Goal: Task Accomplishment & Management: Manage account settings

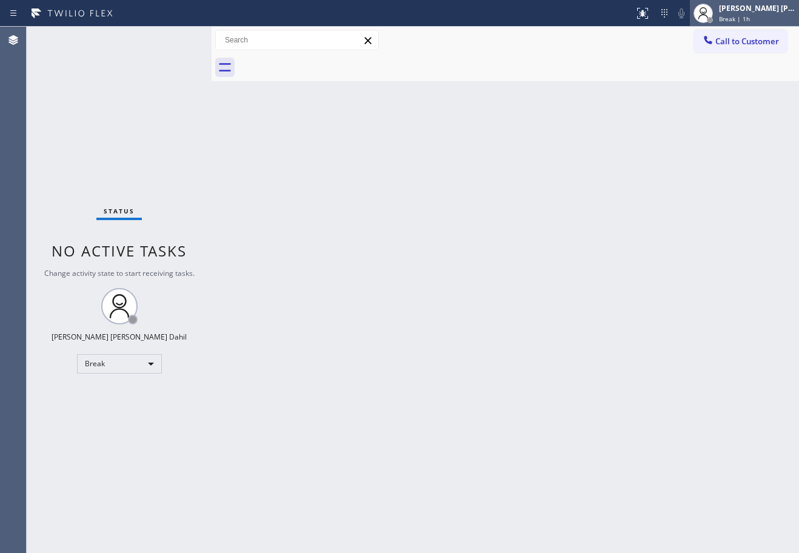
drag, startPoint x: 0, startPoint y: 0, endPoint x: 739, endPoint y: 5, distance: 739.3
click at [739, 5] on div "[PERSON_NAME] [PERSON_NAME] Dahil" at bounding box center [757, 8] width 76 height 10
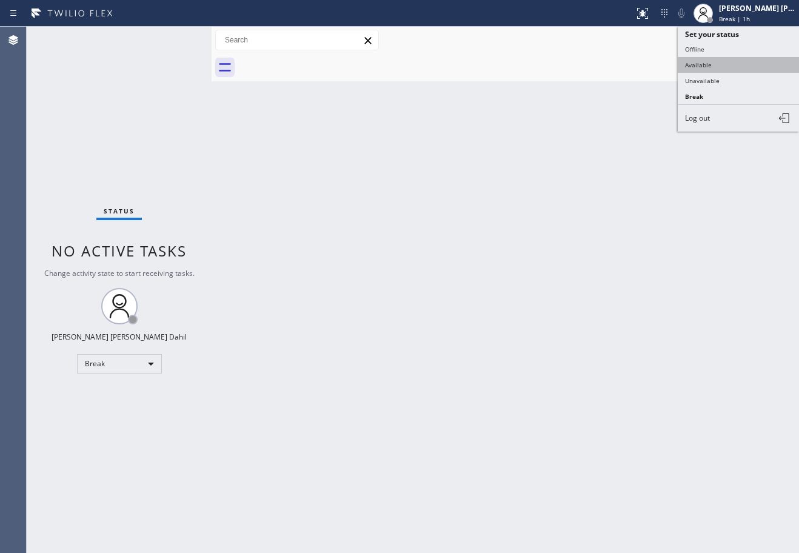
click at [739, 64] on button "Available" at bounding box center [738, 65] width 121 height 16
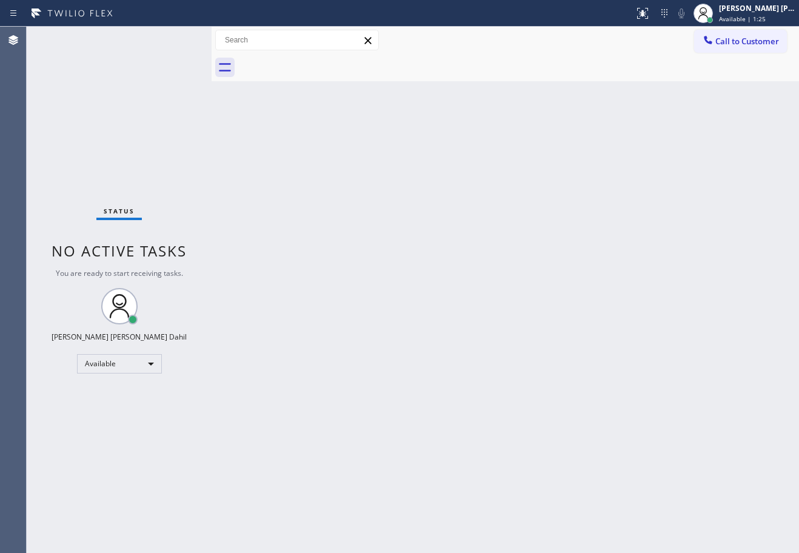
click at [174, 38] on div "Status No active tasks You are ready to start receiving tasks. [PERSON_NAME] [P…" at bounding box center [119, 290] width 185 height 526
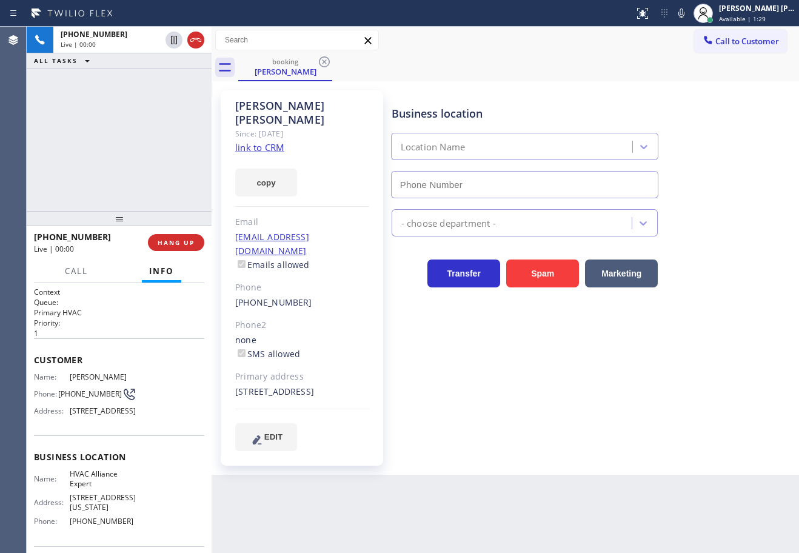
type input "[PHONE_NUMBER]"
click at [270, 141] on link "link to CRM" at bounding box center [259, 147] width 49 height 12
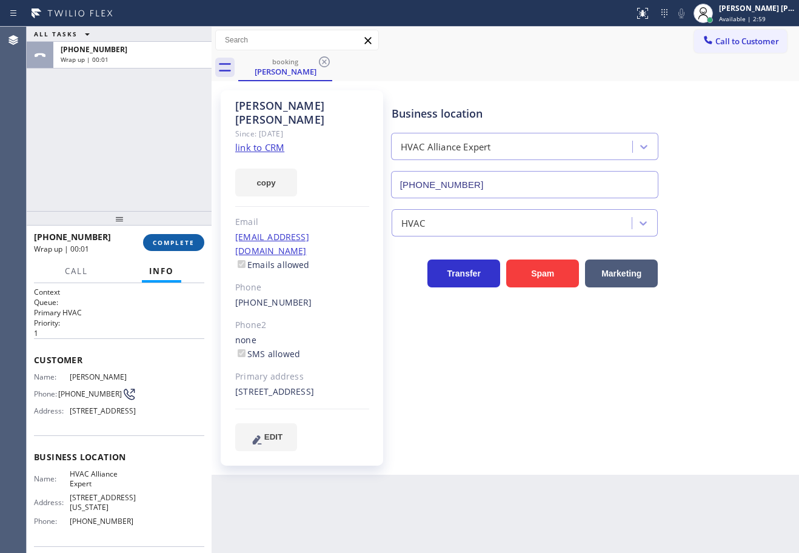
click at [171, 246] on span "COMPLETE" at bounding box center [174, 242] width 42 height 8
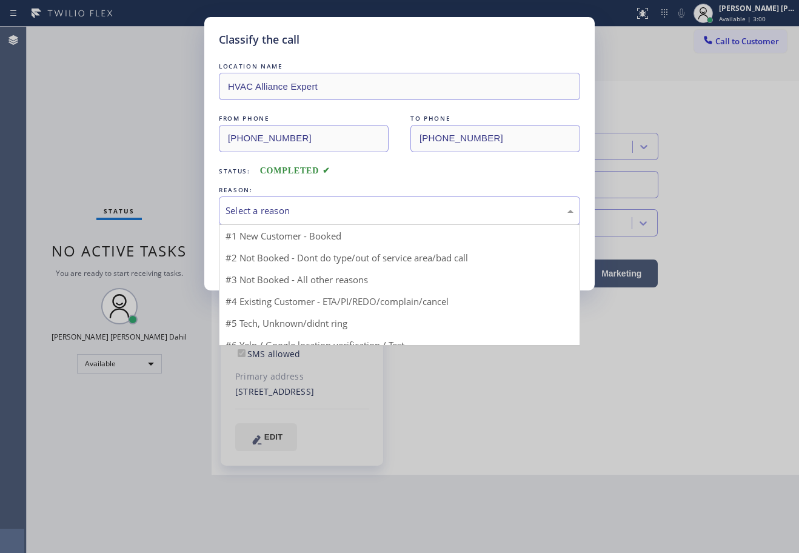
click at [302, 216] on div "Select a reason" at bounding box center [400, 211] width 348 height 14
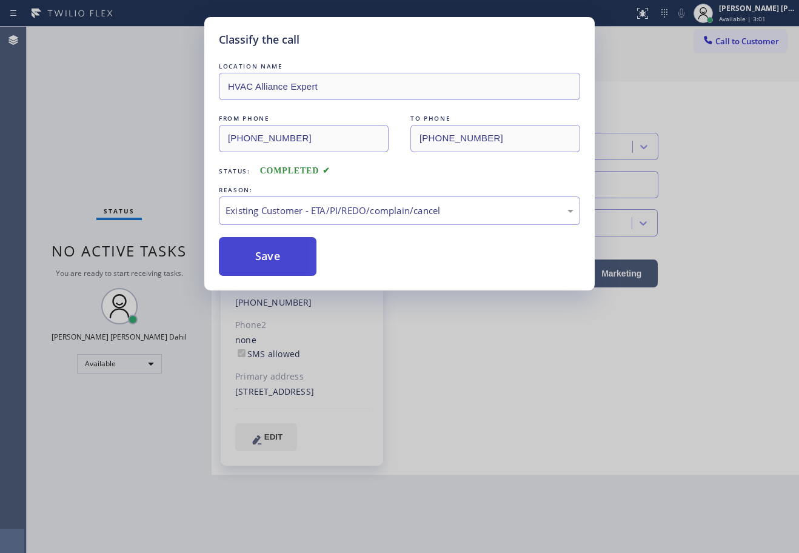
click at [249, 252] on button "Save" at bounding box center [268, 256] width 98 height 39
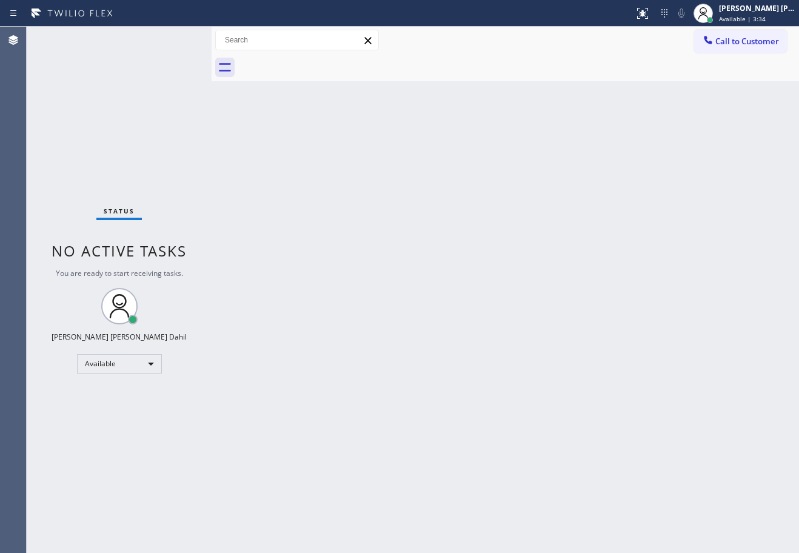
click at [338, 209] on div "Back to Dashboard Change Sender ID Customers Technicians Select a contact Outbo…" at bounding box center [506, 290] width 588 height 526
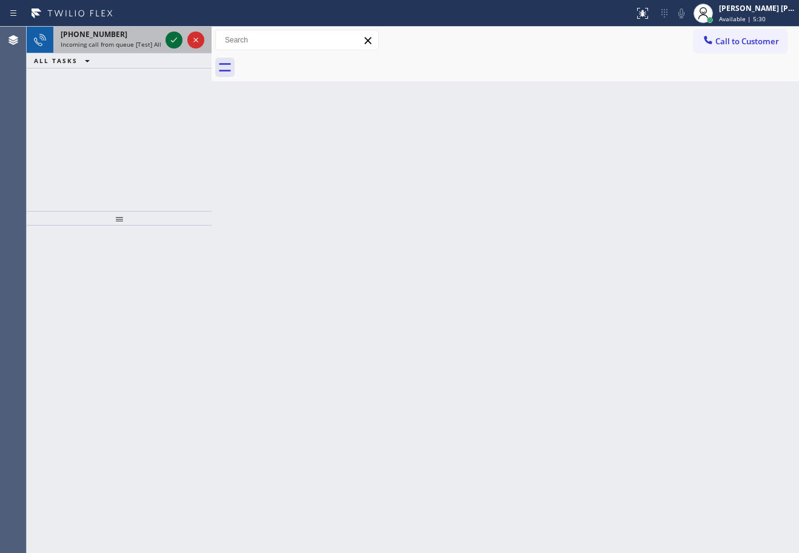
click at [174, 38] on icon at bounding box center [174, 40] width 15 height 15
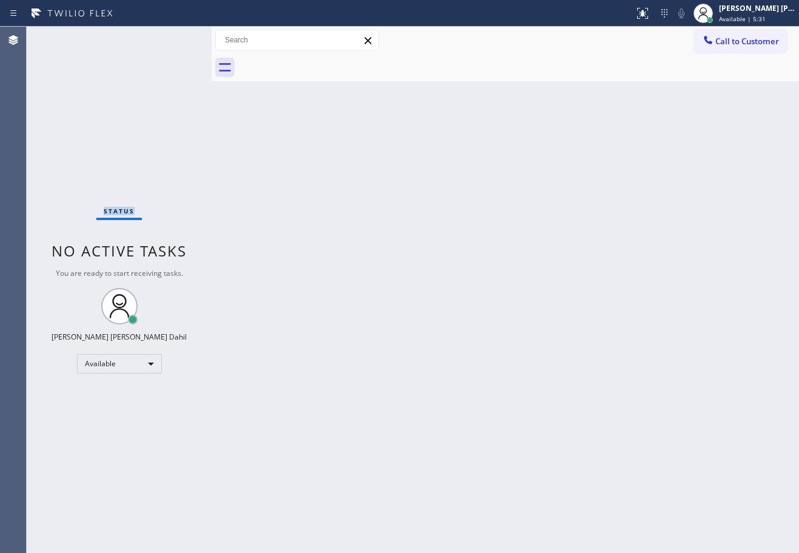
click at [174, 38] on div "Status No active tasks You are ready to start receiving tasks. [PERSON_NAME] [P…" at bounding box center [119, 290] width 185 height 526
click at [552, 360] on div "Back to Dashboard Change Sender ID Customers Technicians Select a contact Outbo…" at bounding box center [506, 290] width 588 height 526
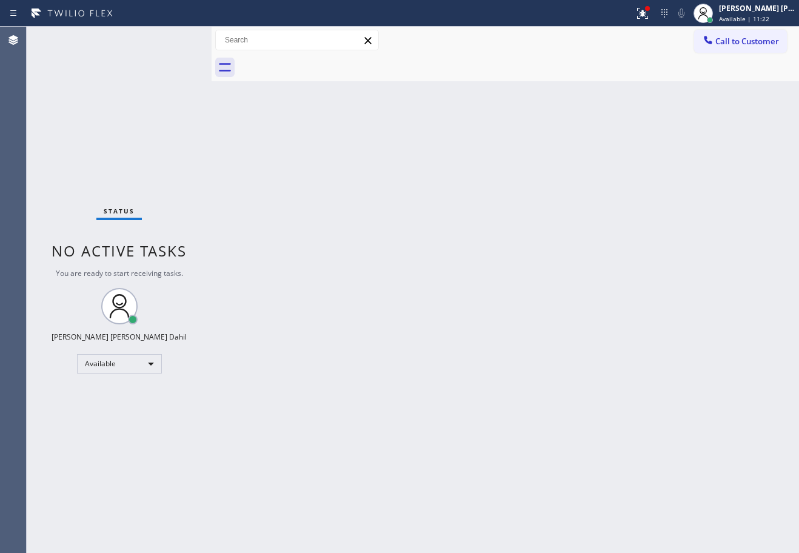
click at [174, 38] on div "Status No active tasks You are ready to start receiving tasks. [PERSON_NAME] [P…" at bounding box center [119, 290] width 185 height 526
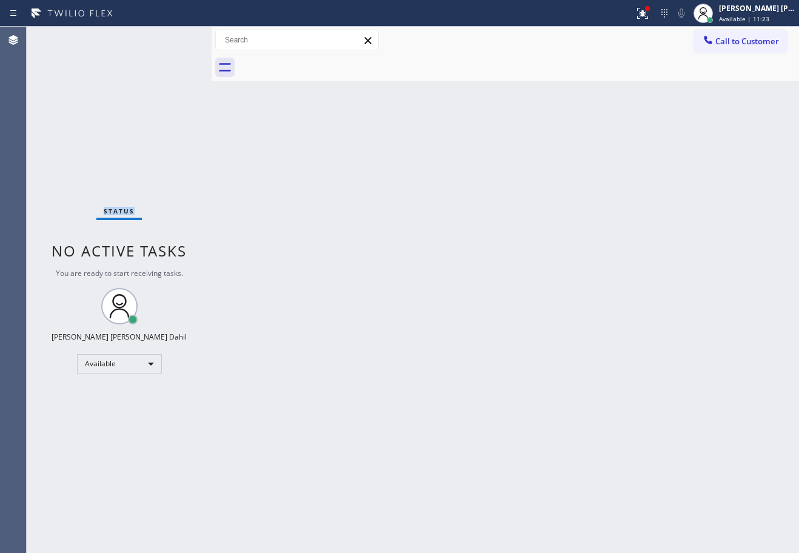
click at [174, 38] on div "Status No active tasks You are ready to start receiving tasks. [PERSON_NAME] [P…" at bounding box center [119, 290] width 185 height 526
click at [577, 344] on div "Back to Dashboard Change Sender ID Customers Technicians Select a contact Outbo…" at bounding box center [506, 290] width 588 height 526
click at [156, 51] on div "Status No active tasks You are ready to start receiving tasks. [PERSON_NAME] [P…" at bounding box center [119, 290] width 185 height 526
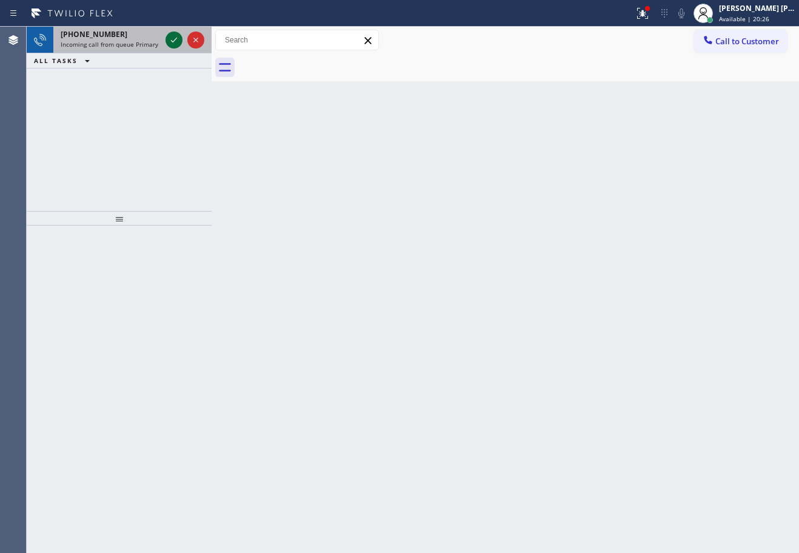
click at [174, 38] on icon at bounding box center [174, 40] width 15 height 15
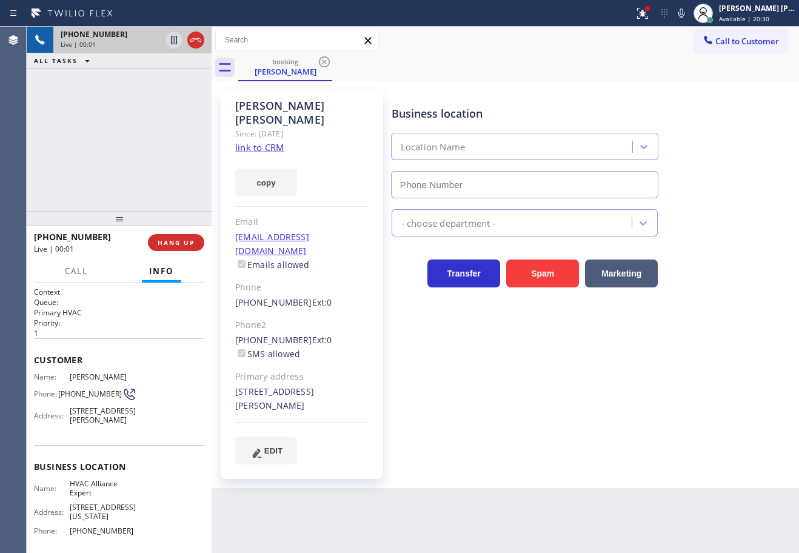
type input "[PHONE_NUMBER]"
click at [689, 17] on icon at bounding box center [681, 13] width 15 height 15
click at [689, 14] on icon at bounding box center [681, 13] width 15 height 15
click at [275, 141] on link "link to CRM" at bounding box center [259, 147] width 49 height 12
click at [144, 136] on div "[PHONE_NUMBER] Live | 00:48 ALL TASKS ALL TASKS ACTIVE TASKS TASKS IN WRAP UP" at bounding box center [119, 119] width 185 height 184
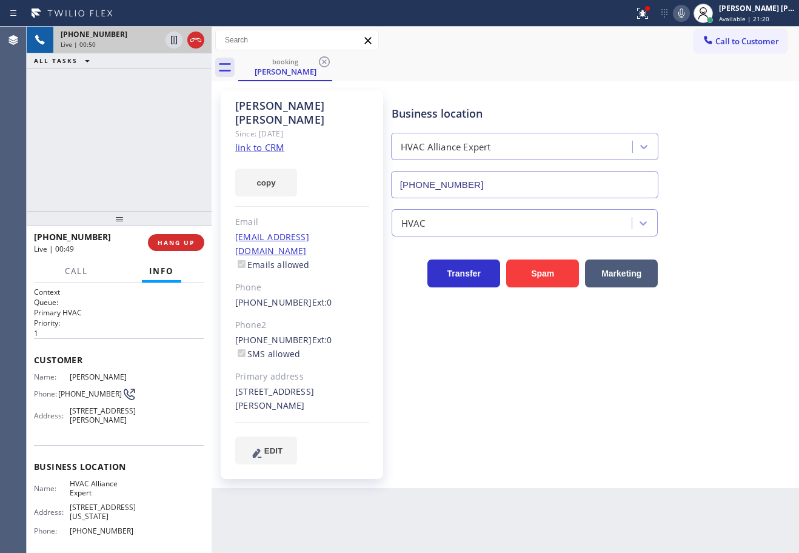
click at [689, 15] on icon at bounding box center [681, 13] width 15 height 15
click at [653, 69] on div "booking [PERSON_NAME]" at bounding box center [518, 67] width 561 height 27
click at [169, 41] on icon at bounding box center [174, 40] width 15 height 15
drag, startPoint x: 130, startPoint y: 112, endPoint x: 454, endPoint y: 80, distance: 324.8
click at [133, 112] on div "[PHONE_NUMBER] Live | 03:00 ALL TASKS ALL TASKS ACTIVE TASKS TASKS IN WRAP UP" at bounding box center [119, 119] width 185 height 184
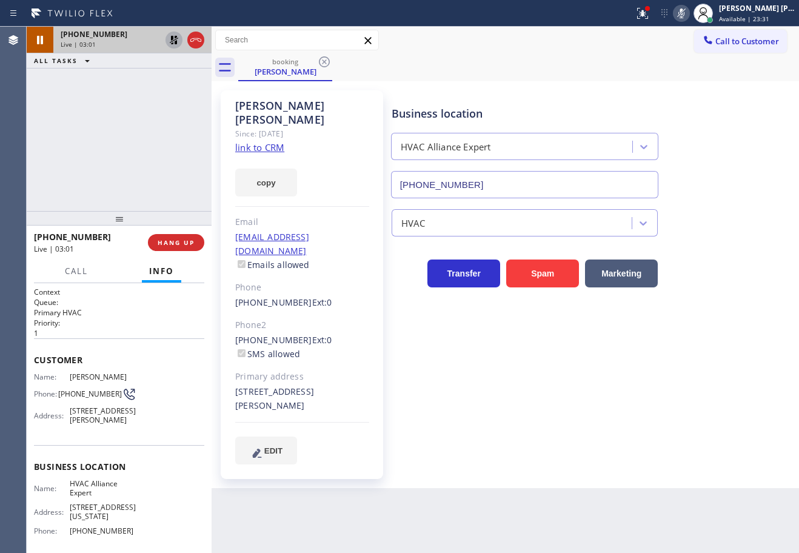
drag, startPoint x: 659, startPoint y: 29, endPoint x: 679, endPoint y: 21, distance: 22.3
click at [659, 29] on div "Call to Customer Outbound call Location Search location Your caller id phone nu…" at bounding box center [506, 40] width 588 height 27
drag, startPoint x: 700, startPoint y: 13, endPoint x: 693, endPoint y: 33, distance: 21.9
click at [689, 13] on icon at bounding box center [681, 13] width 15 height 15
click at [668, 53] on div "Call to Customer Outbound call Location Search location Your caller id phone nu…" at bounding box center [506, 40] width 588 height 27
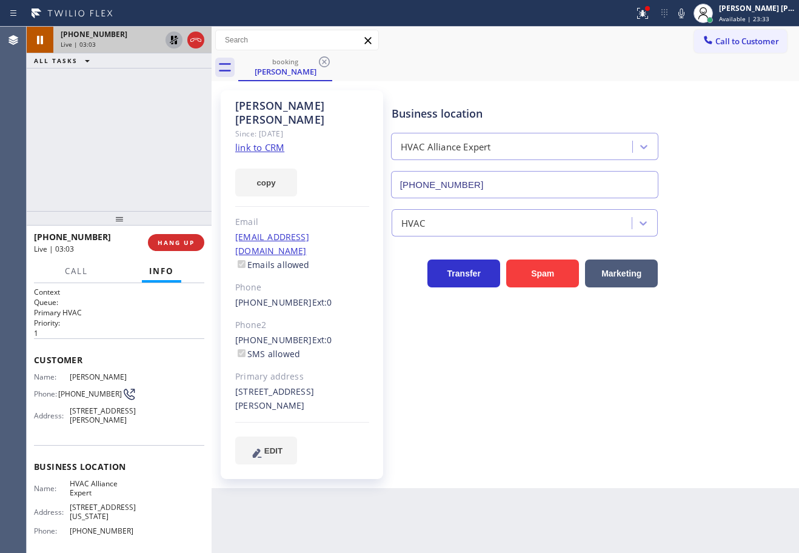
click at [172, 41] on icon at bounding box center [174, 40] width 8 height 8
click at [170, 73] on div "[PHONE_NUMBER] Live | 03:03 ALL TASKS ALL TASKS ACTIVE TASKS TASKS IN WRAP UP" at bounding box center [119, 119] width 185 height 184
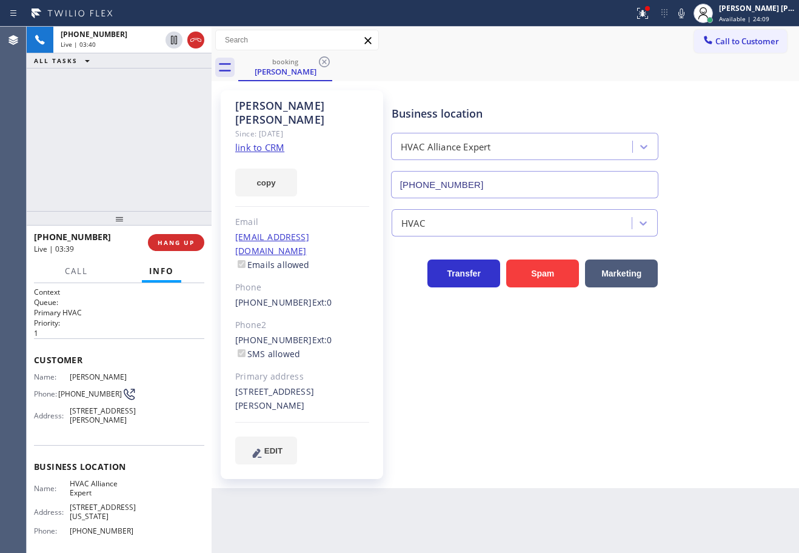
click at [106, 123] on div "[PHONE_NUMBER] Live | 03:40 ALL TASKS ALL TASKS ACTIVE TASKS TASKS IN WRAP UP" at bounding box center [119, 119] width 185 height 184
click at [152, 144] on div "[PHONE_NUMBER] Live | 03:41 ALL TASKS ALL TASKS ACTIVE TASKS TASKS IN WRAP UP" at bounding box center [119, 119] width 185 height 184
click at [156, 138] on div "[PHONE_NUMBER] Live | 03:41 ALL TASKS ALL TASKS ACTIVE TASKS TASKS IN WRAP UP" at bounding box center [119, 119] width 185 height 184
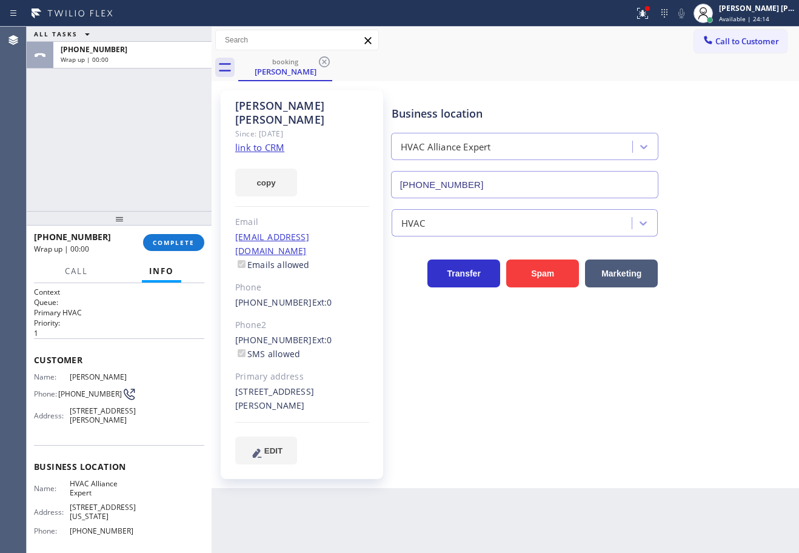
click at [167, 231] on div "[PHONE_NUMBER] Wrap up | 00:00 COMPLETE" at bounding box center [119, 243] width 170 height 32
click at [170, 240] on span "COMPLETE" at bounding box center [174, 242] width 42 height 8
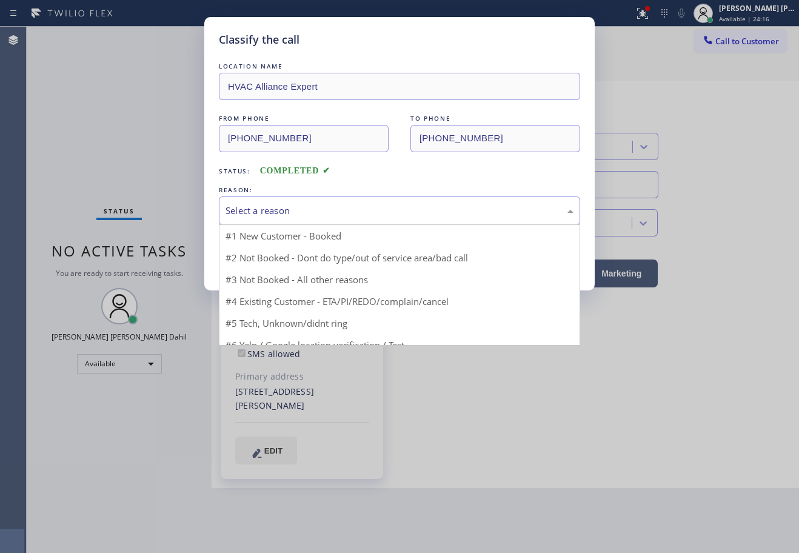
click at [280, 204] on div "Select a reason" at bounding box center [400, 211] width 348 height 14
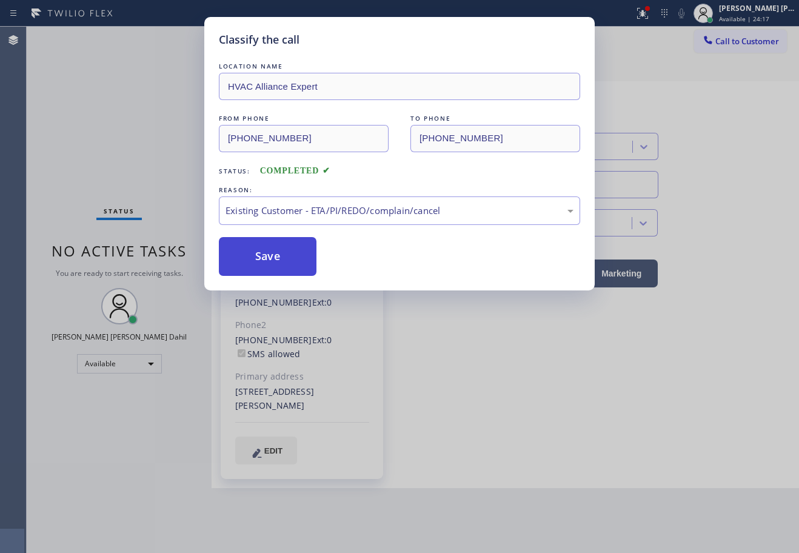
click at [264, 264] on button "Save" at bounding box center [268, 256] width 98 height 39
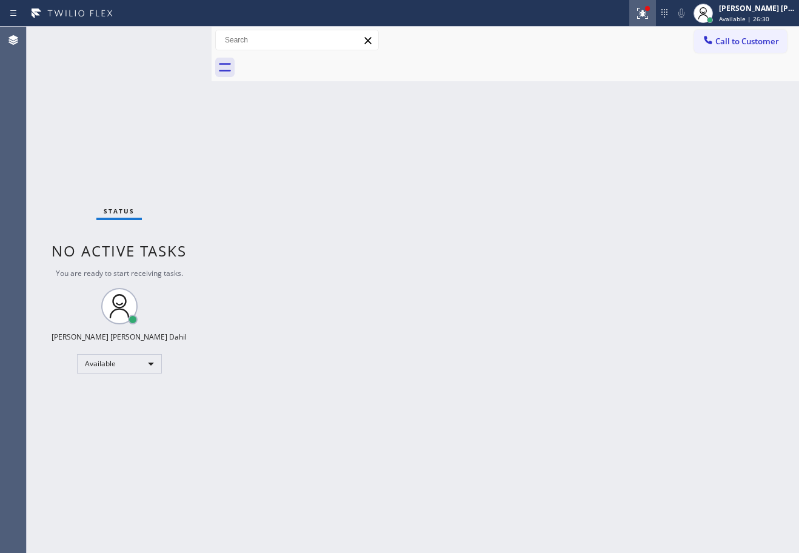
click at [646, 13] on div at bounding box center [642, 13] width 27 height 15
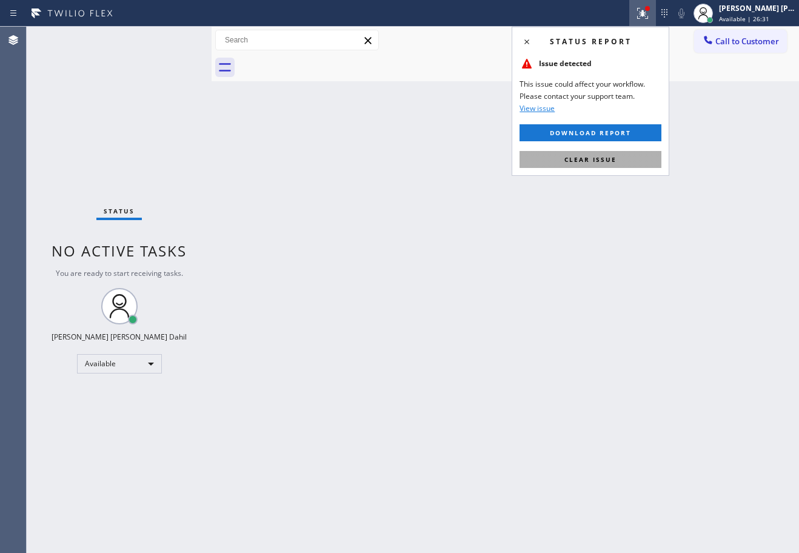
click at [621, 159] on button "Clear issue" at bounding box center [591, 159] width 142 height 17
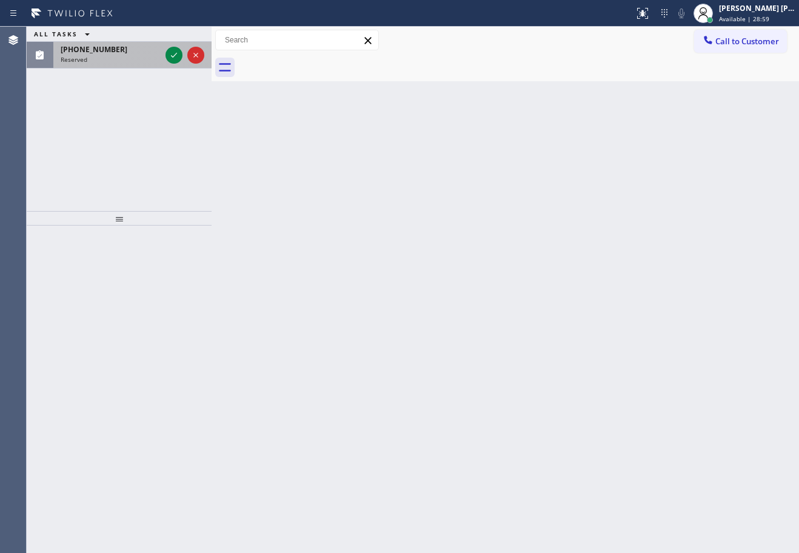
drag, startPoint x: 124, startPoint y: 42, endPoint x: 141, endPoint y: 50, distance: 18.7
click at [127, 49] on div "[PHONE_NUMBER] Reserved" at bounding box center [108, 55] width 110 height 27
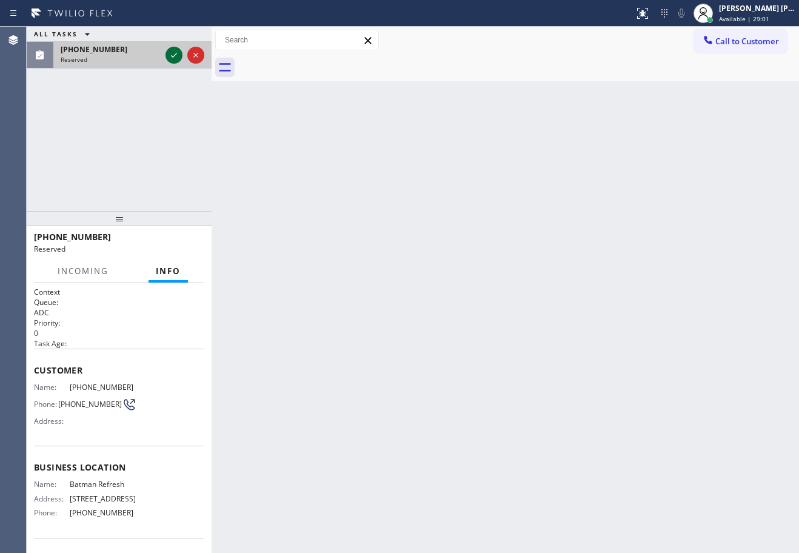
click at [171, 57] on icon at bounding box center [174, 55] width 15 height 15
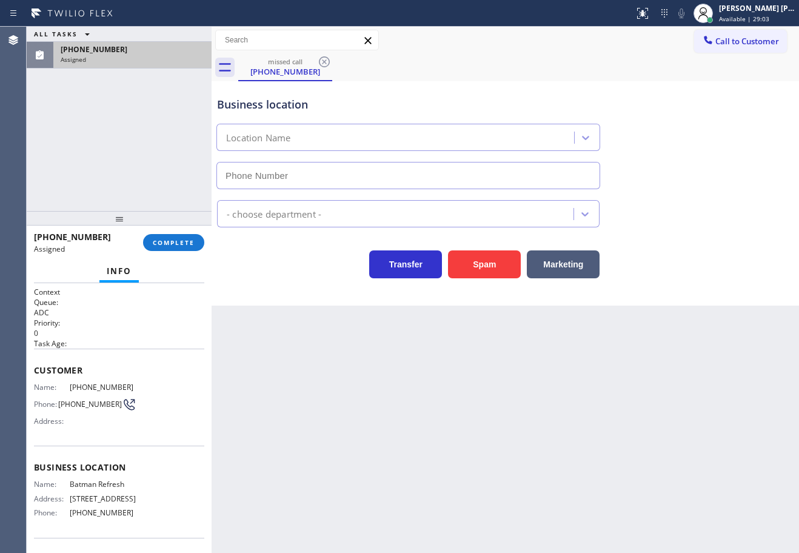
type input "[PHONE_NUMBER]"
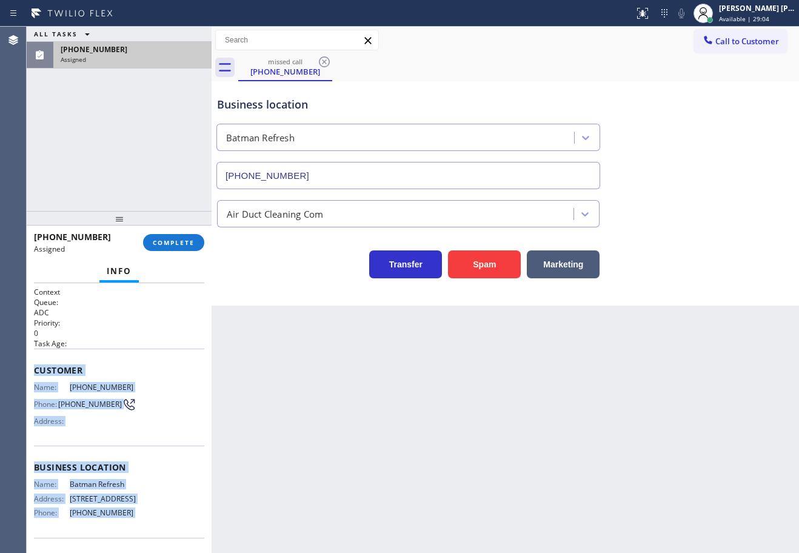
scroll to position [80, 0]
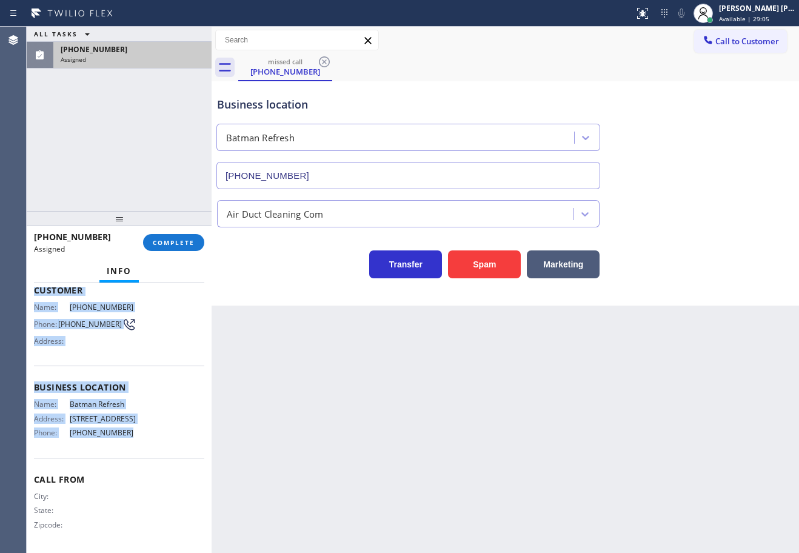
drag, startPoint x: 29, startPoint y: 363, endPoint x: 133, endPoint y: 424, distance: 120.7
click at [136, 445] on div "Context Queue: ADC Priority: 0 Task Age: Customer Name: [PHONE_NUMBER] Phone: […" at bounding box center [119, 418] width 185 height 270
copy div "Customer Name: [PHONE_NUMBER] Phone: [PHONE_NUMBER] Address: Business location …"
click at [181, 245] on span "COMPLETE" at bounding box center [174, 242] width 42 height 8
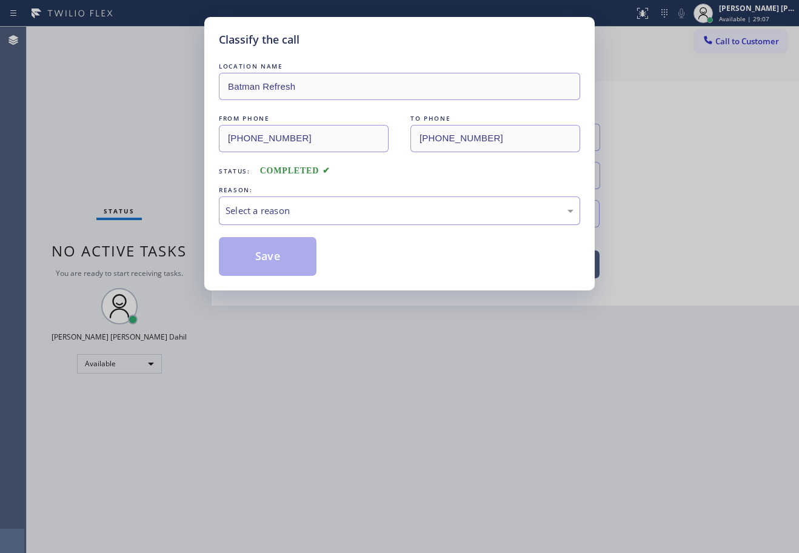
click at [283, 220] on div "Select a reason" at bounding box center [399, 210] width 361 height 29
click at [274, 269] on button "Save" at bounding box center [268, 256] width 98 height 39
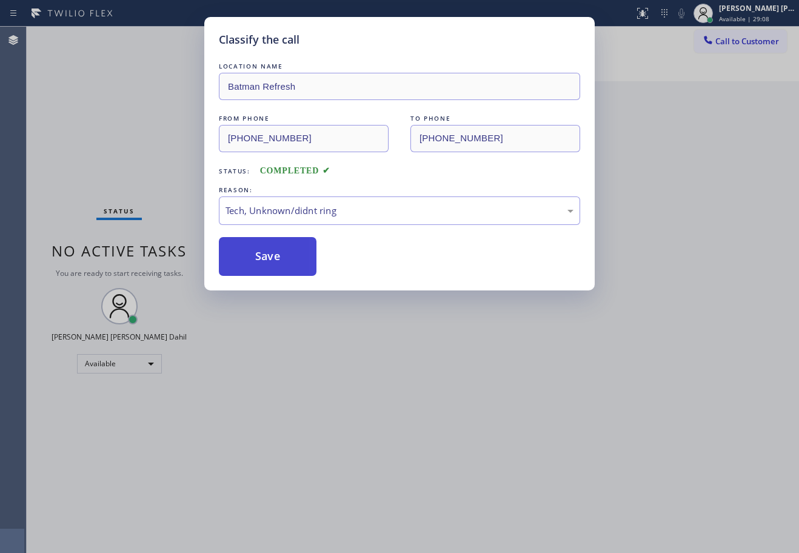
click at [274, 266] on button "Save" at bounding box center [268, 256] width 98 height 39
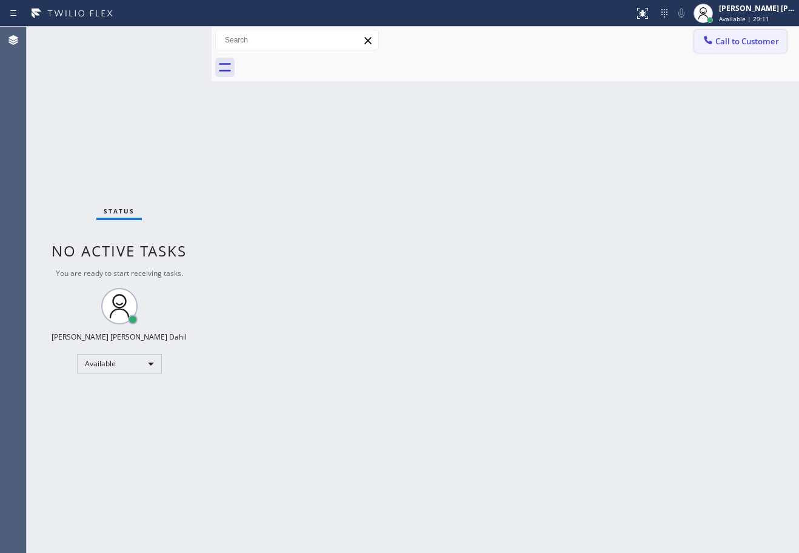
click at [747, 45] on span "Call to Customer" at bounding box center [748, 41] width 64 height 11
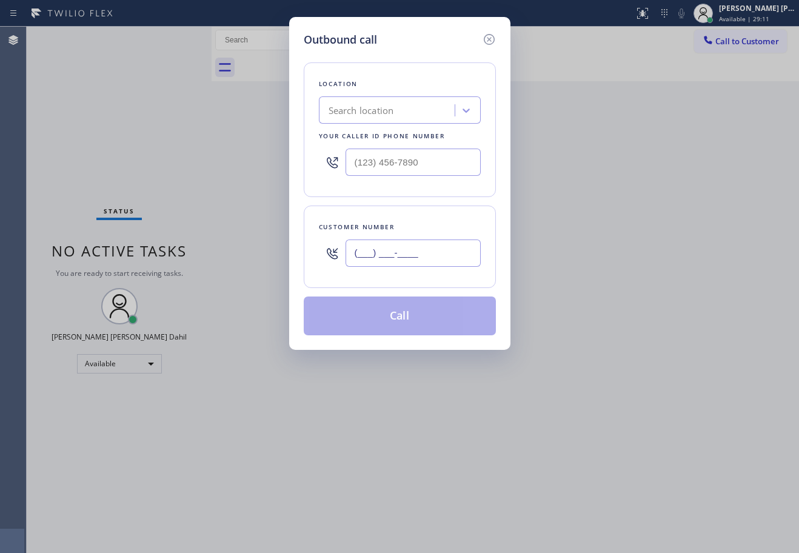
click at [404, 257] on input "(___) ___-____" at bounding box center [413, 253] width 135 height 27
paste input "917) 553-6795"
type input "[PHONE_NUMBER]"
click at [391, 172] on input "(___) ___-____" at bounding box center [413, 162] width 135 height 27
paste input "347) 625-8705"
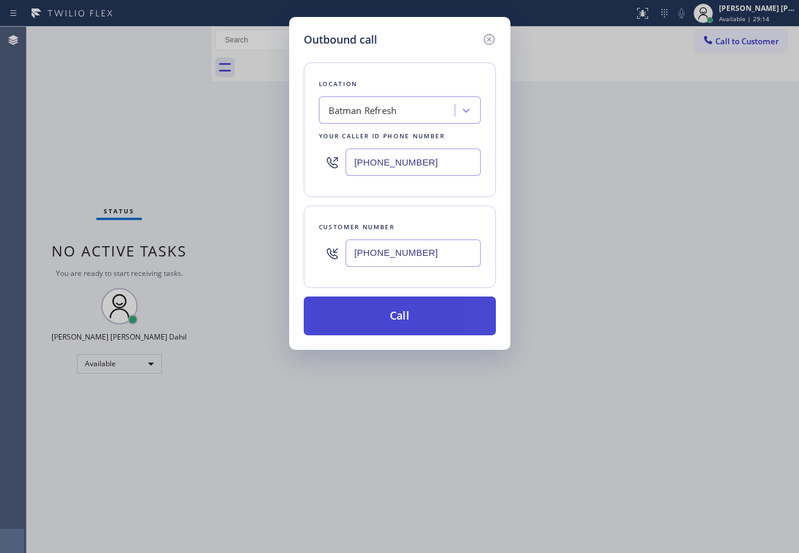
type input "[PHONE_NUMBER]"
click at [384, 316] on button "Call" at bounding box center [400, 316] width 192 height 39
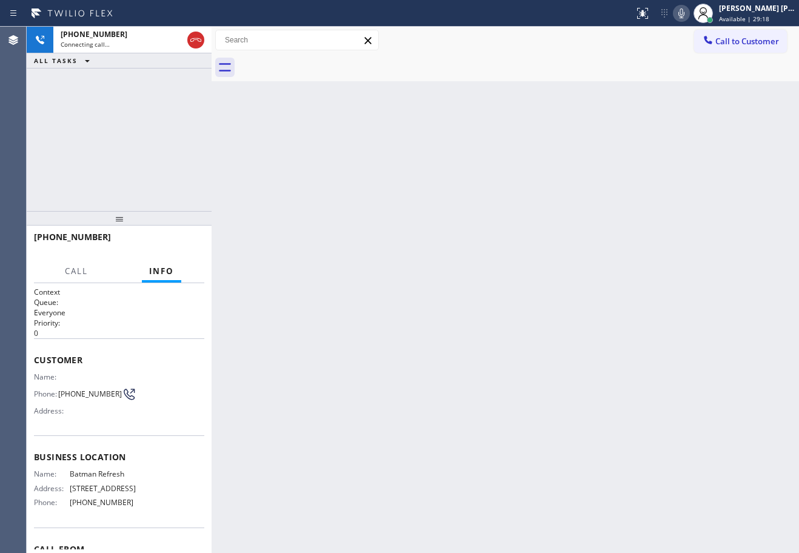
click at [689, 15] on icon at bounding box center [681, 13] width 15 height 15
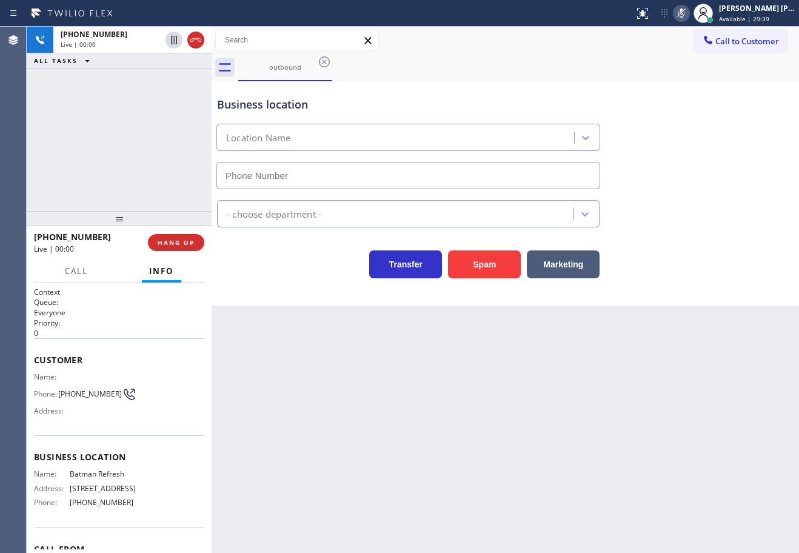
type input "[PHONE_NUMBER]"
click at [686, 14] on rect at bounding box center [681, 12] width 8 height 8
click at [425, 429] on div "Back to Dashboard Change Sender ID Customers Technicians Select a contact Outbo…" at bounding box center [506, 290] width 588 height 526
click at [148, 184] on div "[PHONE_NUMBER] Live | 00:14 ALL TASKS ALL TASKS ACTIVE TASKS TASKS IN WRAP UP" at bounding box center [119, 119] width 185 height 184
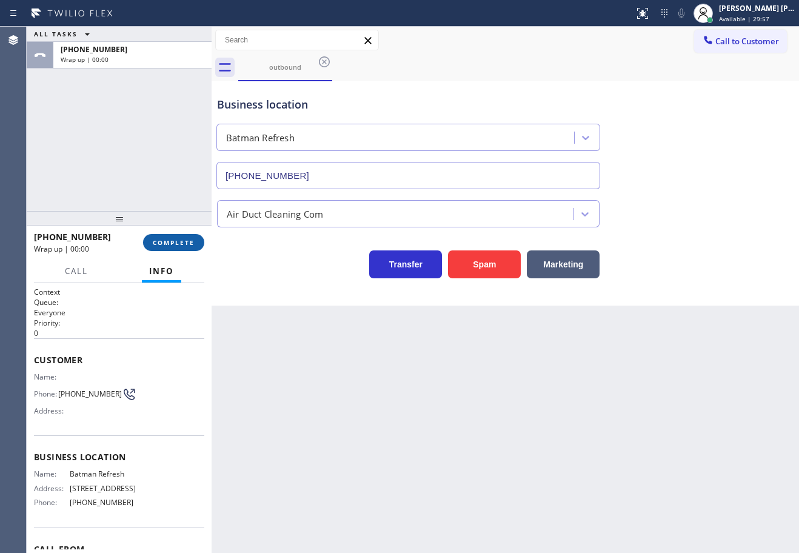
click at [166, 250] on button "COMPLETE" at bounding box center [173, 242] width 61 height 17
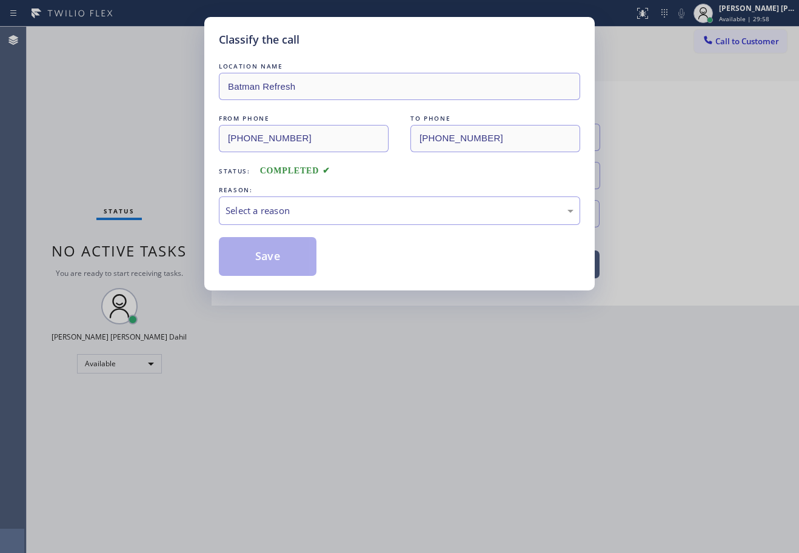
click at [166, 239] on div "Classify the call LOCATION NAME Batman Refresh FROM PHONE [PHONE_NUMBER] TO PHO…" at bounding box center [399, 276] width 799 height 553
click at [279, 213] on div "Select a reason" at bounding box center [400, 211] width 348 height 14
click at [257, 262] on button "Save" at bounding box center [268, 256] width 98 height 39
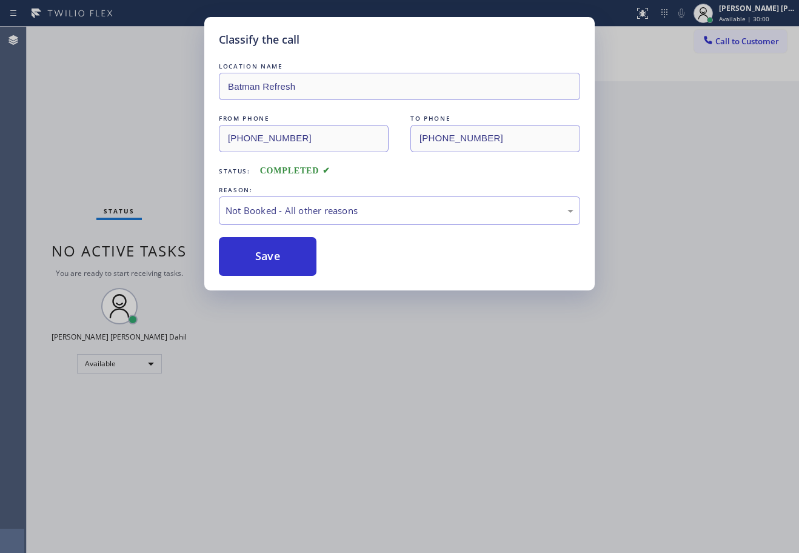
click at [257, 262] on button "Save" at bounding box center [268, 256] width 98 height 39
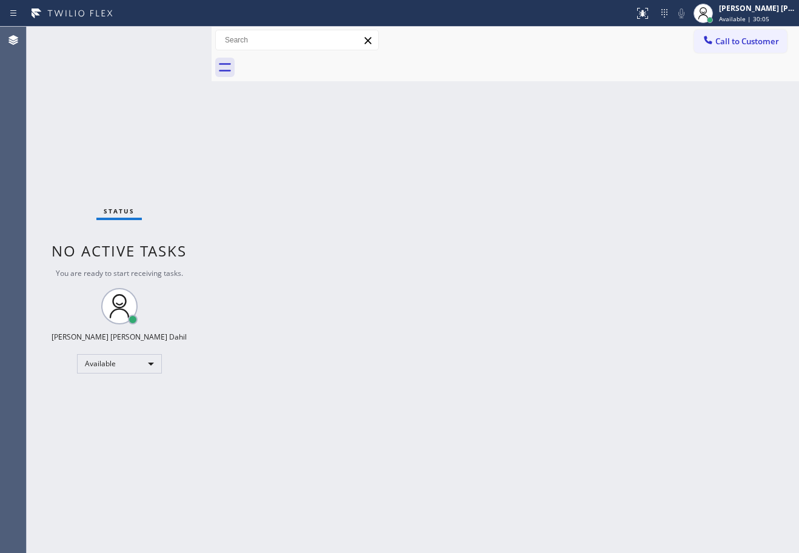
drag, startPoint x: 619, startPoint y: 264, endPoint x: 708, endPoint y: 315, distance: 102.7
click at [619, 256] on div "Back to Dashboard Change Sender ID Customers Technicians Select a contact Outbo…" at bounding box center [506, 290] width 588 height 526
click at [571, 68] on div at bounding box center [518, 67] width 561 height 27
click at [515, 359] on div "Back to Dashboard Change Sender ID Customers Technicians Select a contact Outbo…" at bounding box center [506, 290] width 588 height 526
drag, startPoint x: 750, startPoint y: 473, endPoint x: 788, endPoint y: 491, distance: 42.9
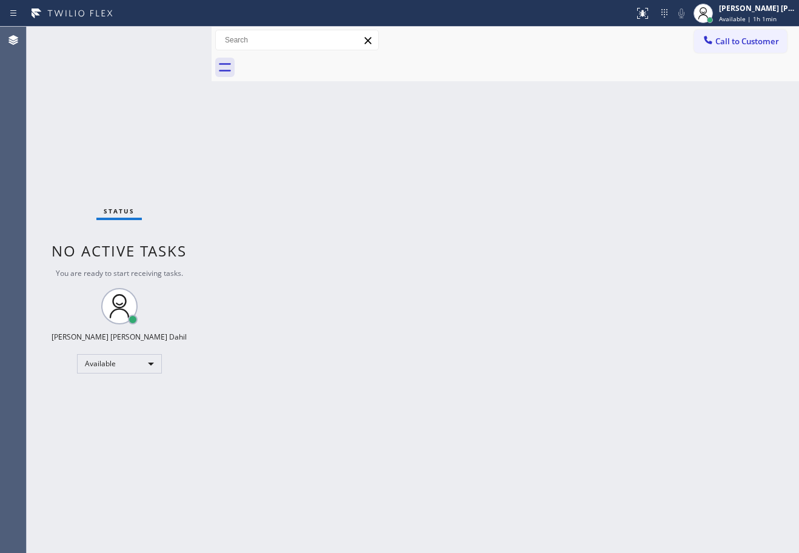
click at [775, 485] on div "Back to Dashboard Change Sender ID Customers Technicians Select a contact Outbo…" at bounding box center [506, 290] width 588 height 526
click at [562, 57] on div at bounding box center [518, 67] width 561 height 27
click at [139, 67] on div "Status No active tasks You are ready to start receiving tasks. [PERSON_NAME] [P…" at bounding box center [119, 290] width 185 height 526
click at [174, 38] on div "Status No active tasks You are ready to start receiving tasks. [PERSON_NAME] [P…" at bounding box center [119, 290] width 185 height 526
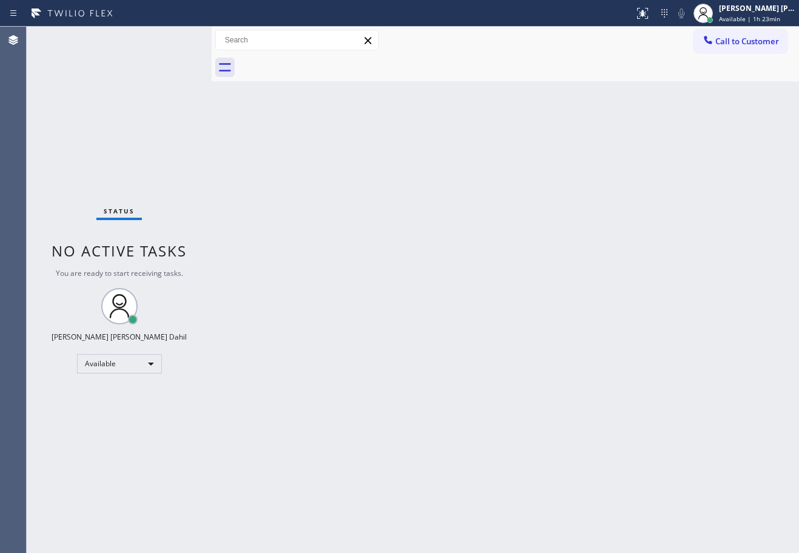
click at [174, 38] on div "Status No active tasks You are ready to start receiving tasks. [PERSON_NAME] [P…" at bounding box center [119, 290] width 185 height 526
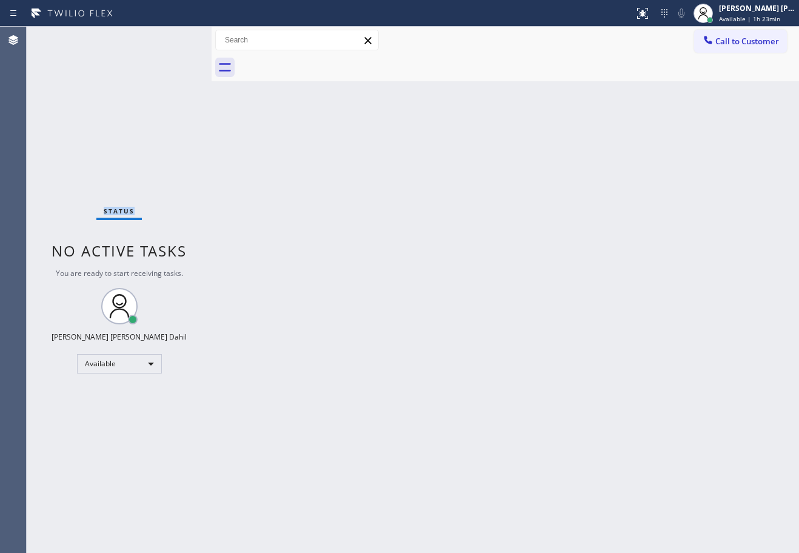
click at [174, 38] on div "Status No active tasks You are ready to start receiving tasks. [PERSON_NAME] [P…" at bounding box center [119, 290] width 185 height 526
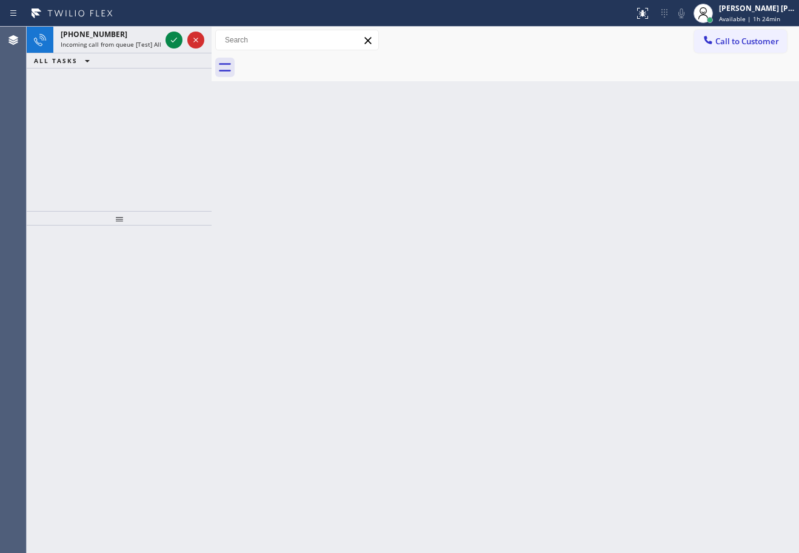
click at [174, 38] on icon at bounding box center [174, 40] width 15 height 15
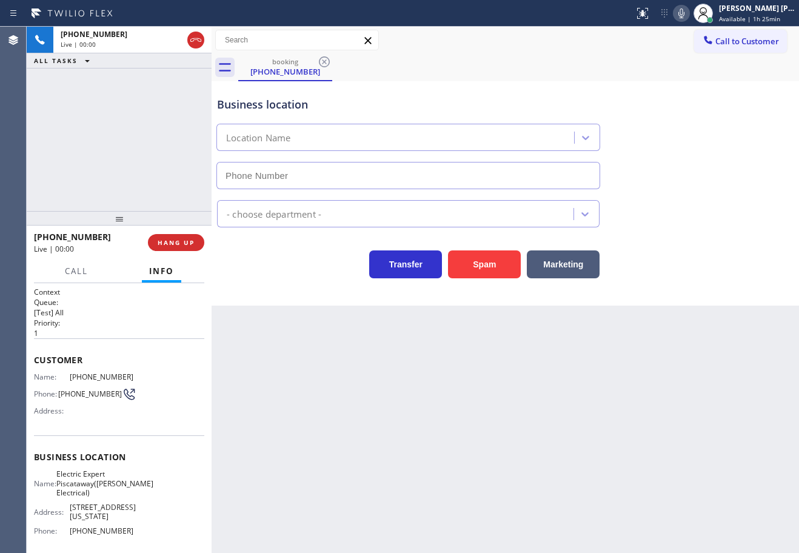
type input "[PHONE_NUMBER]"
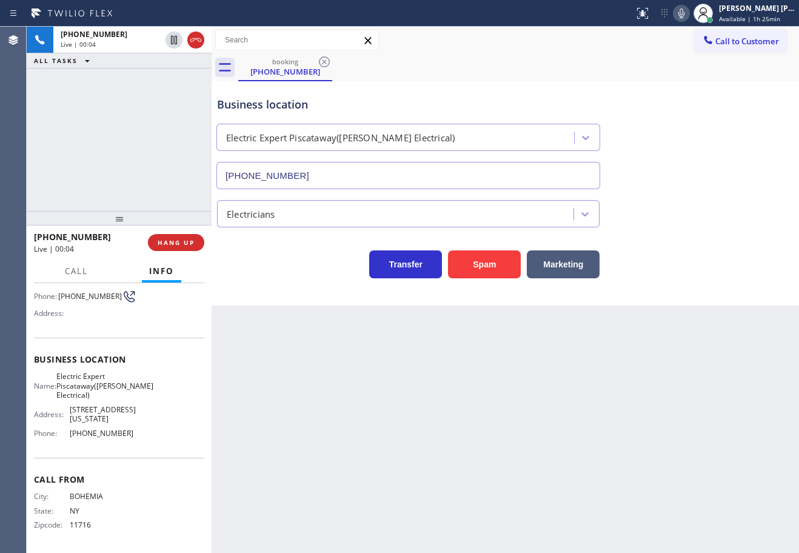
scroll to position [126, 0]
click at [689, 14] on icon at bounding box center [681, 13] width 15 height 15
click at [711, 106] on div "Business location Electric Expert [GEOGRAPHIC_DATA]([PERSON_NAME] Electrical) […" at bounding box center [506, 134] width 582 height 110
click at [689, 13] on icon at bounding box center [681, 13] width 15 height 15
click at [715, 164] on div "Business location Electric Expert [GEOGRAPHIC_DATA]([PERSON_NAME] Electrical) […" at bounding box center [506, 134] width 582 height 110
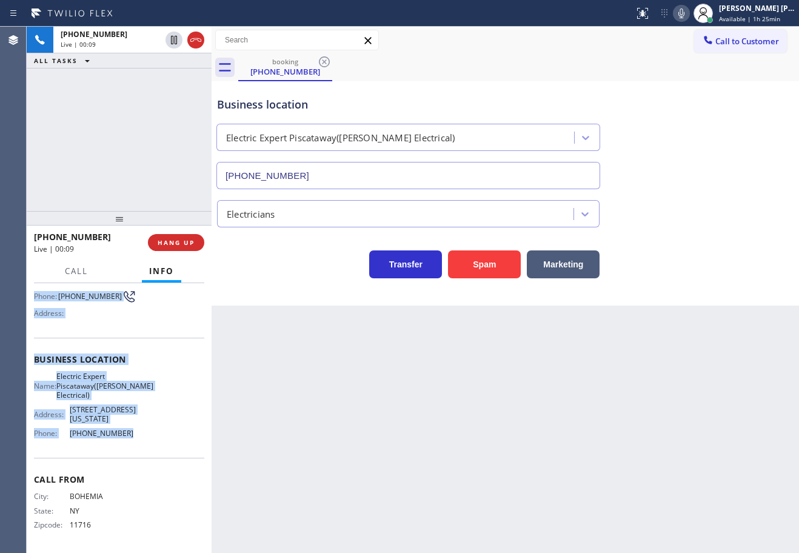
drag, startPoint x: 31, startPoint y: 357, endPoint x: 149, endPoint y: 438, distance: 143.8
click at [149, 438] on div "Context Queue: [Test] All Priority: 1 Customer Name: [PHONE_NUMBER] Phone: [PHO…" at bounding box center [119, 418] width 185 height 270
copy div "Customer Name: [PHONE_NUMBER] Phone: [PHONE_NUMBER] Address: Business location …"
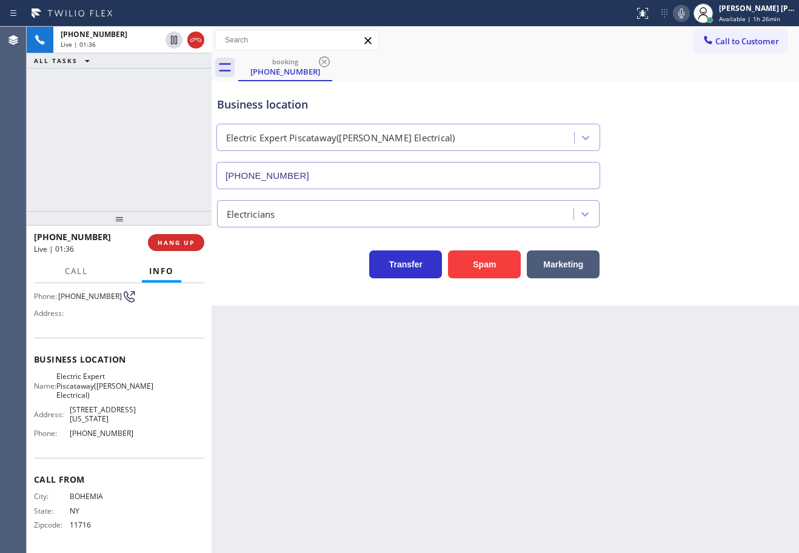
click at [689, 209] on div "Electricians" at bounding box center [506, 211] width 582 height 32
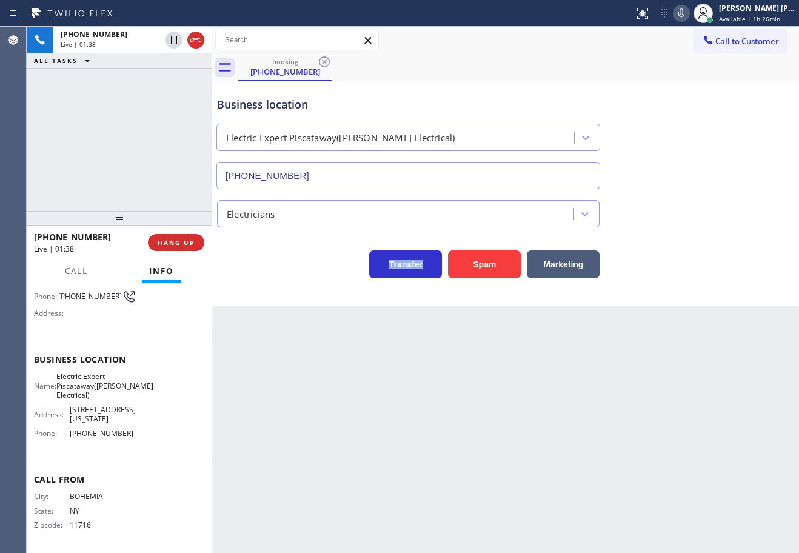
click at [689, 209] on div "Electricians" at bounding box center [506, 211] width 582 height 32
click at [689, 17] on icon at bounding box center [681, 13] width 15 height 15
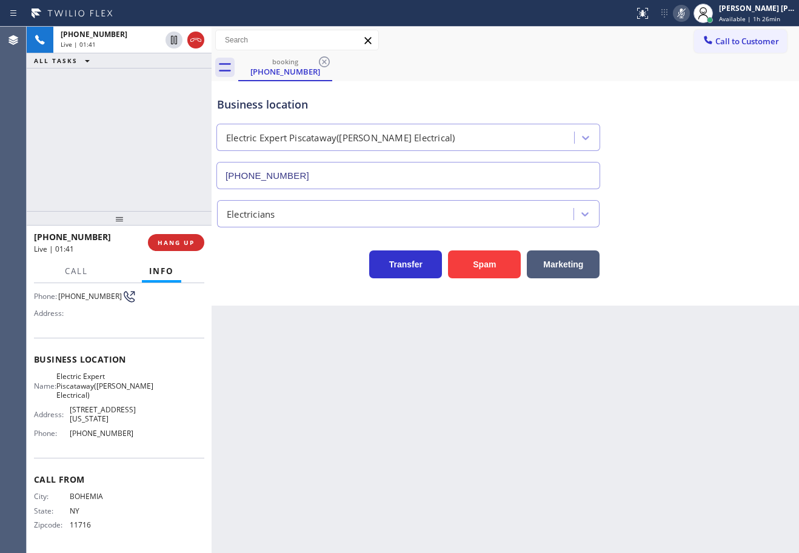
click at [697, 163] on div "Business location Electric Expert [GEOGRAPHIC_DATA]([PERSON_NAME] Electrical) […" at bounding box center [506, 134] width 582 height 110
drag, startPoint x: 175, startPoint y: 47, endPoint x: 164, endPoint y: 76, distance: 31.5
click at [175, 46] on icon at bounding box center [174, 40] width 15 height 15
drag, startPoint x: 164, startPoint y: 76, endPoint x: 226, endPoint y: 88, distance: 62.9
click at [166, 78] on div "[PHONE_NUMBER] Live | 01:42 ALL TASKS ALL TASKS ACTIVE TASKS TASKS IN WRAP UP" at bounding box center [119, 119] width 185 height 184
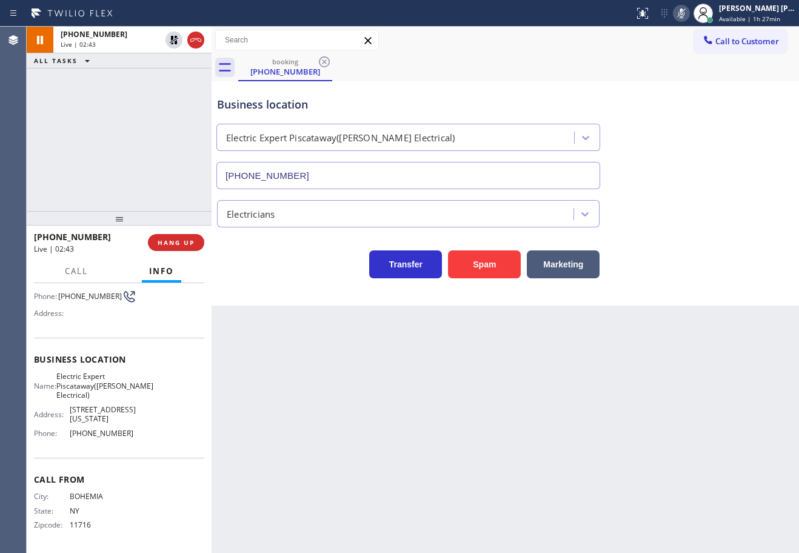
drag, startPoint x: 173, startPoint y: 43, endPoint x: 161, endPoint y: 61, distance: 21.9
click at [174, 43] on icon at bounding box center [174, 40] width 15 height 15
click at [161, 61] on div "ALL TASKS ALL TASKS ACTIVE TASKS TASKS IN WRAP UP" at bounding box center [119, 60] width 185 height 15
click at [689, 15] on icon at bounding box center [681, 13] width 15 height 15
click at [688, 58] on div "booking [PHONE_NUMBER]" at bounding box center [518, 67] width 561 height 27
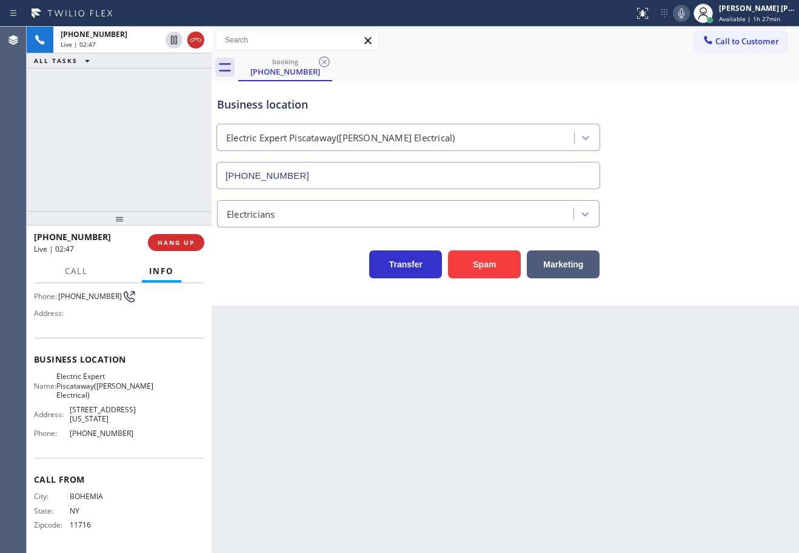
click at [689, 15] on icon at bounding box center [681, 13] width 15 height 15
click at [733, 130] on div "Business location Electric Expert [GEOGRAPHIC_DATA]([PERSON_NAME] Electrical) […" at bounding box center [506, 134] width 582 height 110
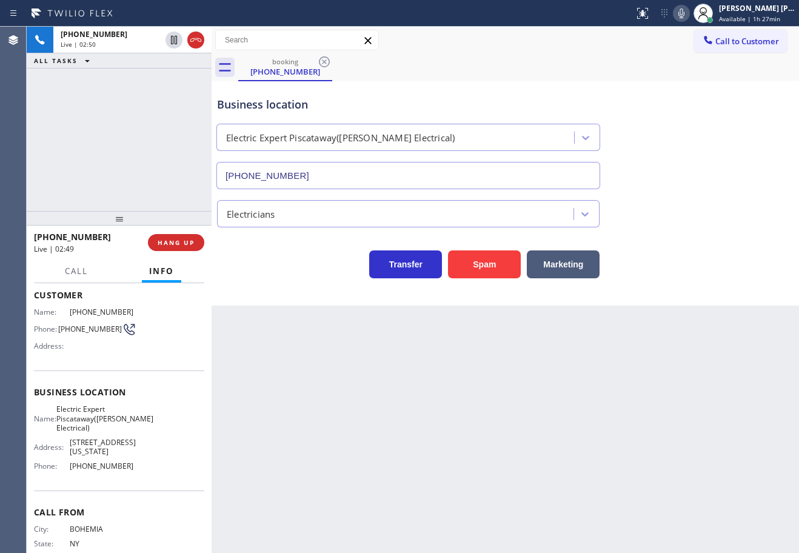
scroll to position [0, 0]
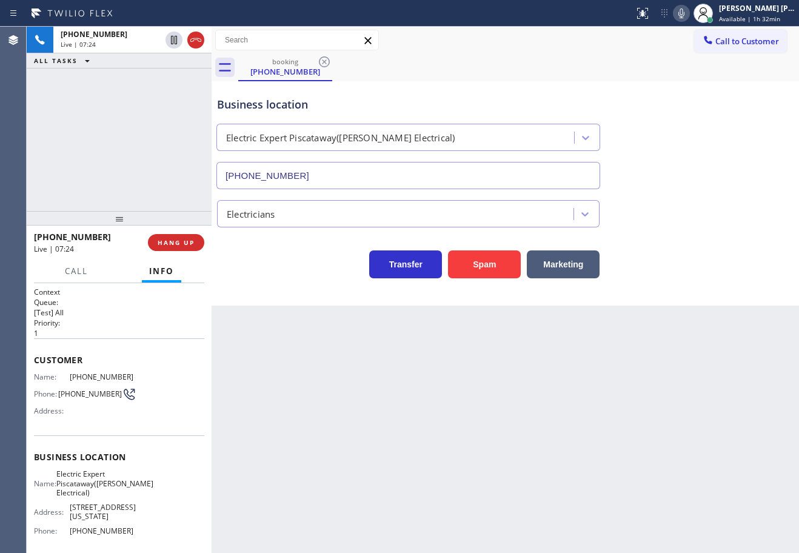
click at [166, 134] on div "[PHONE_NUMBER] Live | 07:24 ALL TASKS ALL TASKS ACTIVE TASKS TASKS IN WRAP UP" at bounding box center [119, 119] width 185 height 184
click at [151, 133] on div "[PHONE_NUMBER] Live | 07:24 ALL TASKS ALL TASKS ACTIVE TASKS TASKS IN WRAP UP" at bounding box center [119, 119] width 185 height 184
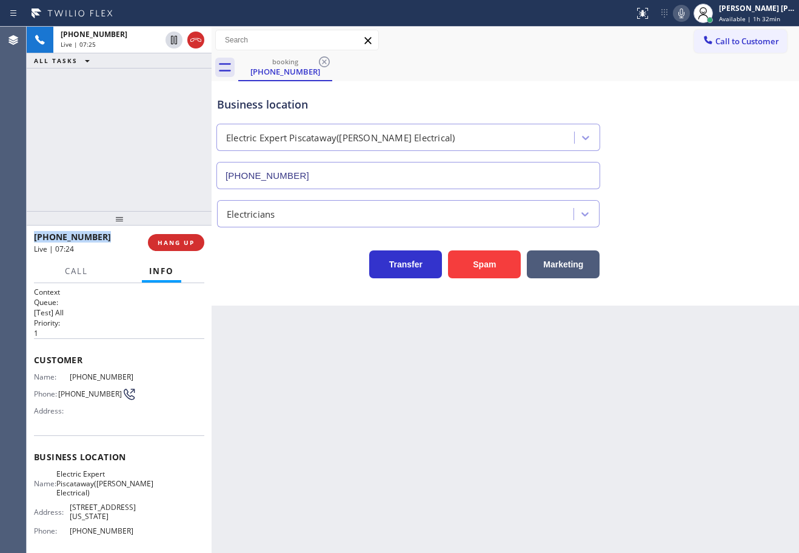
click at [151, 133] on div "[PHONE_NUMBER] Live | 07:25 ALL TASKS ALL TASKS ACTIVE TASKS TASKS IN WRAP UP" at bounding box center [119, 119] width 185 height 184
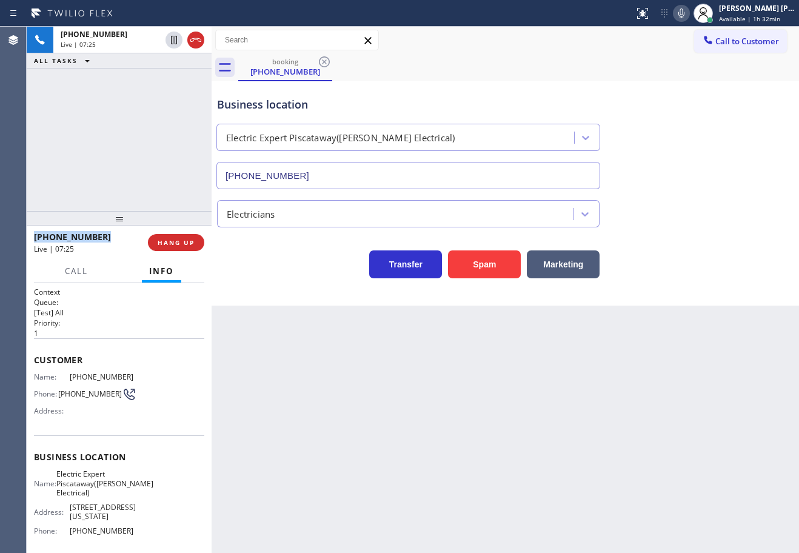
click at [151, 133] on div "[PHONE_NUMBER] Live | 07:25 ALL TASKS ALL TASKS ACTIVE TASKS TASKS IN WRAP UP" at bounding box center [119, 119] width 185 height 184
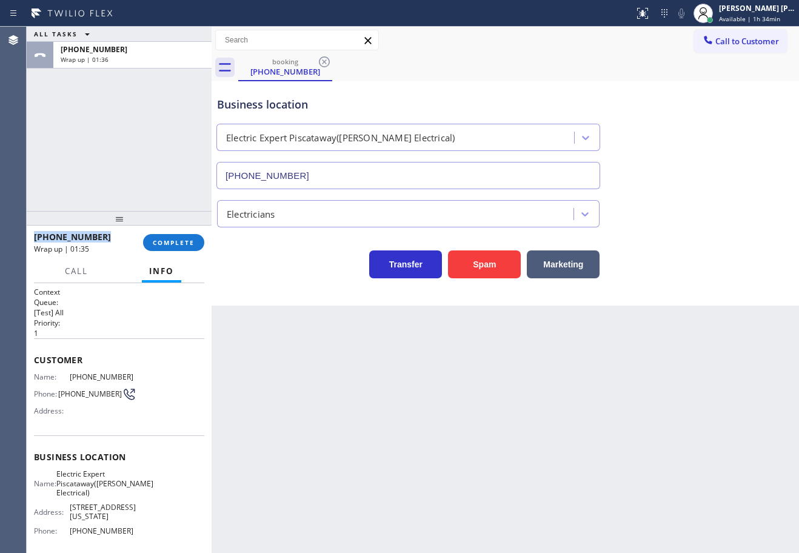
scroll to position [126, 0]
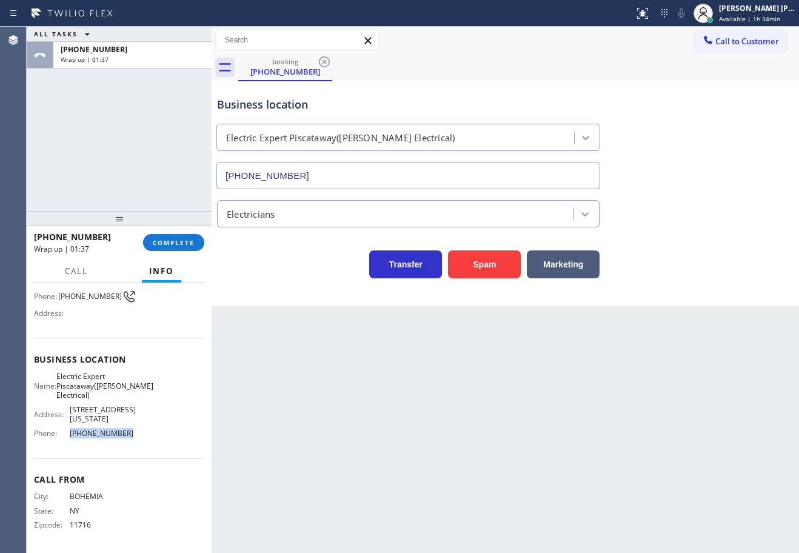
drag, startPoint x: 138, startPoint y: 432, endPoint x: 64, endPoint y: 435, distance: 74.1
click at [64, 435] on div "Name: Electric Expert Piscataway([PERSON_NAME] Electrical) Address: [STREET_ADD…" at bounding box center [119, 407] width 170 height 71
copy div "[PHONE_NUMBER]"
click at [187, 238] on button "COMPLETE" at bounding box center [173, 242] width 61 height 17
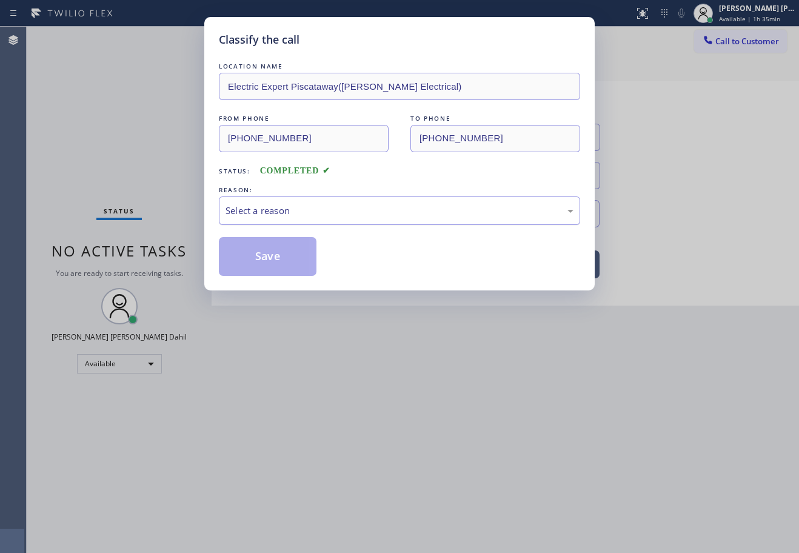
click at [321, 201] on div "Select a reason" at bounding box center [399, 210] width 361 height 29
click at [291, 251] on button "Save" at bounding box center [268, 256] width 98 height 39
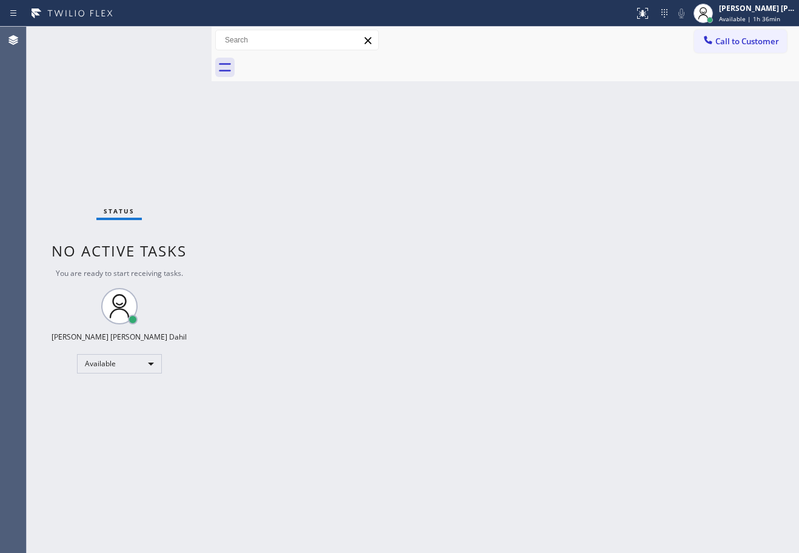
click at [533, 290] on div "Back to Dashboard Change Sender ID Customers Technicians Select a contact Outbo…" at bounding box center [506, 290] width 588 height 526
click at [505, 401] on div "Back to Dashboard Change Sender ID Customers Technicians Select a contact Outbo…" at bounding box center [506, 290] width 588 height 526
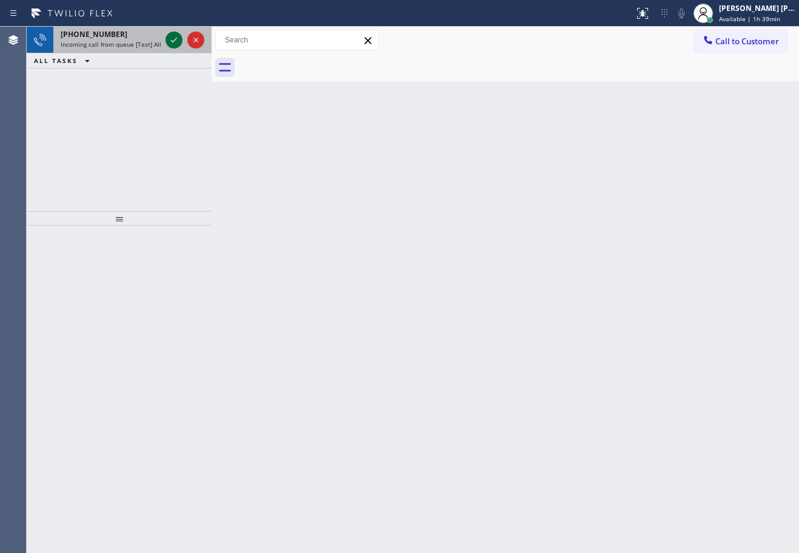
click at [174, 38] on icon at bounding box center [174, 40] width 15 height 15
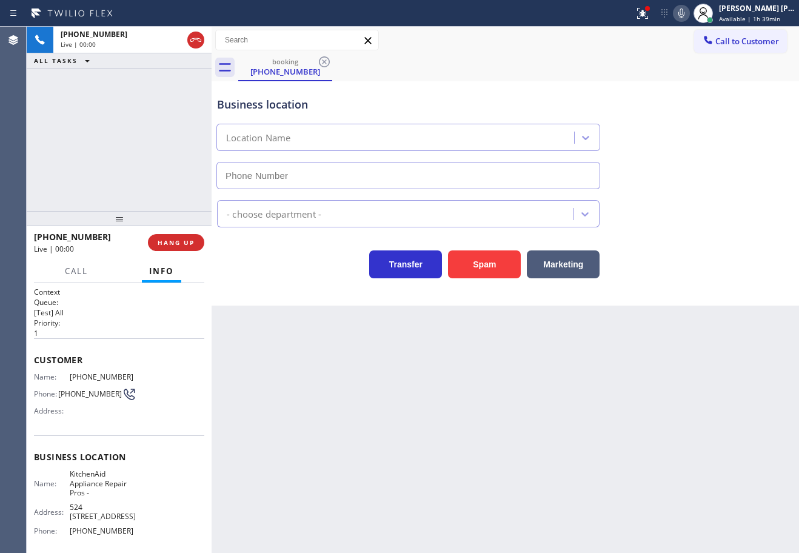
type input "[PHONE_NUMBER]"
click at [650, 18] on icon at bounding box center [643, 13] width 15 height 15
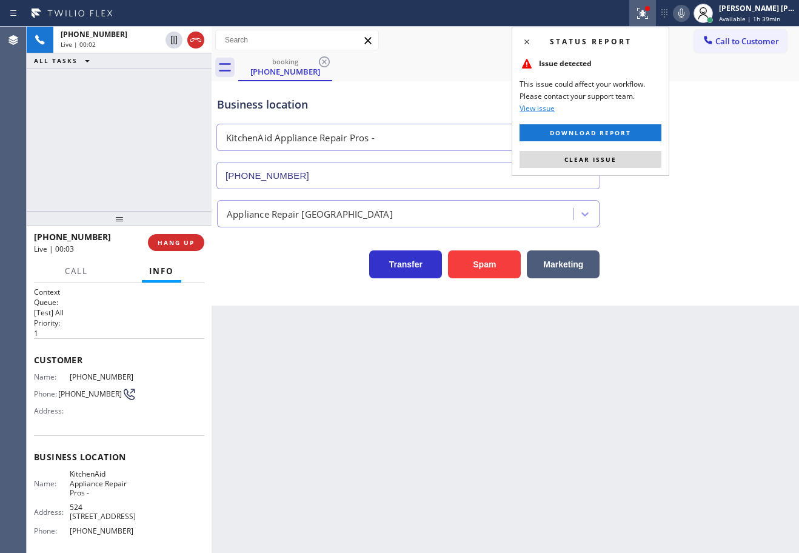
click at [646, 167] on button "Clear issue" at bounding box center [591, 159] width 142 height 17
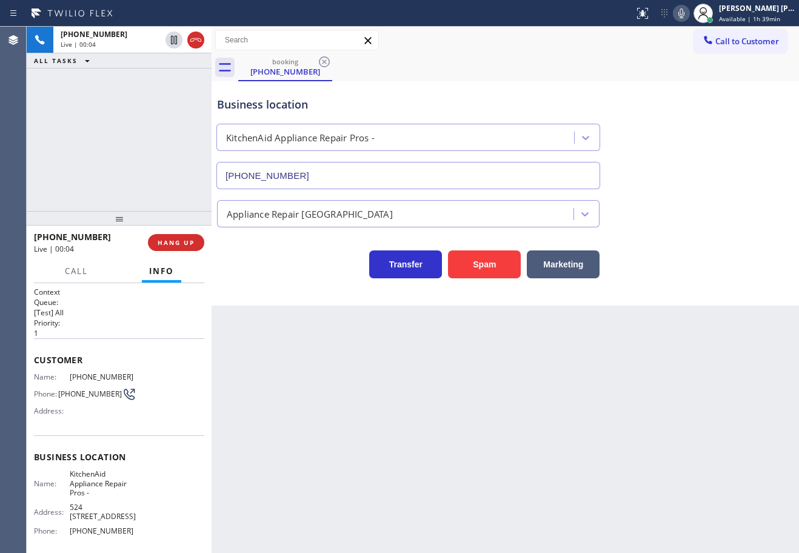
click at [685, 13] on icon at bounding box center [682, 13] width 6 height 10
click at [720, 102] on div "Business location KitchenAid Appliance Repair Pros - [PHONE_NUMBER]" at bounding box center [506, 134] width 582 height 110
click at [689, 15] on icon at bounding box center [681, 13] width 15 height 15
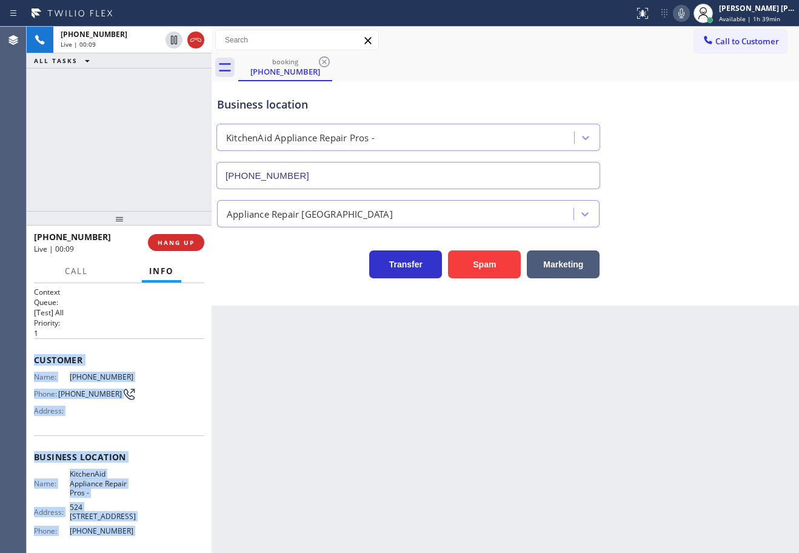
scroll to position [98, 0]
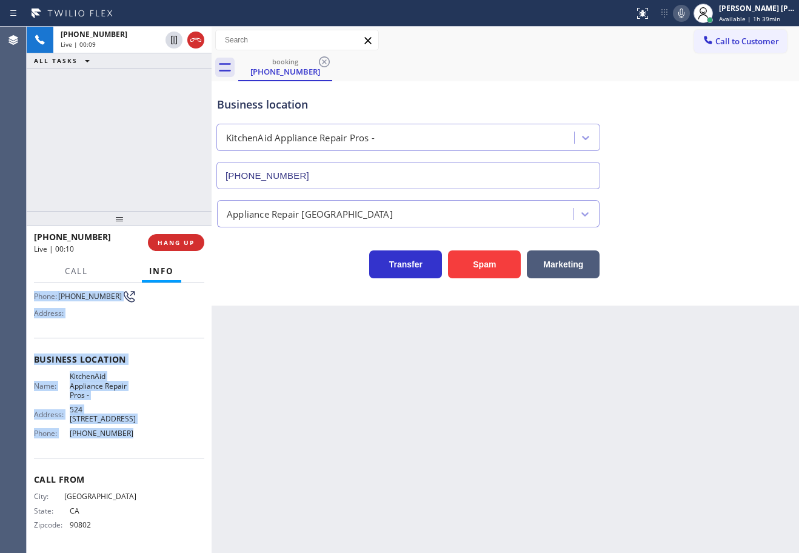
drag, startPoint x: 33, startPoint y: 358, endPoint x: 616, endPoint y: 318, distance: 584.7
click at [138, 444] on div "Context Queue: [Test] All Priority: 1 Customer Name: [PHONE_NUMBER] Phone: [PHO…" at bounding box center [119, 418] width 185 height 270
copy div "Customer Name: [PHONE_NUMBER] Phone: [PHONE_NUMBER] Address: Business location …"
click at [689, 11] on icon at bounding box center [681, 13] width 15 height 15
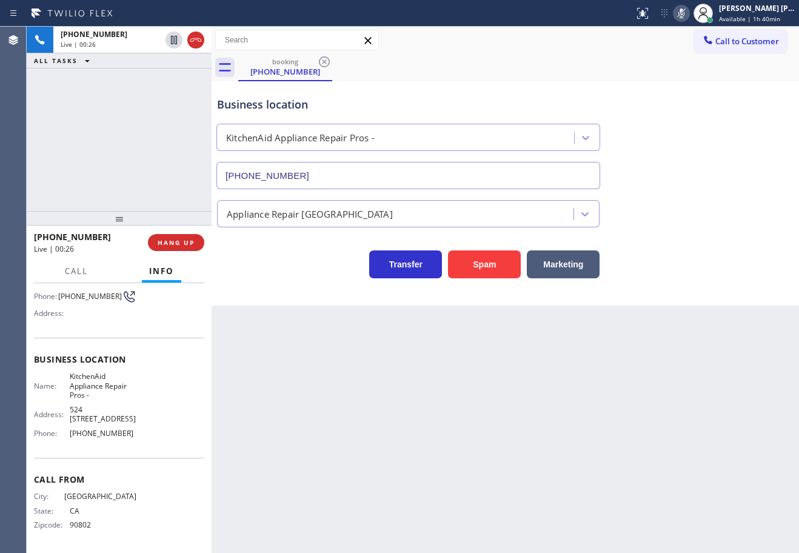
click at [699, 81] on div "Business location KitchenAid Appliance Repair Pros - [PHONE_NUMBER]" at bounding box center [506, 134] width 582 height 110
click at [689, 15] on icon at bounding box center [681, 13] width 15 height 15
click at [700, 167] on div "Business location KitchenAid Appliance Repair Pros - [PHONE_NUMBER]" at bounding box center [506, 134] width 582 height 110
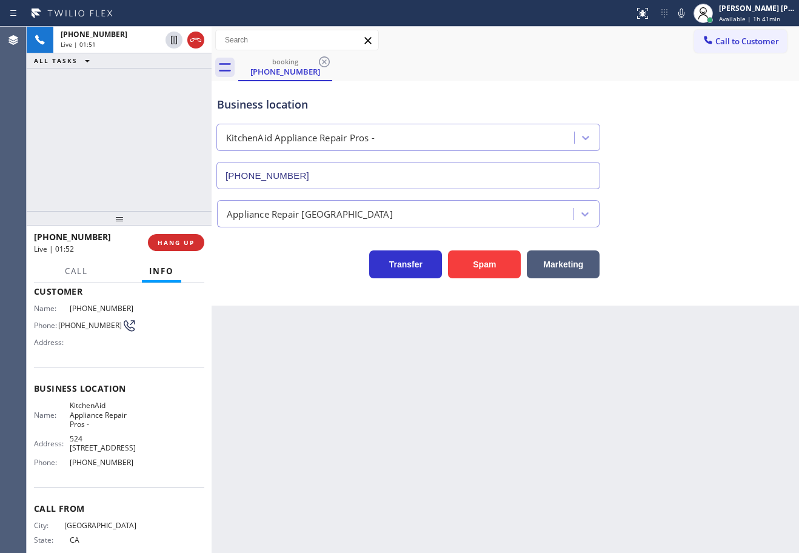
scroll to position [0, 0]
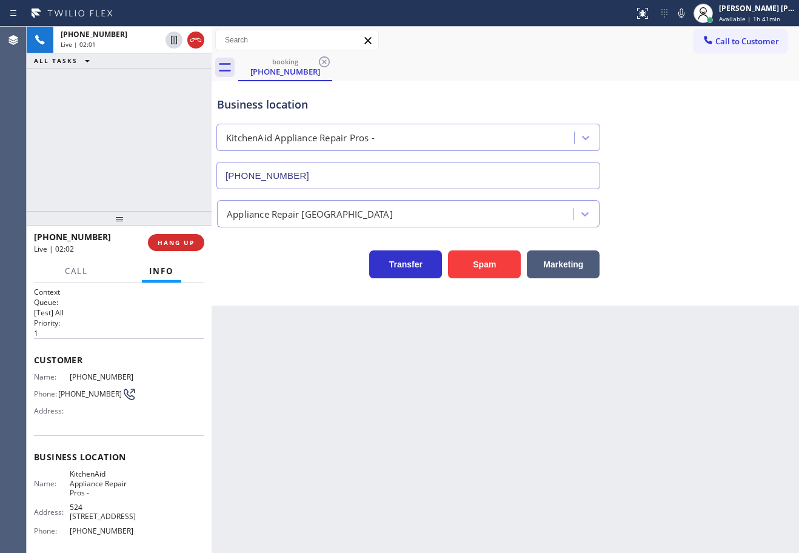
click at [677, 209] on div "Appliance Repair [GEOGRAPHIC_DATA]" at bounding box center [506, 211] width 582 height 32
click at [678, 215] on div "Appliance Repair [GEOGRAPHIC_DATA]" at bounding box center [506, 211] width 582 height 32
drag, startPoint x: 696, startPoint y: 89, endPoint x: 696, endPoint y: 74, distance: 14.6
click at [697, 89] on div "Business location KitchenAid Appliance Repair Pros - [PHONE_NUMBER]" at bounding box center [506, 134] width 582 height 110
click at [689, 18] on icon at bounding box center [681, 13] width 15 height 15
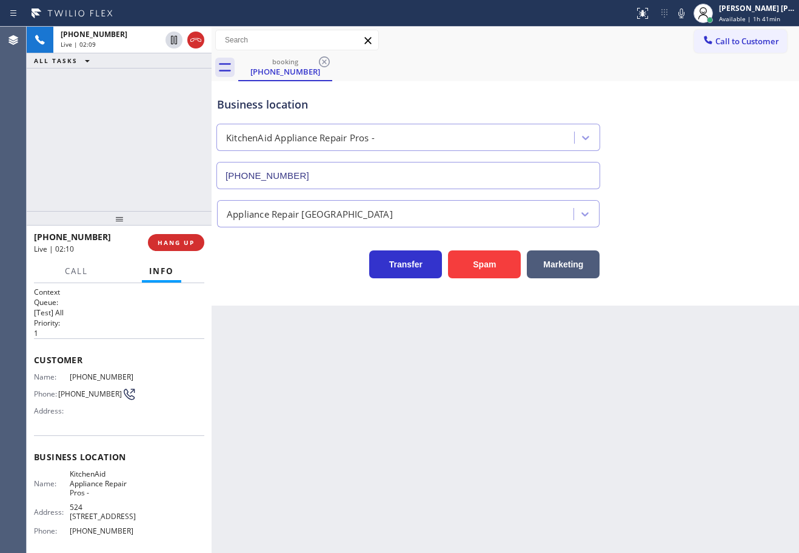
click at [708, 75] on div "booking [PHONE_NUMBER]" at bounding box center [518, 67] width 561 height 27
click at [173, 42] on icon at bounding box center [174, 40] width 6 height 8
click at [167, 51] on div at bounding box center [185, 40] width 44 height 27
click at [104, 89] on div "[PHONE_NUMBER] Live | 02:47 ALL TASKS ALL TASKS ACTIVE TASKS TASKS IN WRAP UP" at bounding box center [119, 119] width 185 height 184
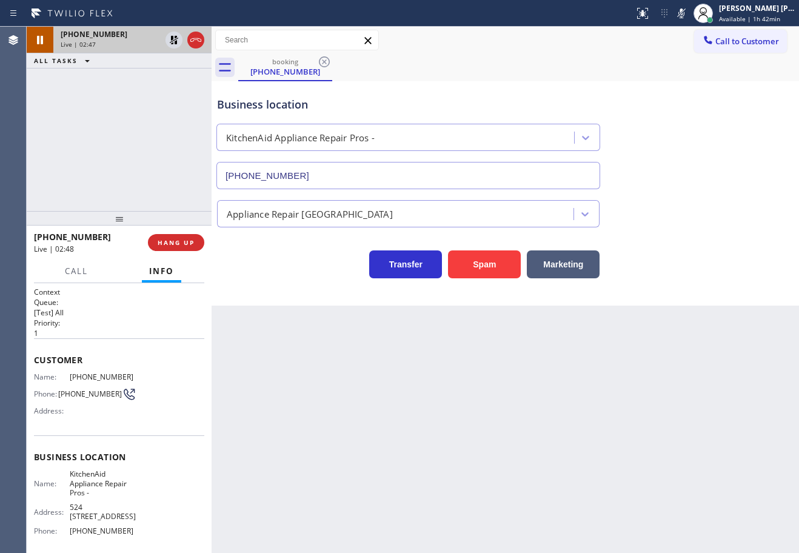
click at [167, 48] on div at bounding box center [185, 40] width 44 height 27
click at [168, 41] on icon at bounding box center [174, 40] width 15 height 15
drag, startPoint x: 166, startPoint y: 61, endPoint x: 415, endPoint y: 73, distance: 250.1
click at [167, 62] on div "ALL TASKS ALL TASKS ACTIVE TASKS TASKS IN WRAP UP" at bounding box center [119, 60] width 185 height 15
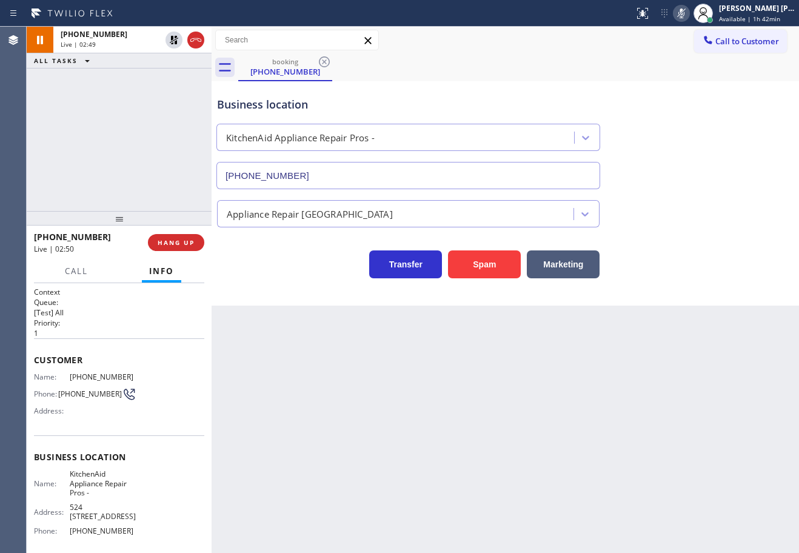
click at [689, 15] on icon at bounding box center [681, 13] width 15 height 15
drag, startPoint x: 679, startPoint y: 110, endPoint x: 677, endPoint y: 117, distance: 7.5
click at [679, 112] on div "Business location KitchenAid Appliance Repair Pros - [PHONE_NUMBER]" at bounding box center [506, 134] width 582 height 110
drag, startPoint x: 629, startPoint y: 85, endPoint x: 772, endPoint y: 247, distance: 216.1
click at [629, 85] on div "Business location KitchenAid Appliance Repair Pros - [PHONE_NUMBER]" at bounding box center [506, 134] width 582 height 110
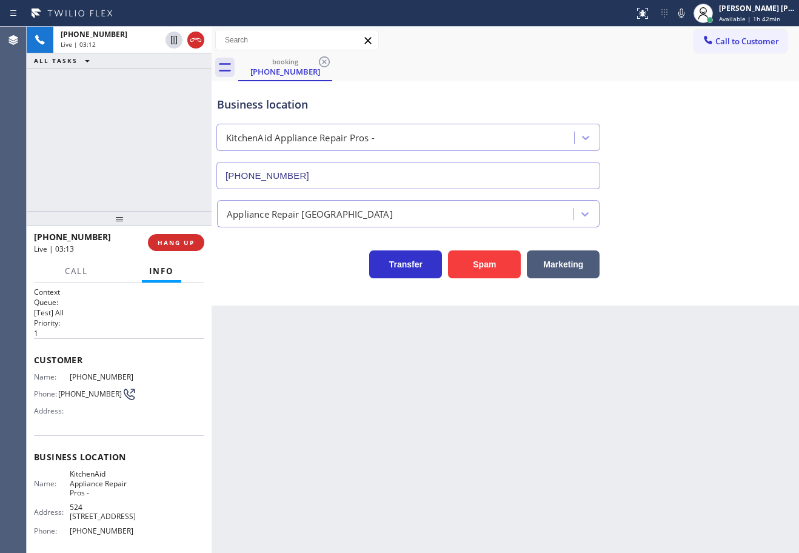
click at [701, 229] on div "Transfer Spam Marketing" at bounding box center [506, 252] width 582 height 51
click at [700, 229] on div "Transfer Spam Marketing" at bounding box center [506, 252] width 582 height 51
click at [721, 241] on div "Transfer Spam Marketing" at bounding box center [506, 259] width 582 height 39
click at [119, 178] on div "[PHONE_NUMBER] Live | 06:09 ALL TASKS ALL TASKS ACTIVE TASKS TASKS IN WRAP UP" at bounding box center [119, 119] width 185 height 184
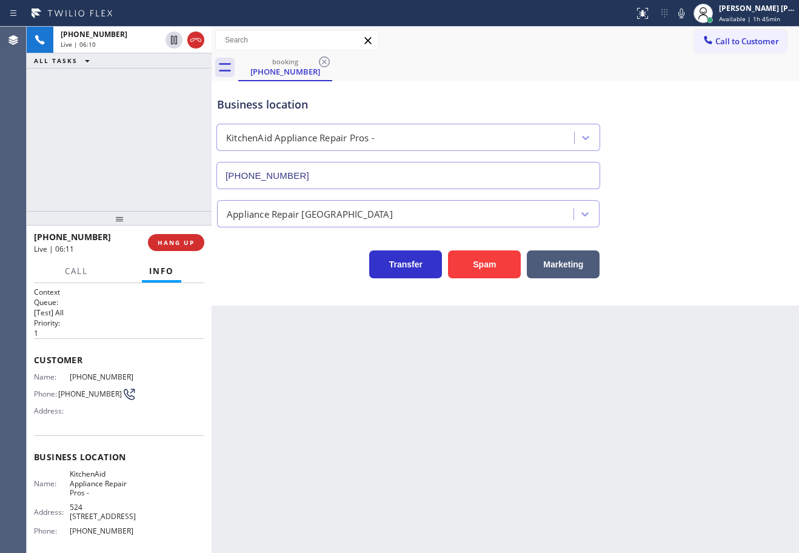
click at [331, 412] on div "Back to Dashboard Change Sender ID Customers Technicians Select a contact Outbo…" at bounding box center [506, 290] width 588 height 526
click at [331, 415] on div "Back to Dashboard Change Sender ID Customers Technicians Select a contact Outbo…" at bounding box center [506, 290] width 588 height 526
click at [134, 159] on div "[PHONE_NUMBER] Live | 06:10 ALL TASKS ALL TASKS ACTIVE TASKS TASKS IN WRAP UP" at bounding box center [119, 119] width 185 height 184
click at [175, 239] on span "HANG UP" at bounding box center [176, 242] width 37 height 8
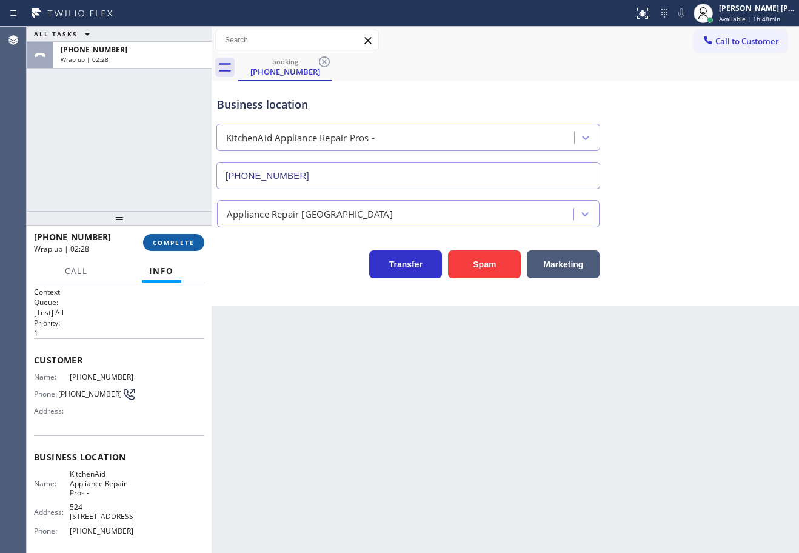
click at [178, 237] on button "COMPLETE" at bounding box center [173, 242] width 61 height 17
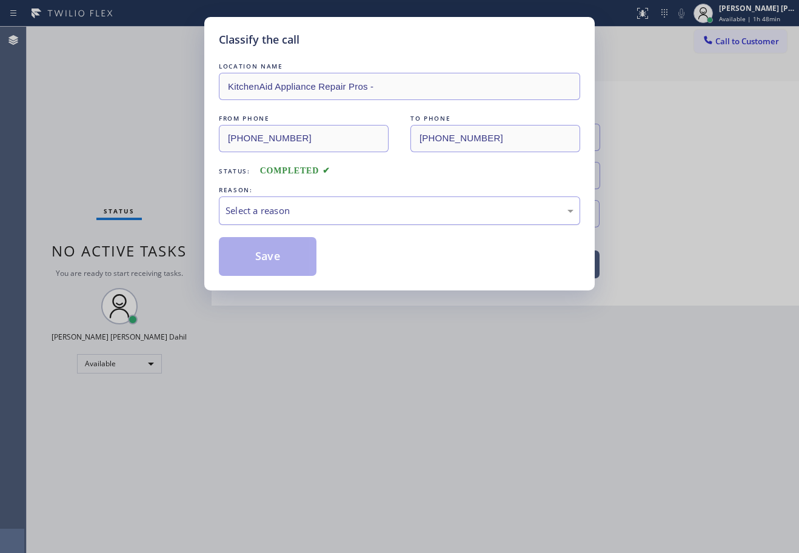
click at [257, 212] on div "Select a reason" at bounding box center [400, 211] width 348 height 14
click at [269, 257] on button "Save" at bounding box center [268, 256] width 98 height 39
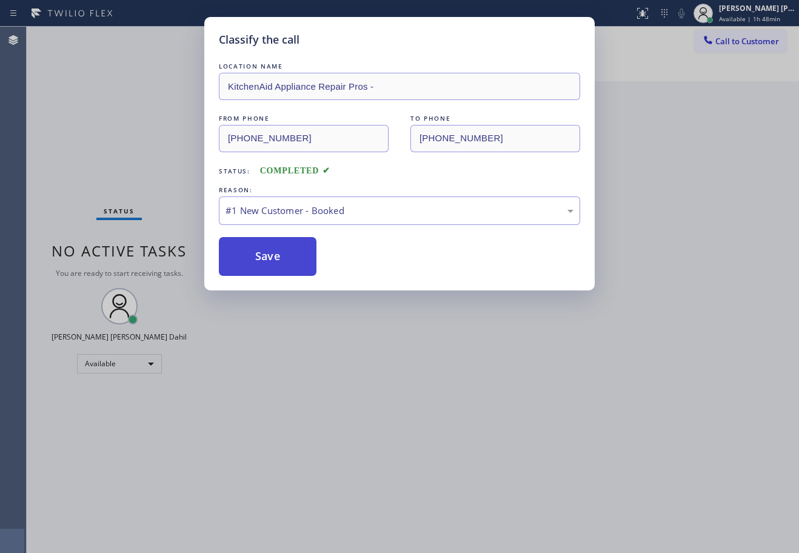
click at [269, 257] on button "Save" at bounding box center [268, 256] width 98 height 39
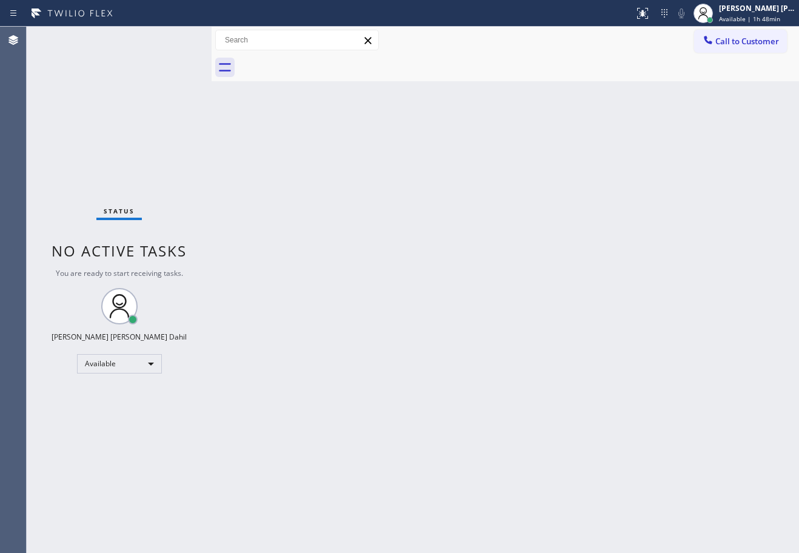
click at [555, 448] on div "Back to Dashboard Change Sender ID Customers Technicians Select a contact Outbo…" at bounding box center [506, 290] width 588 height 526
drag, startPoint x: 149, startPoint y: 75, endPoint x: 149, endPoint y: 69, distance: 6.7
click at [149, 73] on div "Status No active tasks You are ready to start receiving tasks. [PERSON_NAME] [P…" at bounding box center [119, 290] width 185 height 526
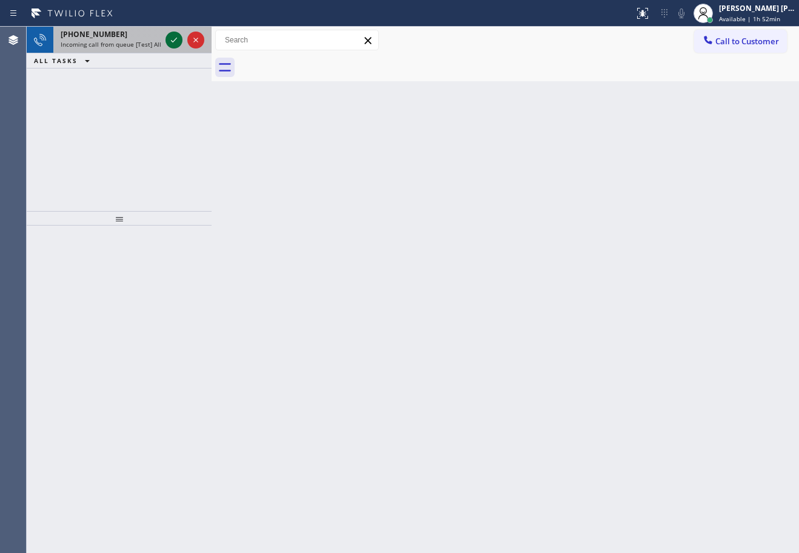
click at [174, 38] on icon at bounding box center [174, 40] width 15 height 15
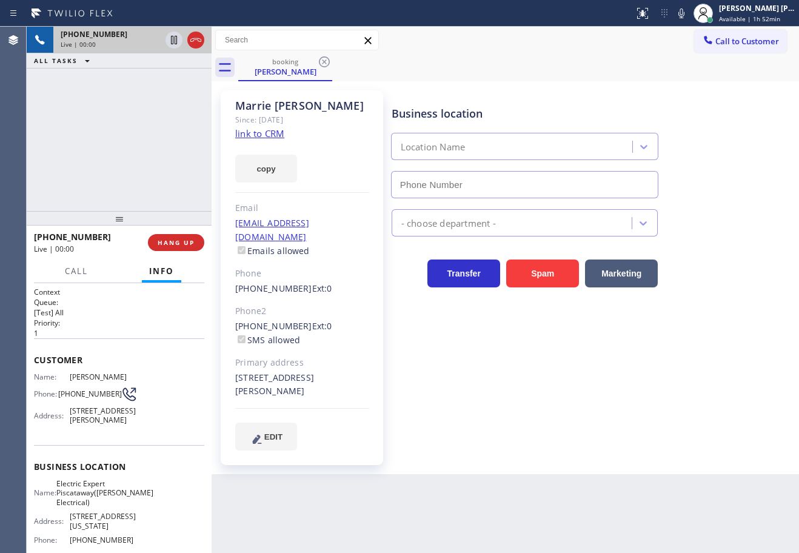
type input "[PHONE_NUMBER]"
click at [268, 133] on link "link to CRM" at bounding box center [259, 133] width 49 height 12
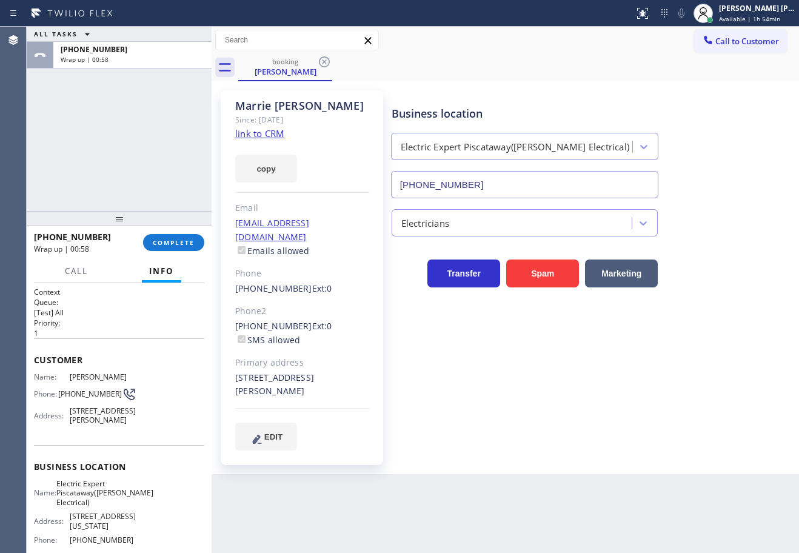
click at [184, 232] on div "[PHONE_NUMBER] Wrap up | 00:58 COMPLETE" at bounding box center [119, 243] width 170 height 32
click at [184, 235] on button "COMPLETE" at bounding box center [173, 242] width 61 height 17
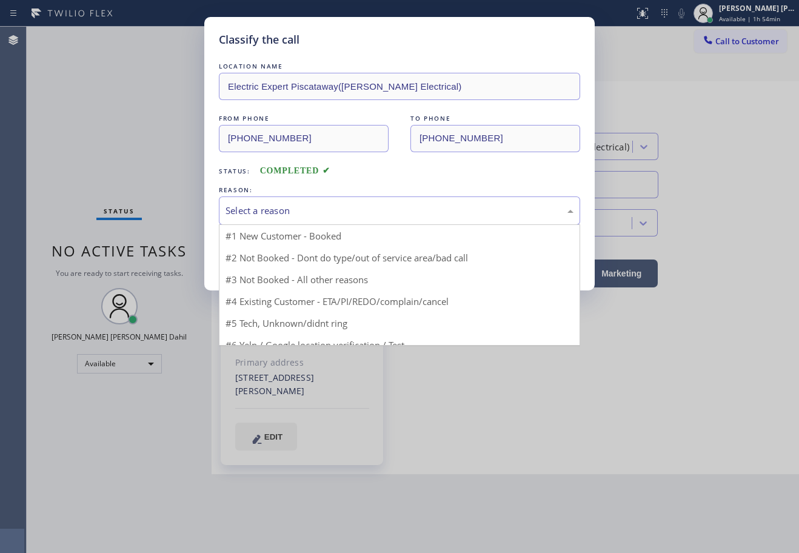
click at [337, 218] on div "Select a reason" at bounding box center [399, 210] width 361 height 29
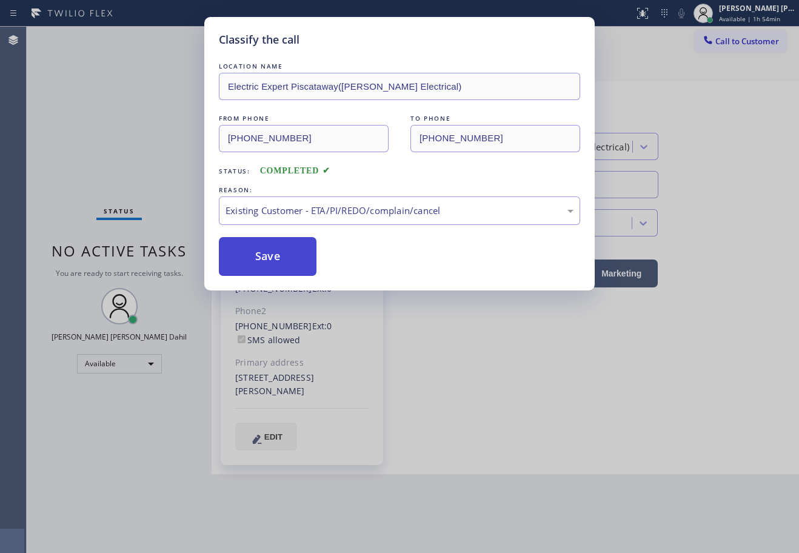
click at [236, 246] on button "Save" at bounding box center [268, 256] width 98 height 39
click at [235, 249] on button "Save" at bounding box center [268, 256] width 98 height 39
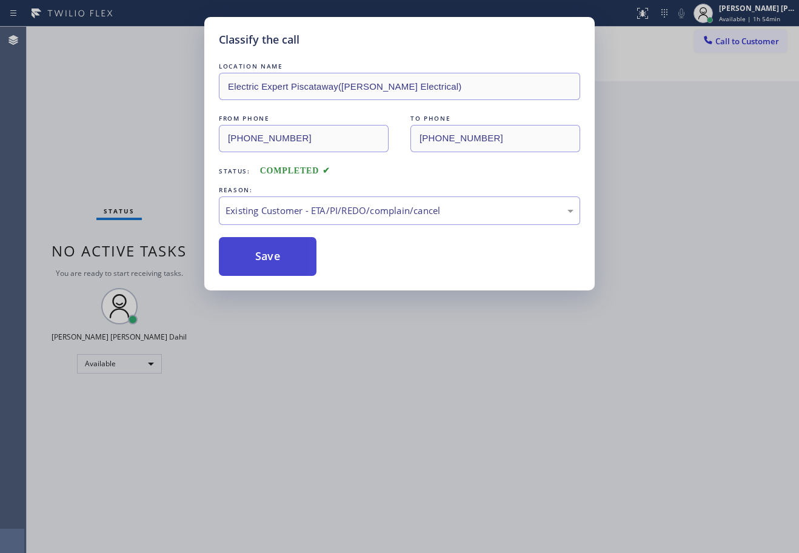
click at [235, 250] on button "Save" at bounding box center [268, 256] width 98 height 39
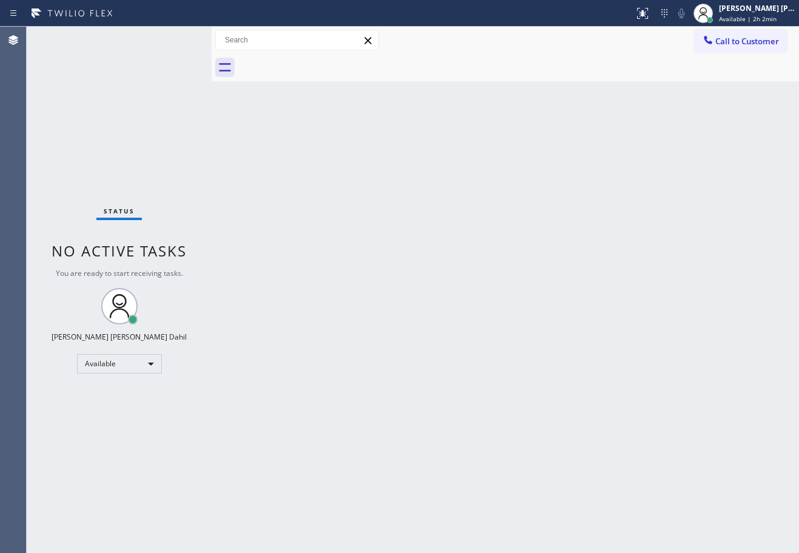
drag, startPoint x: 737, startPoint y: 15, endPoint x: 733, endPoint y: 65, distance: 50.6
click at [739, 15] on span "Available | 2h 2min" at bounding box center [748, 19] width 58 height 8
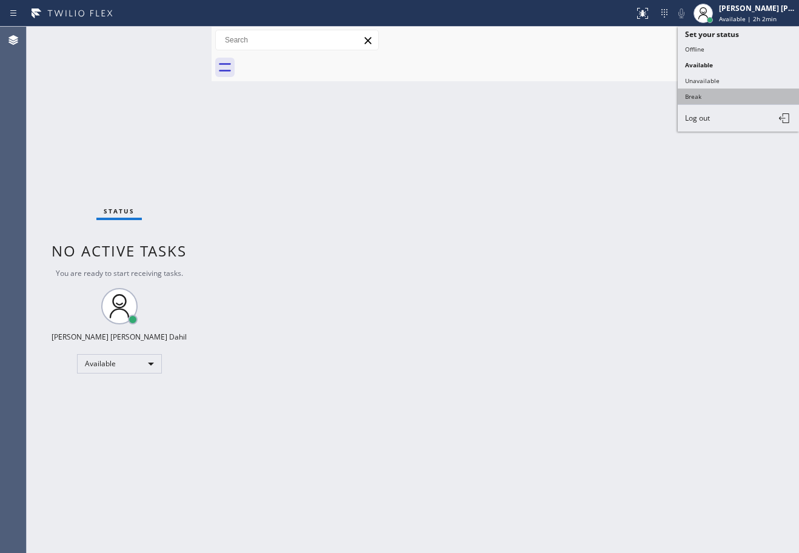
click at [726, 95] on button "Break" at bounding box center [738, 97] width 121 height 16
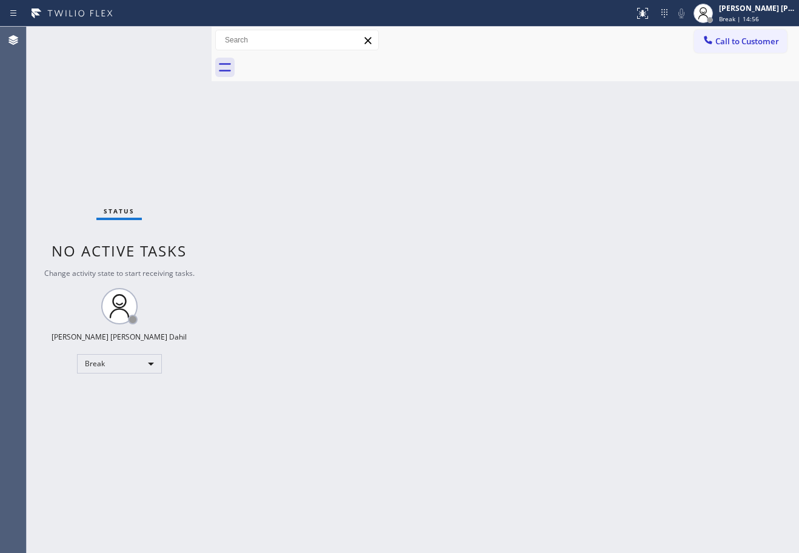
drag, startPoint x: 749, startPoint y: 13, endPoint x: 730, endPoint y: 65, distance: 55.6
click at [749, 13] on div "[PERSON_NAME] [PERSON_NAME] Dahil" at bounding box center [757, 8] width 76 height 10
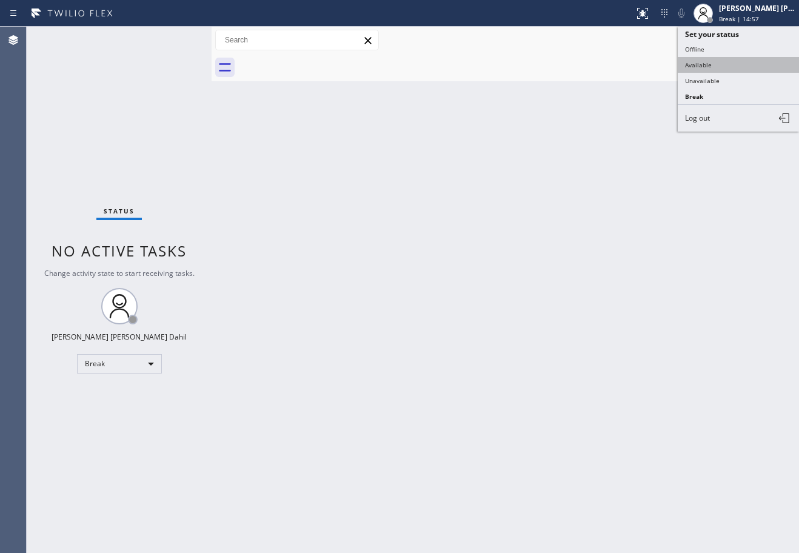
click at [727, 61] on button "Available" at bounding box center [738, 65] width 121 height 16
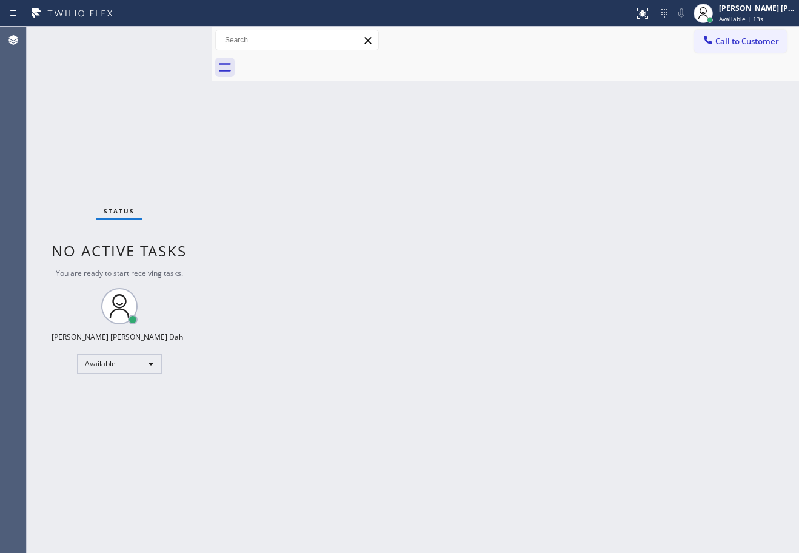
click at [531, 81] on div "Back to Dashboard Change Sender ID Customers Technicians Select a contact Outbo…" at bounding box center [506, 290] width 588 height 526
click at [453, 193] on div "Back to Dashboard Change Sender ID Customers Technicians Select a contact Outbo…" at bounding box center [506, 290] width 588 height 526
click at [446, 219] on div "Back to Dashboard Change Sender ID Customers Technicians Select a contact Outbo…" at bounding box center [506, 290] width 588 height 526
click at [447, 219] on div "Back to Dashboard Change Sender ID Customers Technicians Select a contact Outbo…" at bounding box center [506, 290] width 588 height 526
click at [149, 68] on div "Status No active tasks You are ready to start receiving tasks. [PERSON_NAME] [P…" at bounding box center [119, 290] width 185 height 526
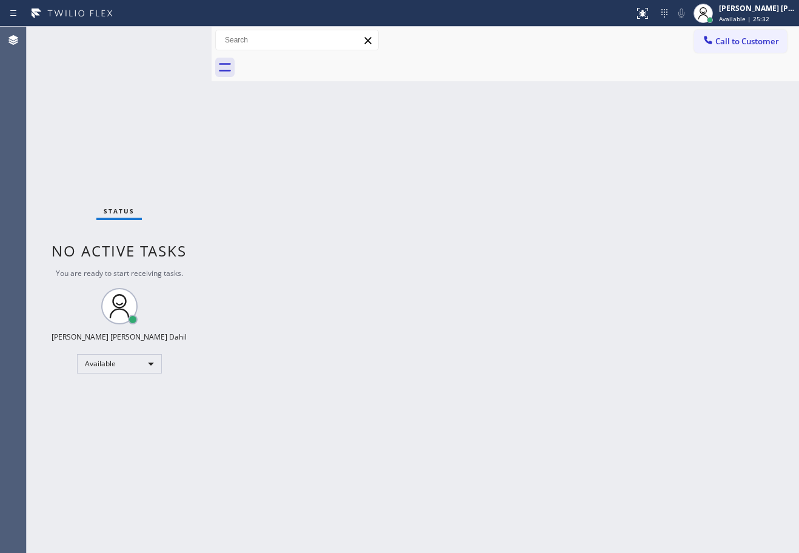
click at [545, 347] on div "Back to Dashboard Change Sender ID Customers Technicians Select a contact Outbo…" at bounding box center [506, 290] width 588 height 526
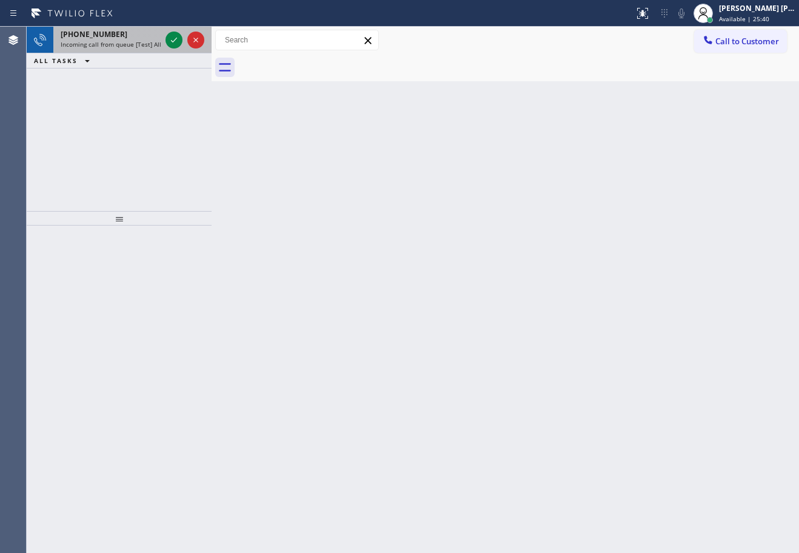
click at [131, 45] on span "Incoming call from queue [Test] All" at bounding box center [111, 44] width 101 height 8
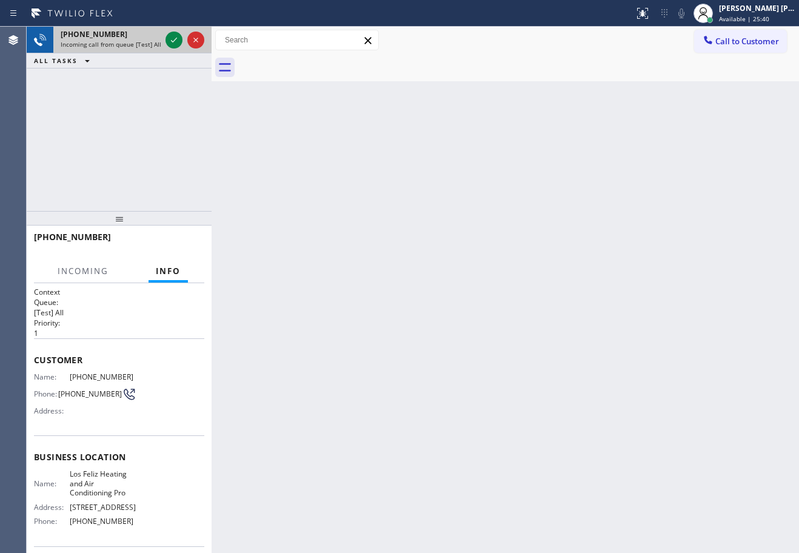
click at [132, 45] on span "Incoming call from queue [Test] All" at bounding box center [111, 44] width 101 height 8
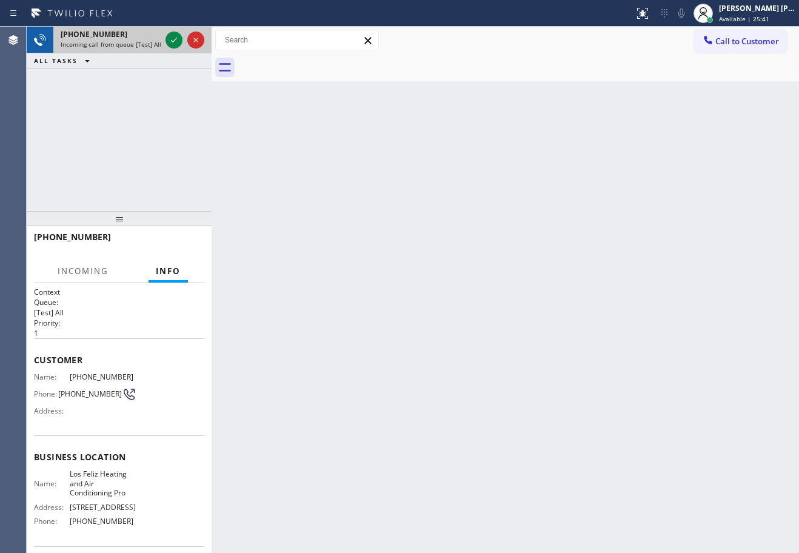
click at [132, 45] on span "Incoming call from queue [Test] All" at bounding box center [111, 44] width 101 height 8
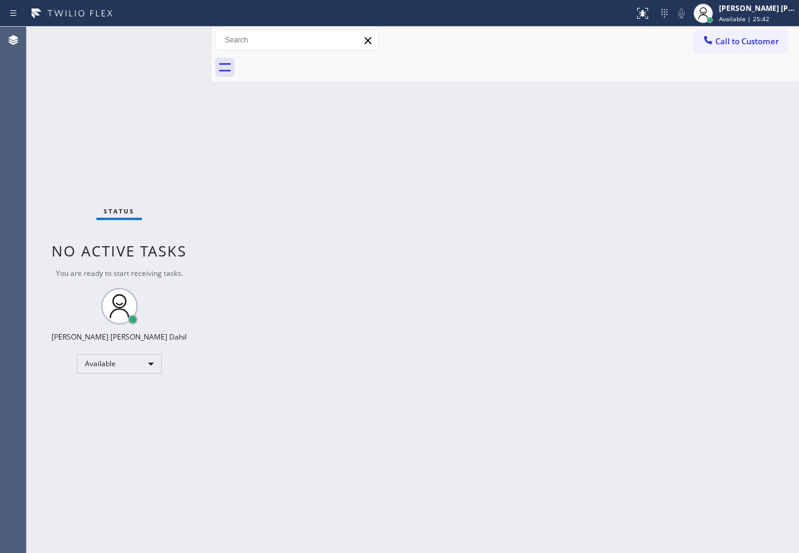
click at [179, 38] on div "Status No active tasks You are ready to start receiving tasks. [PERSON_NAME] [P…" at bounding box center [119, 290] width 185 height 526
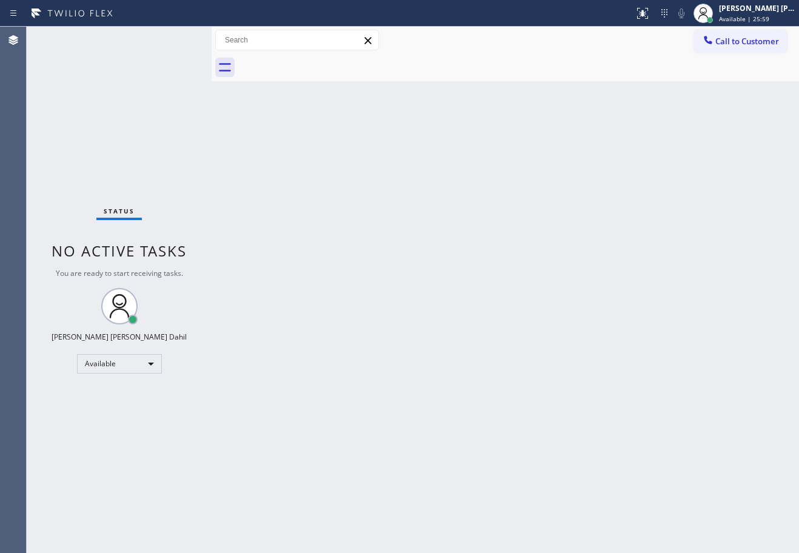
click at [618, 64] on div at bounding box center [518, 67] width 561 height 27
drag, startPoint x: 627, startPoint y: 489, endPoint x: 583, endPoint y: 539, distance: 66.6
click at [619, 492] on div "Back to Dashboard Change Sender ID Customers Technicians Select a contact Outbo…" at bounding box center [506, 290] width 588 height 526
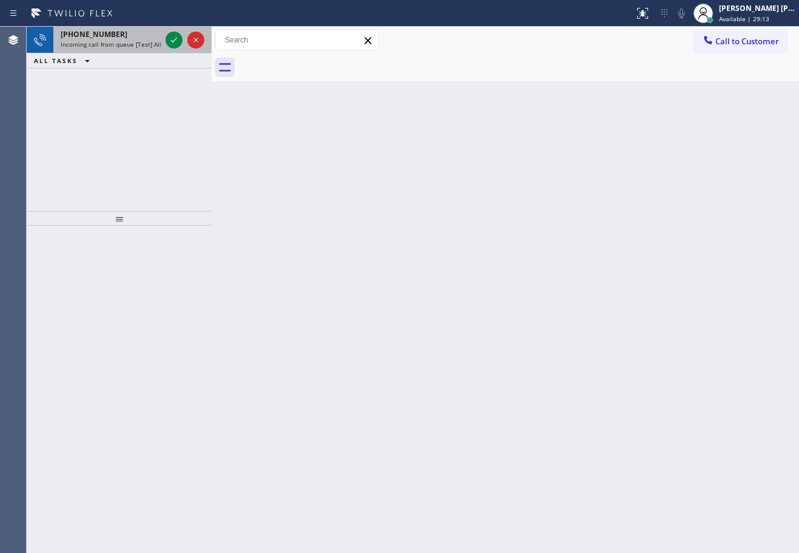
click at [155, 35] on div "[PHONE_NUMBER]" at bounding box center [111, 34] width 100 height 10
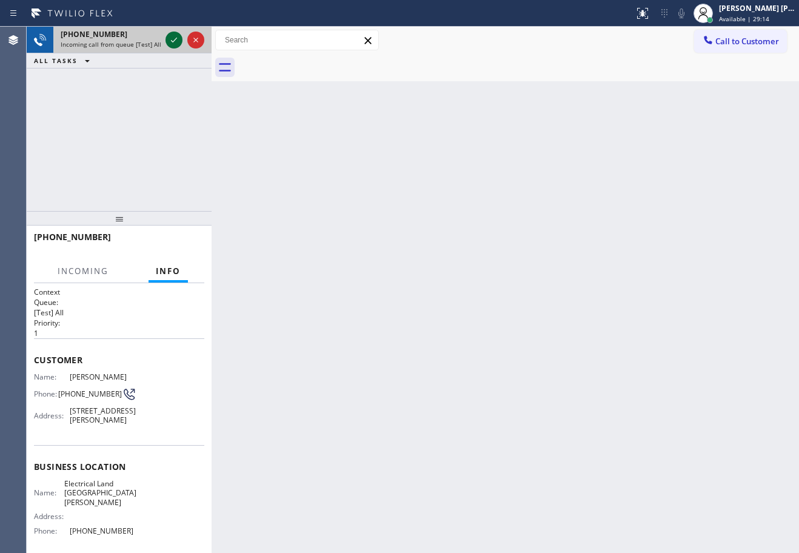
click at [173, 38] on icon at bounding box center [174, 40] width 15 height 15
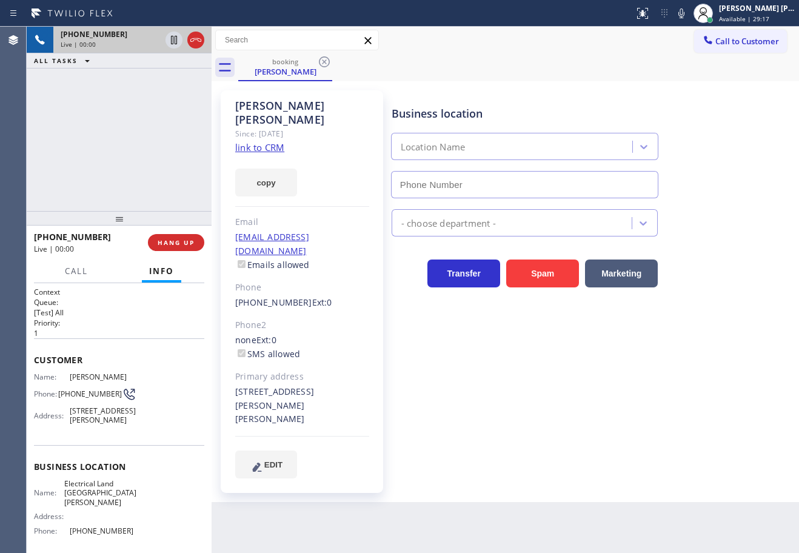
type input "[PHONE_NUMBER]"
click at [689, 14] on icon at bounding box center [681, 13] width 15 height 15
click at [690, 59] on div "booking [PERSON_NAME]" at bounding box center [518, 67] width 561 height 27
click at [685, 15] on icon at bounding box center [682, 13] width 6 height 10
click at [268, 141] on link "link to CRM" at bounding box center [259, 147] width 49 height 12
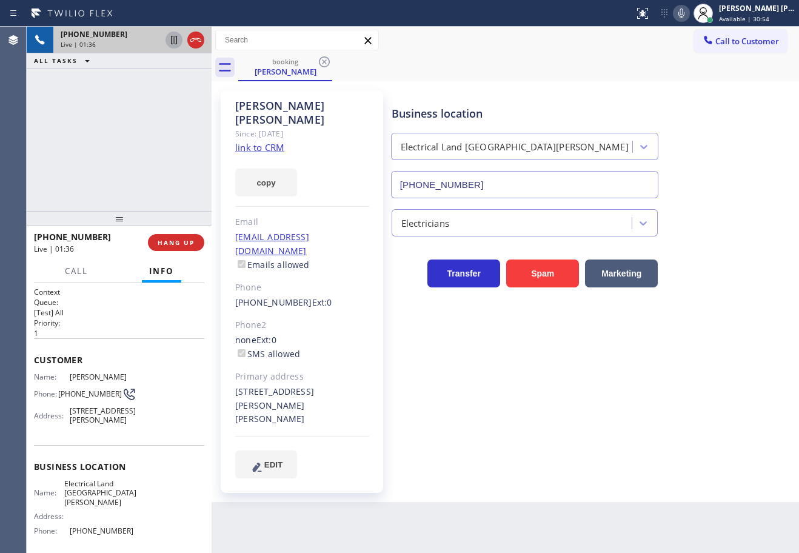
drag, startPoint x: 175, startPoint y: 38, endPoint x: 464, endPoint y: 72, distance: 290.6
click at [176, 38] on icon at bounding box center [174, 40] width 15 height 15
click at [689, 17] on icon at bounding box center [681, 13] width 15 height 15
click at [169, 39] on icon at bounding box center [174, 40] width 15 height 15
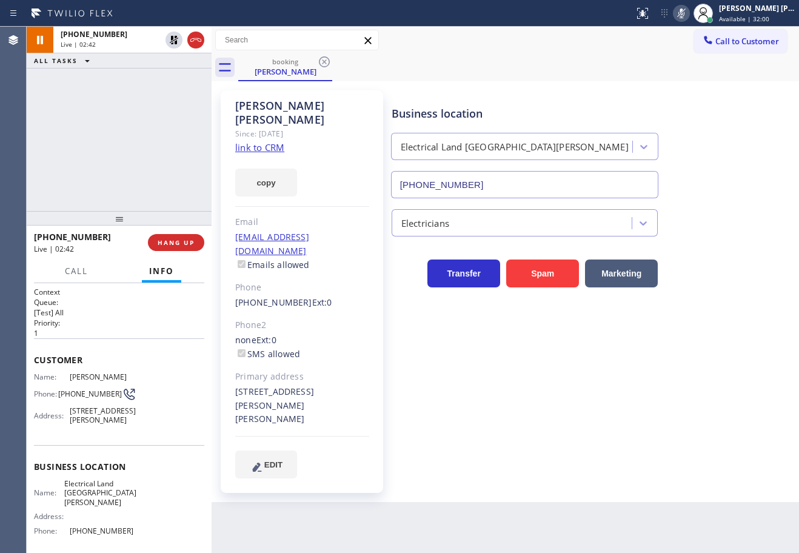
click at [172, 82] on div "[PHONE_NUMBER] Live | 02:42 ALL TASKS ALL TASKS ACTIVE TASKS TASKS IN WRAP UP" at bounding box center [119, 119] width 185 height 184
click at [696, 22] on div "Status report No issues detected If you experience an issue, please download th…" at bounding box center [714, 13] width 170 height 27
click at [690, 21] on button at bounding box center [681, 13] width 17 height 17
click at [166, 109] on div "[PHONE_NUMBER] Live | 05:03 ALL TASKS ALL TASKS ACTIVE TASKS TASKS IN WRAP UP" at bounding box center [119, 119] width 185 height 184
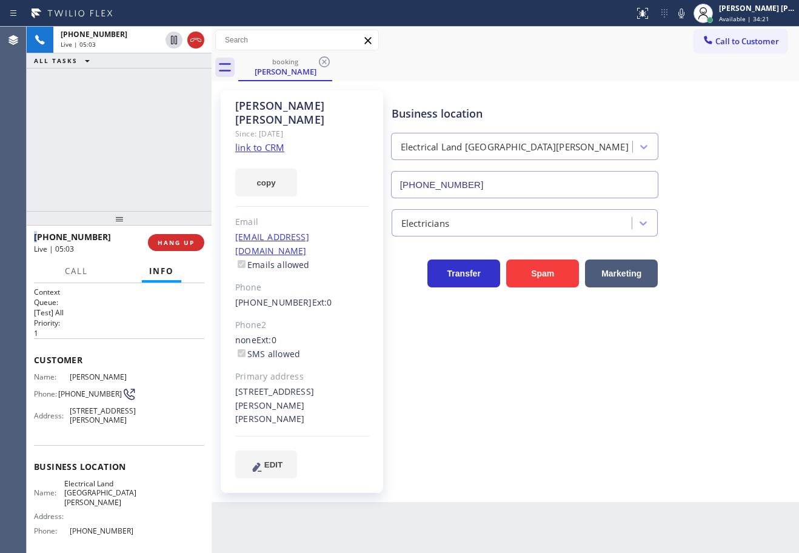
click at [166, 109] on div "[PHONE_NUMBER] Live | 05:03 ALL TASKS ALL TASKS ACTIVE TASKS TASKS IN WRAP UP" at bounding box center [119, 119] width 185 height 184
click at [178, 246] on span "HANG UP" at bounding box center [176, 242] width 37 height 8
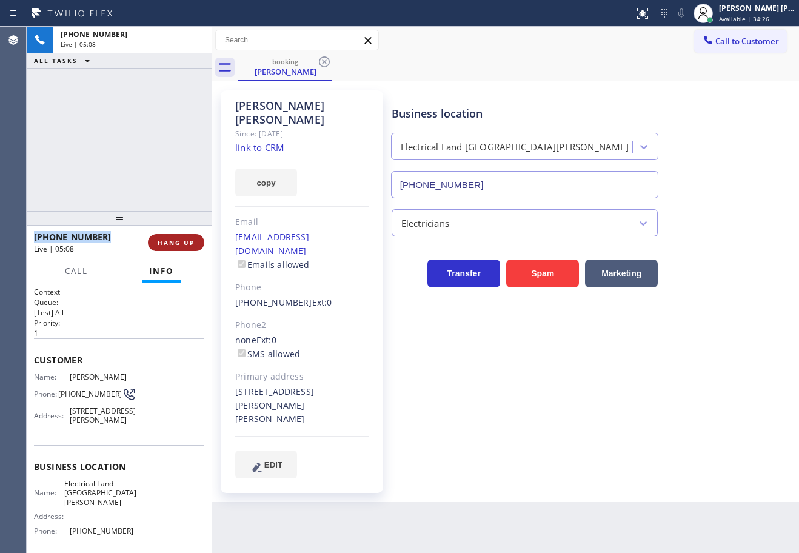
click at [178, 246] on span "HANG UP" at bounding box center [176, 242] width 37 height 8
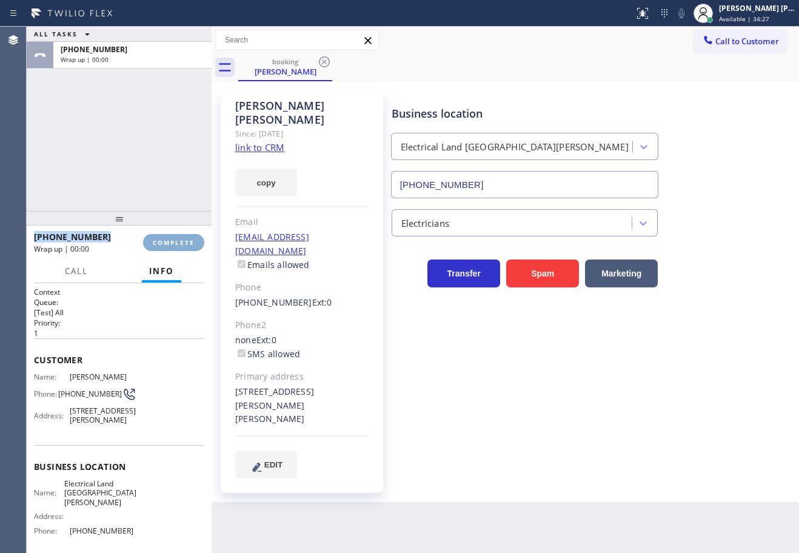
click at [178, 246] on span "COMPLETE" at bounding box center [174, 242] width 42 height 8
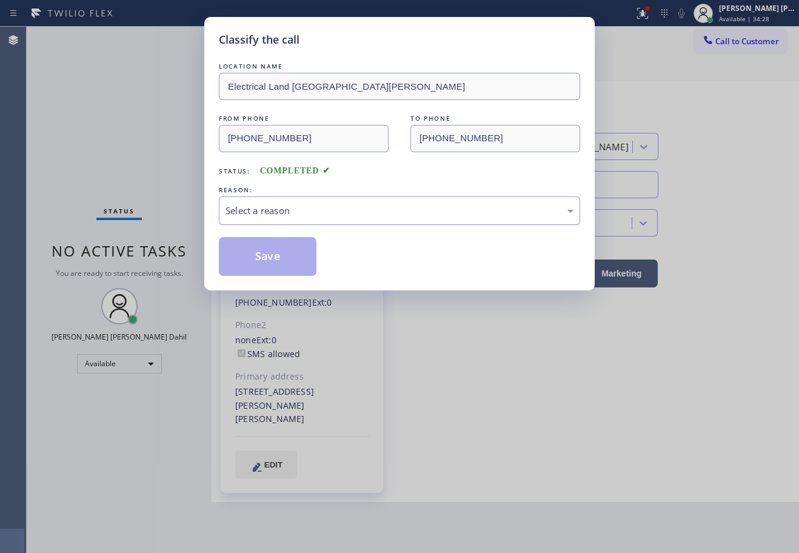
click at [281, 220] on div "Select a reason" at bounding box center [399, 210] width 361 height 29
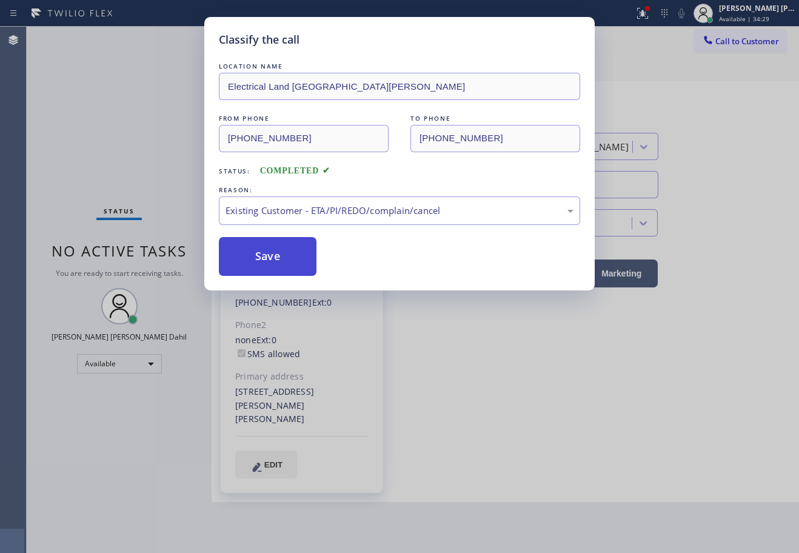
click at [258, 257] on button "Save" at bounding box center [268, 256] width 98 height 39
click at [258, 256] on button "Save" at bounding box center [268, 256] width 98 height 39
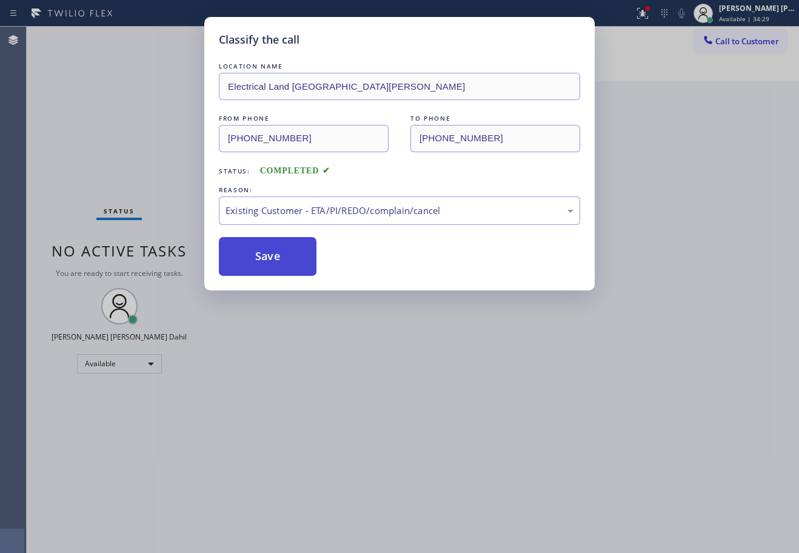
click at [258, 256] on button "Save" at bounding box center [268, 256] width 98 height 39
drag, startPoint x: 452, startPoint y: 403, endPoint x: 477, endPoint y: 408, distance: 25.2
click at [461, 409] on div "Classify the call LOCATION NAME Electrical Land [GEOGRAPHIC_DATA][PERSON_NAME] …" at bounding box center [399, 276] width 799 height 553
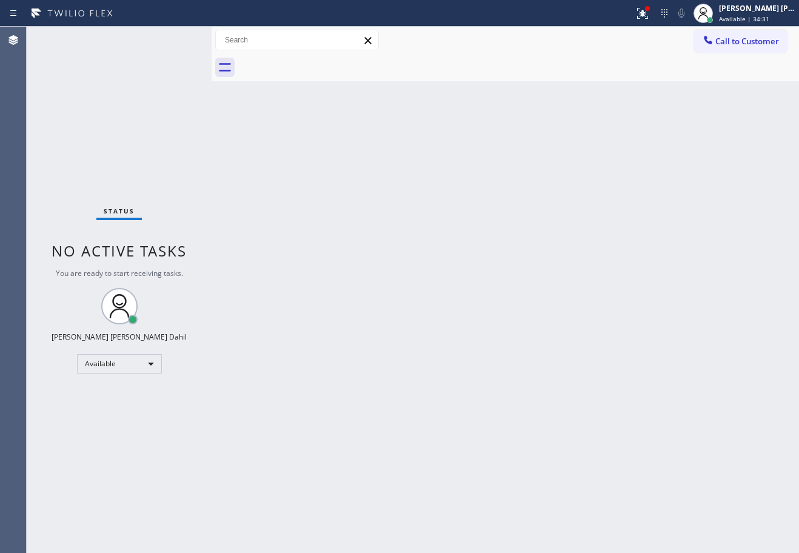
drag, startPoint x: 650, startPoint y: 13, endPoint x: 645, endPoint y: 116, distance: 103.2
click at [650, 13] on icon at bounding box center [643, 13] width 15 height 15
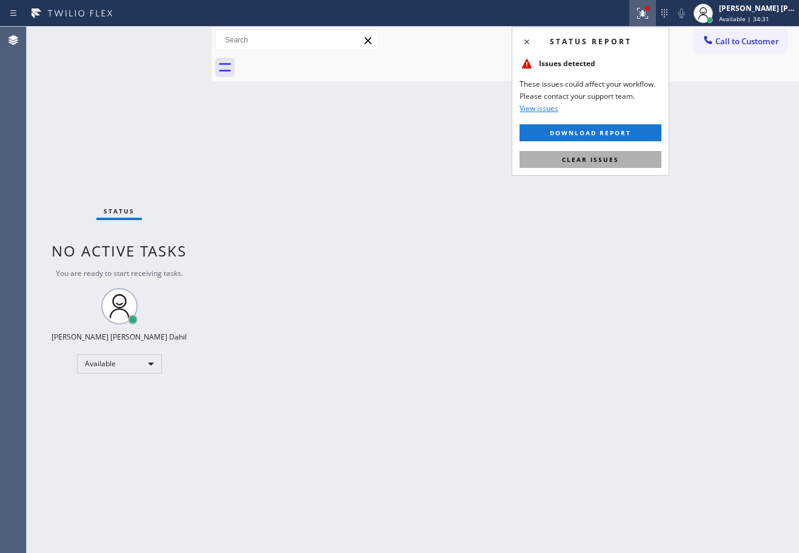
click at [617, 167] on button "Clear issues" at bounding box center [591, 159] width 142 height 17
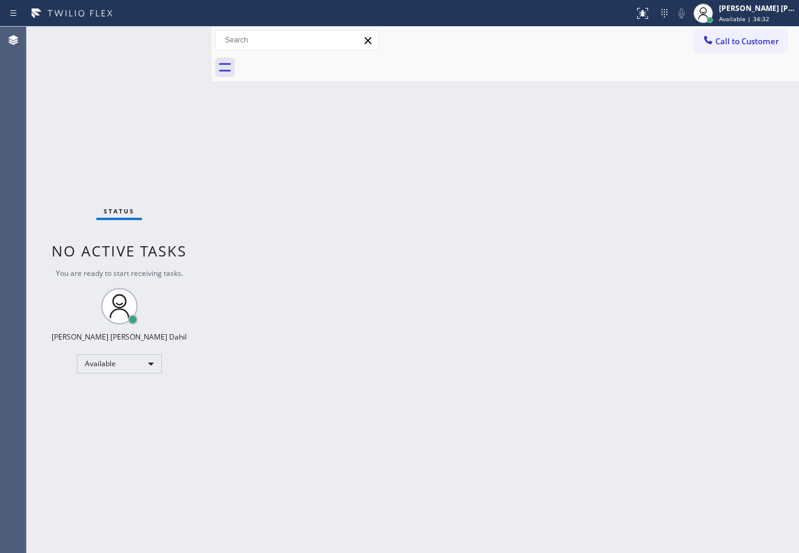
click at [617, 166] on div "Back to Dashboard Change Sender ID Customers Technicians Select a contact Outbo…" at bounding box center [506, 290] width 588 height 526
click at [613, 167] on div "Back to Dashboard Change Sender ID Customers Technicians Select a contact Outbo…" at bounding box center [506, 290] width 588 height 526
click at [610, 172] on div "Back to Dashboard Change Sender ID Customers Technicians Select a contact Outbo…" at bounding box center [506, 290] width 588 height 526
click at [602, 175] on div "Back to Dashboard Change Sender ID Customers Technicians Select a contact Outbo…" at bounding box center [506, 290] width 588 height 526
click at [602, 180] on div "Back to Dashboard Change Sender ID Customers Technicians Select a contact Outbo…" at bounding box center [506, 290] width 588 height 526
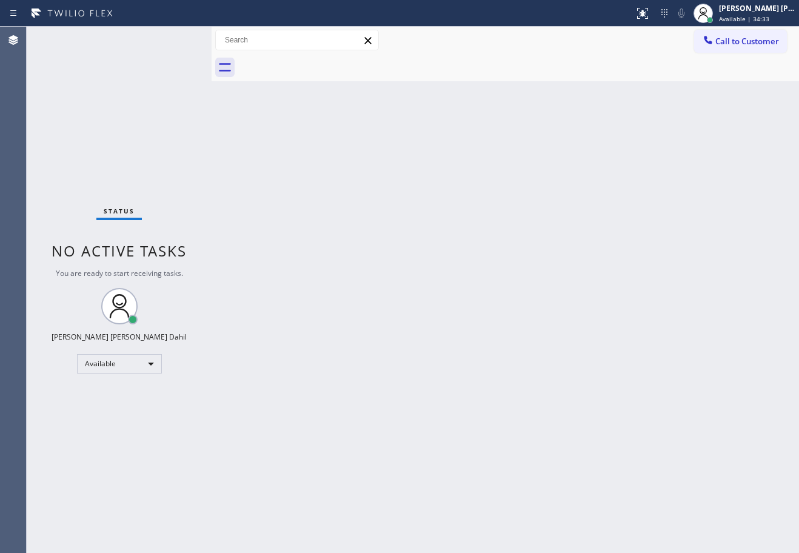
click at [615, 167] on div "Back to Dashboard Change Sender ID Customers Technicians Select a contact Outbo…" at bounding box center [506, 290] width 588 height 526
click at [122, 70] on div "Status No active tasks You are ready to start receiving tasks. [PERSON_NAME] [P…" at bounding box center [119, 290] width 185 height 526
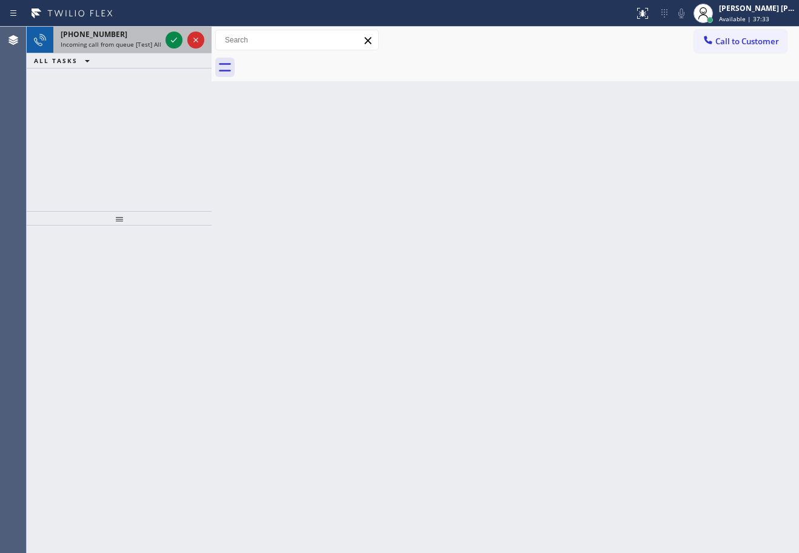
click at [129, 38] on div "[PHONE_NUMBER]" at bounding box center [111, 34] width 100 height 10
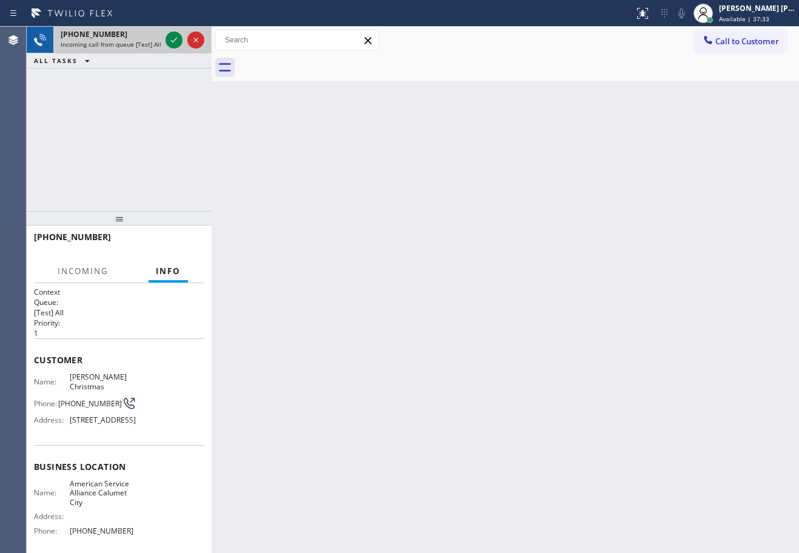
click at [129, 38] on div "[PHONE_NUMBER]" at bounding box center [111, 34] width 100 height 10
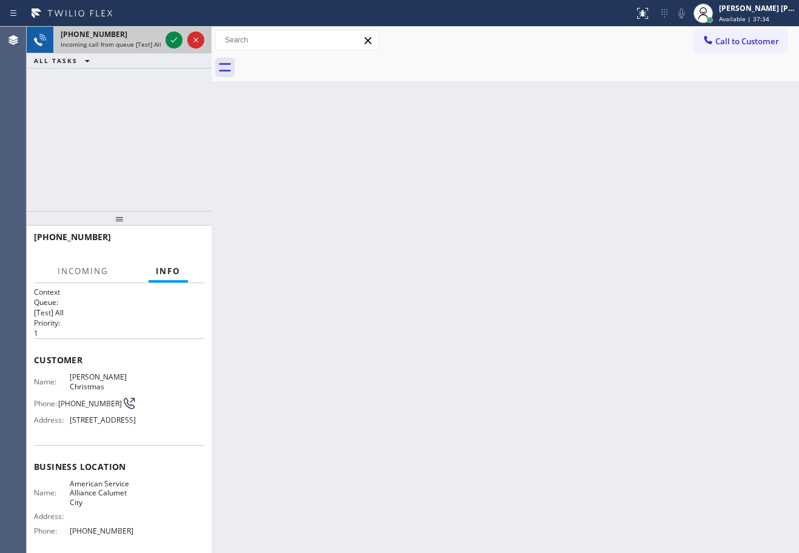
click at [129, 38] on div "[PHONE_NUMBER]" at bounding box center [111, 34] width 100 height 10
click at [170, 41] on icon at bounding box center [174, 40] width 15 height 15
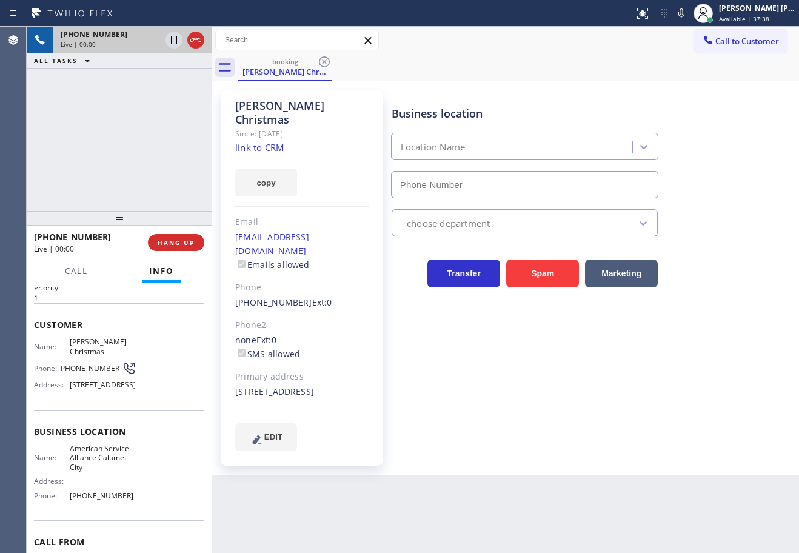
scroll to position [107, 0]
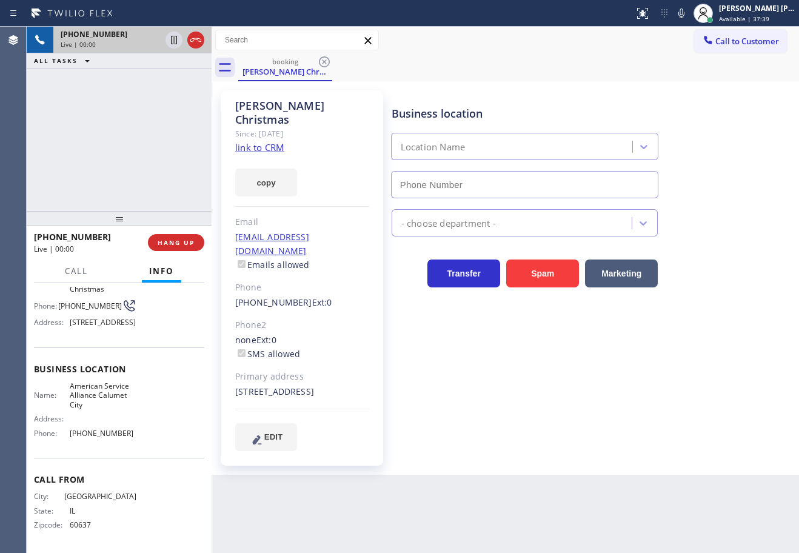
type input "[PHONE_NUMBER]"
drag, startPoint x: 156, startPoint y: 110, endPoint x: 322, endPoint y: 152, distance: 171.4
click at [164, 110] on div "[PHONE_NUMBER] Live | 00:03 ALL TASKS ALL TASKS ACTIVE TASKS TASKS IN WRAP UP" at bounding box center [119, 119] width 185 height 184
click at [286, 139] on div "[PERSON_NAME] Christmas Since: [DATE] link to CRM copy Email [EMAIL_ADDRESS][DO…" at bounding box center [302, 277] width 163 height 375
click at [283, 141] on link "link to CRM" at bounding box center [259, 147] width 49 height 12
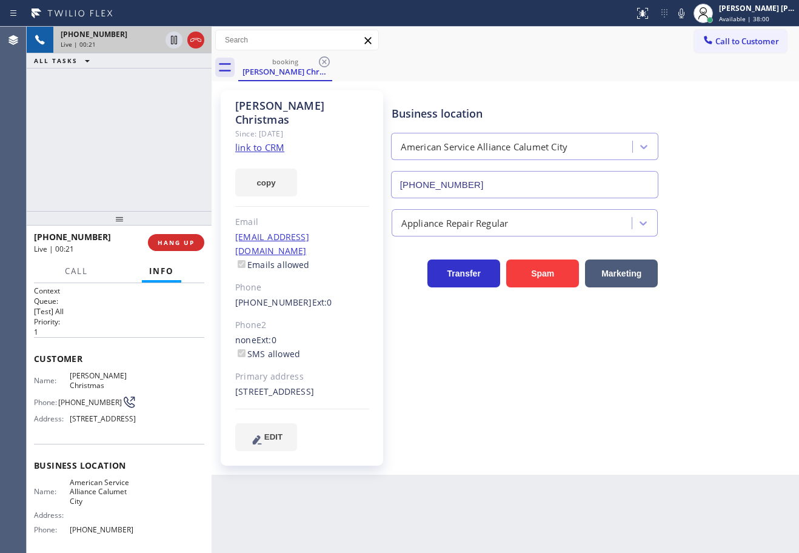
scroll to position [0, 0]
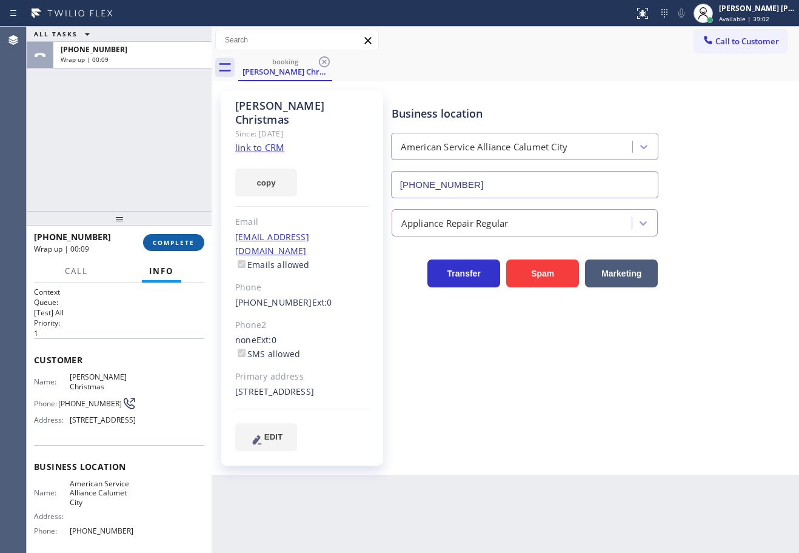
click at [163, 241] on span "COMPLETE" at bounding box center [174, 242] width 42 height 8
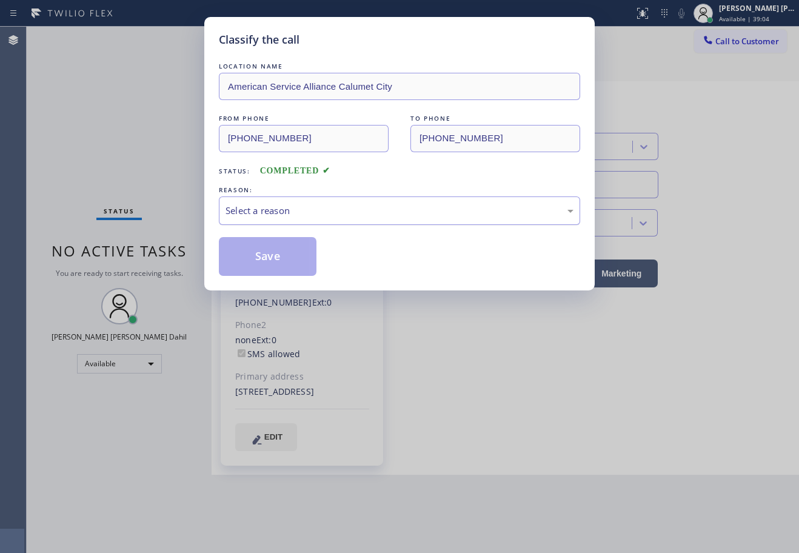
click at [265, 210] on div "Select a reason" at bounding box center [400, 211] width 348 height 14
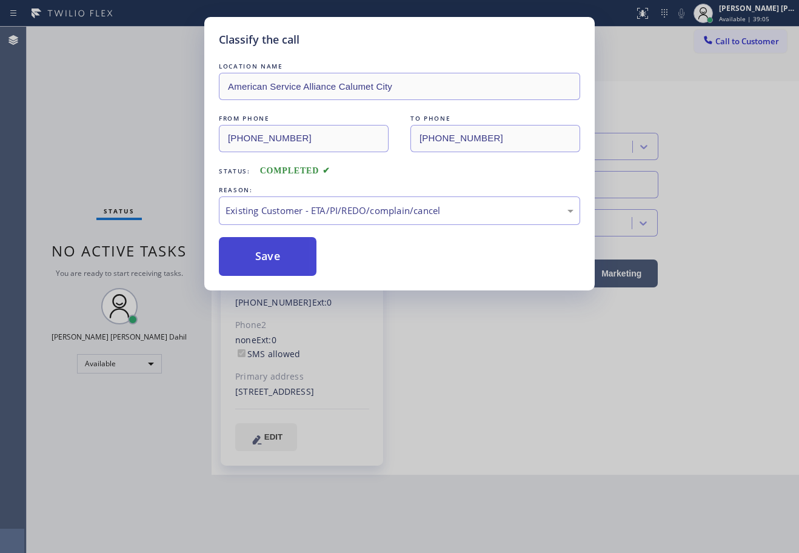
click at [282, 261] on button "Save" at bounding box center [268, 256] width 98 height 39
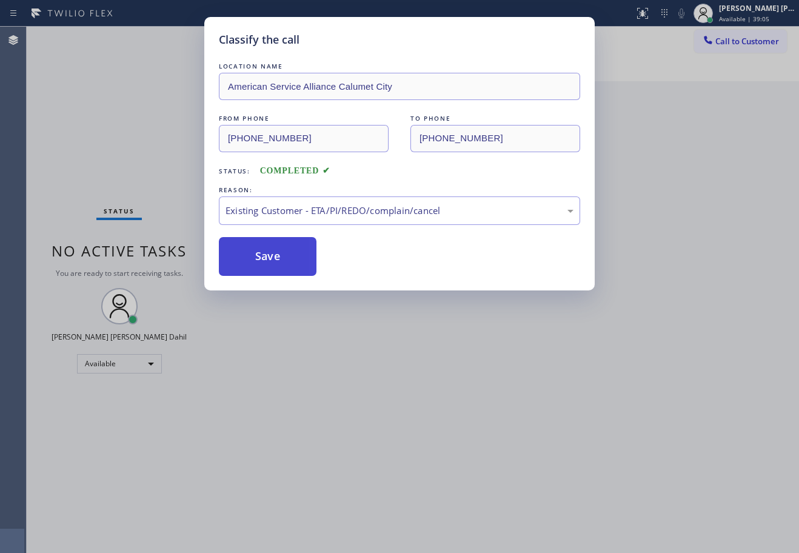
click at [282, 261] on button "Save" at bounding box center [268, 256] width 98 height 39
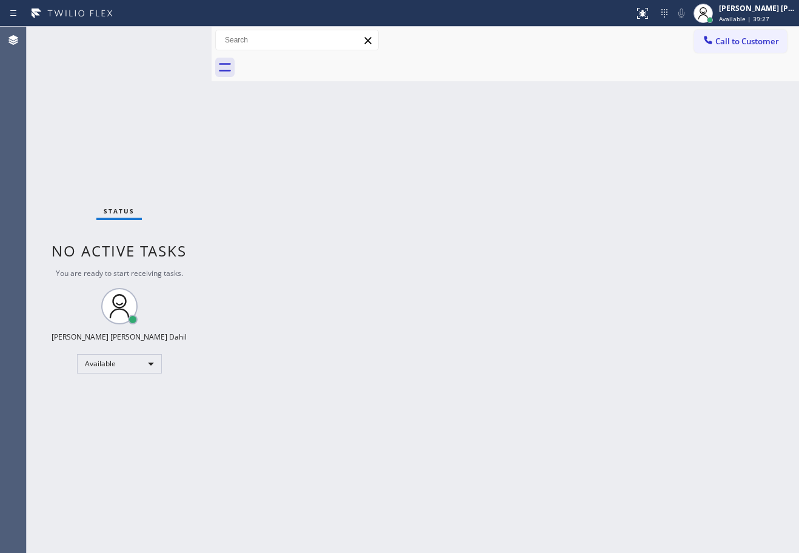
drag, startPoint x: 615, startPoint y: 274, endPoint x: 596, endPoint y: 286, distance: 22.4
click at [614, 274] on div "Back to Dashboard Change Sender ID Customers Technicians Select a contact Outbo…" at bounding box center [506, 290] width 588 height 526
click at [476, 407] on div "Back to Dashboard Change Sender ID Customers Technicians Select a contact Outbo…" at bounding box center [506, 290] width 588 height 526
click at [663, 169] on div "Back to Dashboard Change Sender ID Customers Technicians Select a contact Outbo…" at bounding box center [506, 290] width 588 height 526
click at [491, 52] on div "Call to Customer Outbound call Location Batman Refresh Your caller id phone num…" at bounding box center [506, 40] width 588 height 27
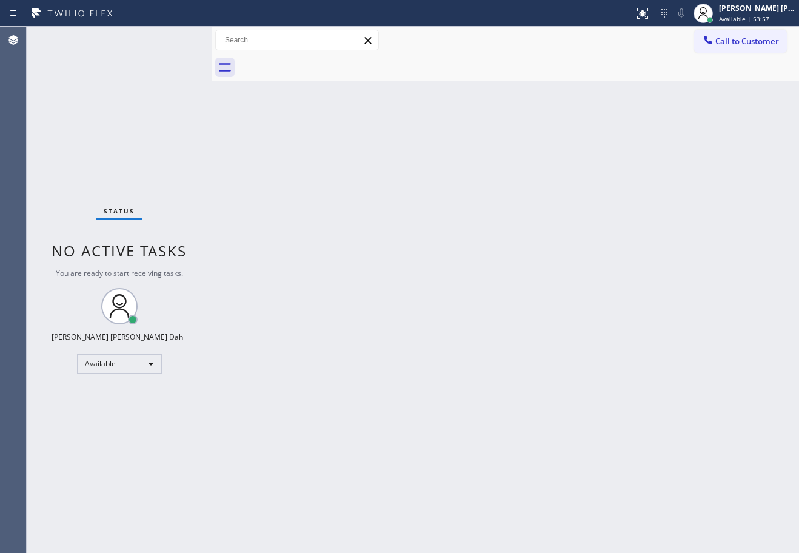
click at [492, 52] on div "Call to Customer Outbound call Location Batman Refresh Your caller id phone num…" at bounding box center [506, 40] width 588 height 27
click at [571, 207] on div "Back to Dashboard Change Sender ID Customers Technicians Select a contact Outbo…" at bounding box center [506, 290] width 588 height 526
click at [571, 210] on div "Back to Dashboard Change Sender ID Customers Technicians Select a contact Outbo…" at bounding box center [506, 290] width 588 height 526
click at [693, 476] on div "Back to Dashboard Change Sender ID Customers Technicians Select a contact Outbo…" at bounding box center [506, 290] width 588 height 526
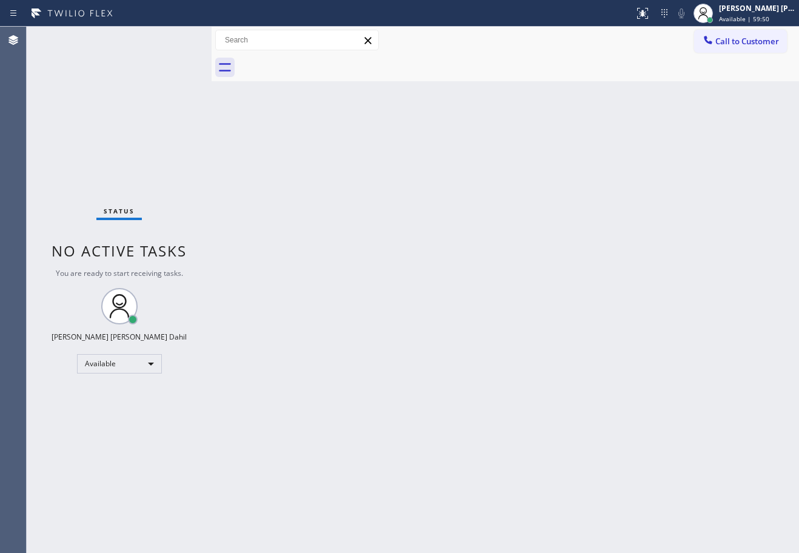
drag, startPoint x: 766, startPoint y: 10, endPoint x: 748, endPoint y: 72, distance: 65.1
click at [766, 10] on div "[PERSON_NAME] [PERSON_NAME] Dahil" at bounding box center [757, 8] width 76 height 10
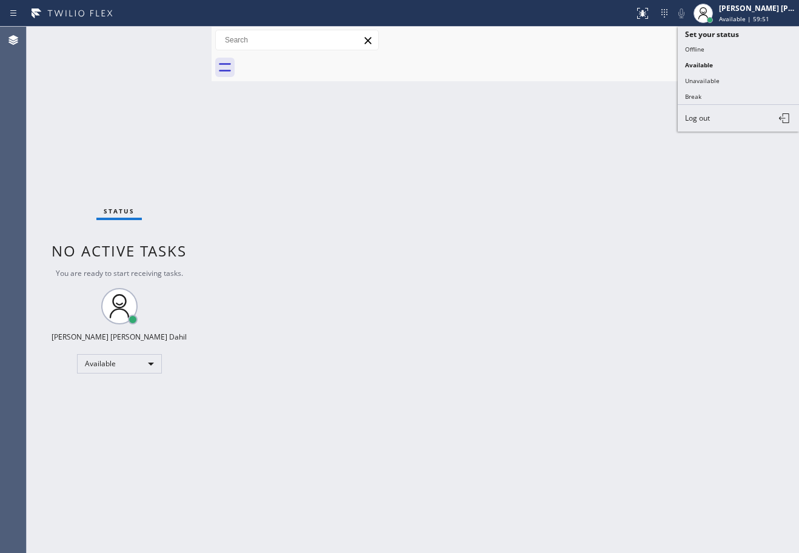
click at [731, 96] on button "Break" at bounding box center [738, 97] width 121 height 16
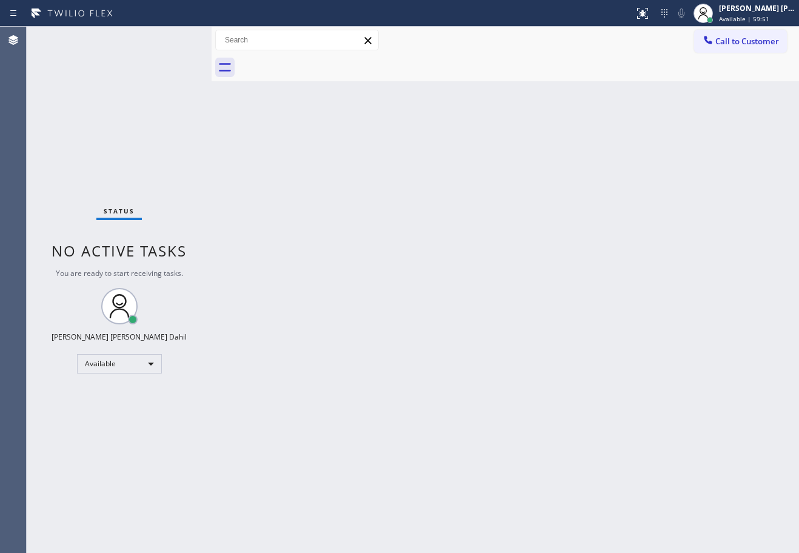
click at [729, 102] on div "Back to Dashboard Change Sender ID Customers Technicians Select a contact Outbo…" at bounding box center [506, 290] width 588 height 526
click at [738, 35] on div "Status report No issues detected If you experience an issue, please download th…" at bounding box center [399, 276] width 799 height 553
click at [742, 11] on div "[PERSON_NAME] [PERSON_NAME] Dahil" at bounding box center [757, 8] width 76 height 10
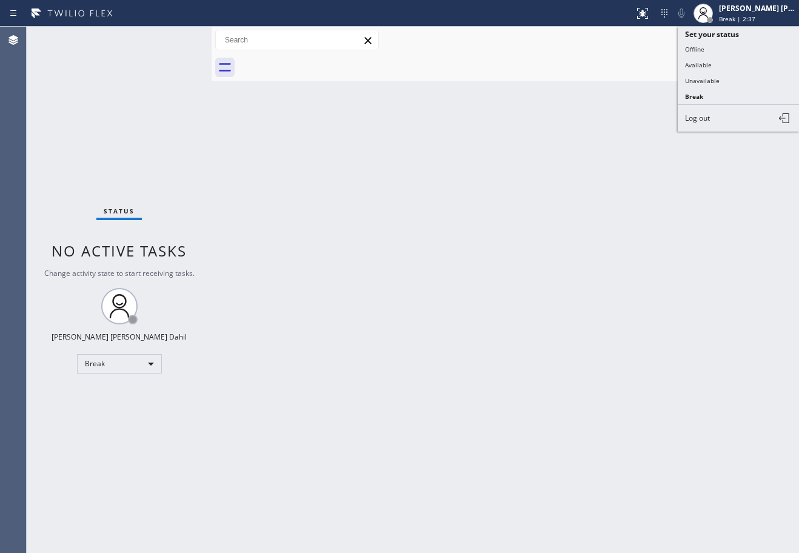
click at [705, 59] on button "Available" at bounding box center [738, 65] width 121 height 16
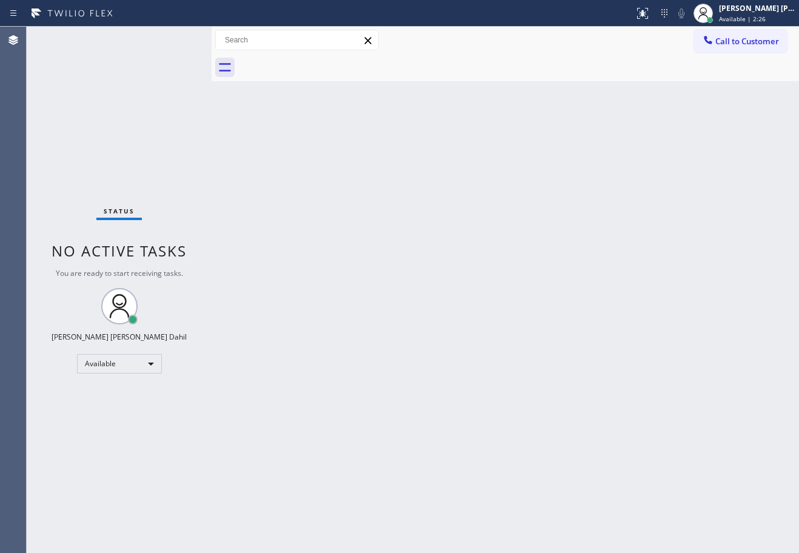
click at [143, 72] on div "Status No active tasks You are ready to start receiving tasks. [PERSON_NAME] [P…" at bounding box center [119, 290] width 185 height 526
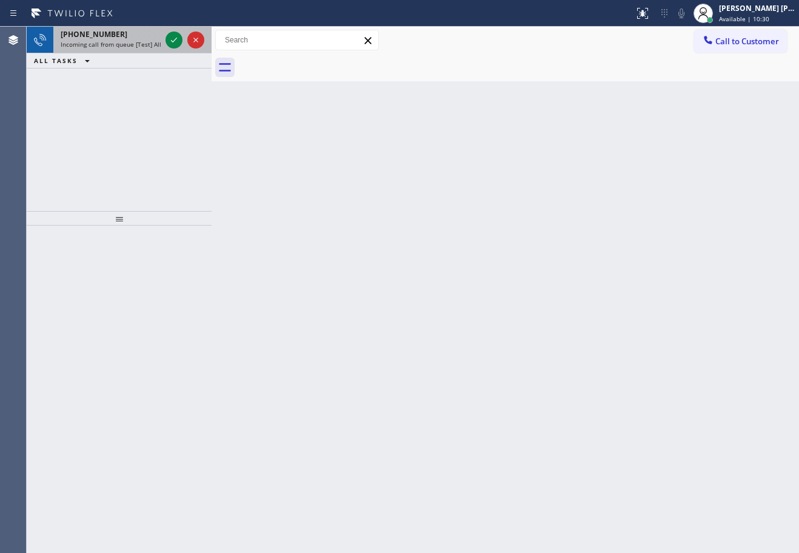
click at [127, 37] on div "[PHONE_NUMBER]" at bounding box center [111, 34] width 100 height 10
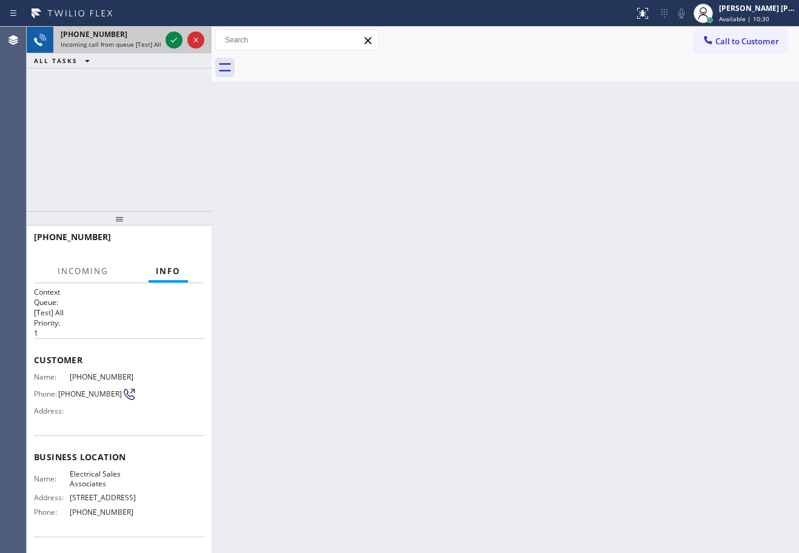
click at [129, 37] on div "[PHONE_NUMBER]" at bounding box center [111, 34] width 100 height 10
click at [129, 38] on div "[PHONE_NUMBER]" at bounding box center [111, 34] width 100 height 10
click at [130, 38] on div "[PHONE_NUMBER]" at bounding box center [111, 34] width 100 height 10
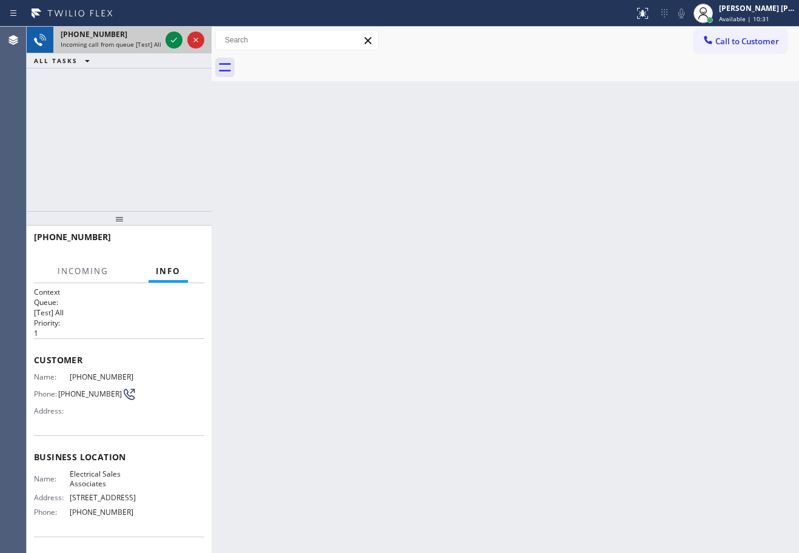
drag, startPoint x: 130, startPoint y: 38, endPoint x: 136, endPoint y: 39, distance: 6.1
click at [130, 39] on div "[PHONE_NUMBER]" at bounding box center [111, 34] width 100 height 10
click at [139, 39] on div "[PHONE_NUMBER]" at bounding box center [111, 34] width 100 height 10
click at [143, 42] on span "Incoming call from queue [Test] All" at bounding box center [111, 44] width 101 height 8
drag, startPoint x: 143, startPoint y: 42, endPoint x: 149, endPoint y: 42, distance: 6.1
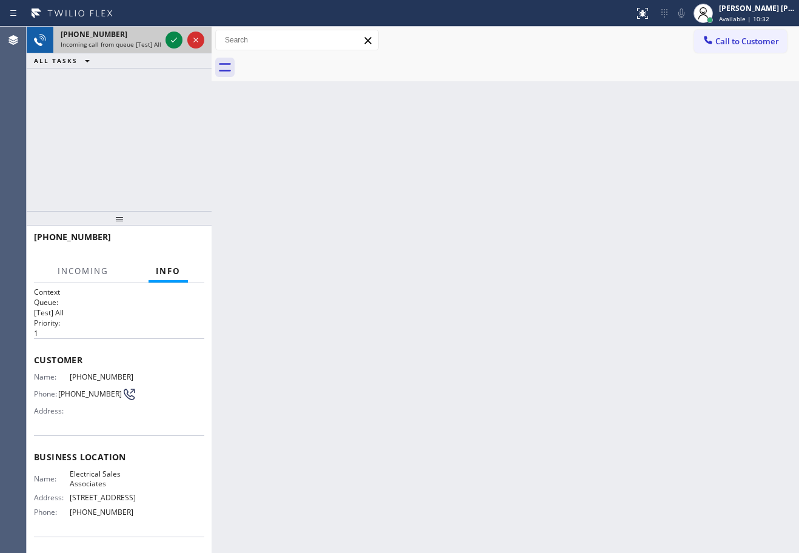
click at [145, 42] on span "Incoming call from queue [Test] All" at bounding box center [111, 44] width 101 height 8
click at [152, 44] on span "Incoming call from queue [Test] All" at bounding box center [111, 44] width 101 height 8
click at [158, 48] on div "Incoming call from queue [Test] All" at bounding box center [111, 44] width 100 height 8
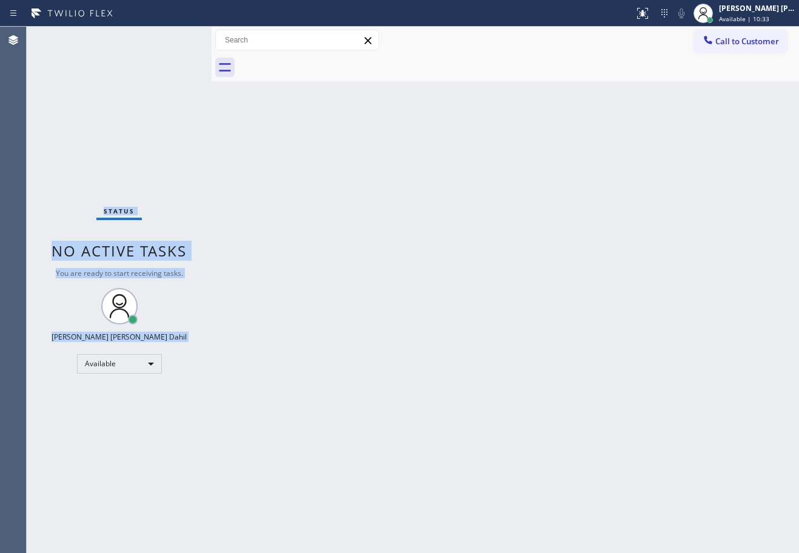
click at [163, 49] on div "Status No active tasks You are ready to start receiving tasks. [PERSON_NAME] [P…" at bounding box center [119, 290] width 185 height 526
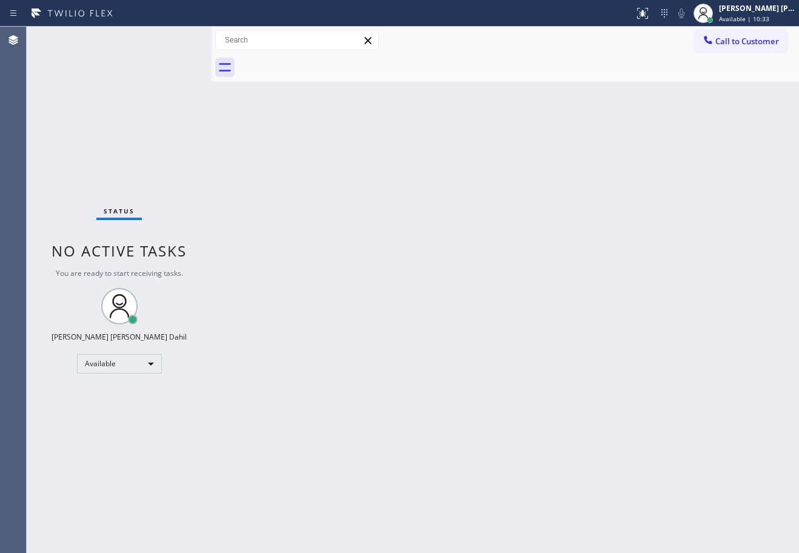
click at [163, 49] on div "Status No active tasks You are ready to start receiving tasks. [PERSON_NAME] [P…" at bounding box center [119, 290] width 185 height 526
click at [164, 49] on div "Status No active tasks You are ready to start receiving tasks. [PERSON_NAME] [P…" at bounding box center [119, 290] width 185 height 526
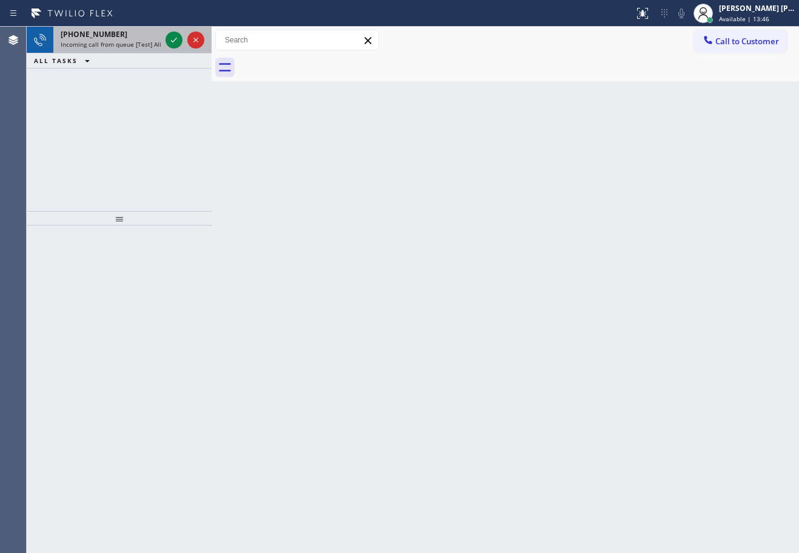
click at [140, 44] on span "Incoming call from queue [Test] All" at bounding box center [111, 44] width 101 height 8
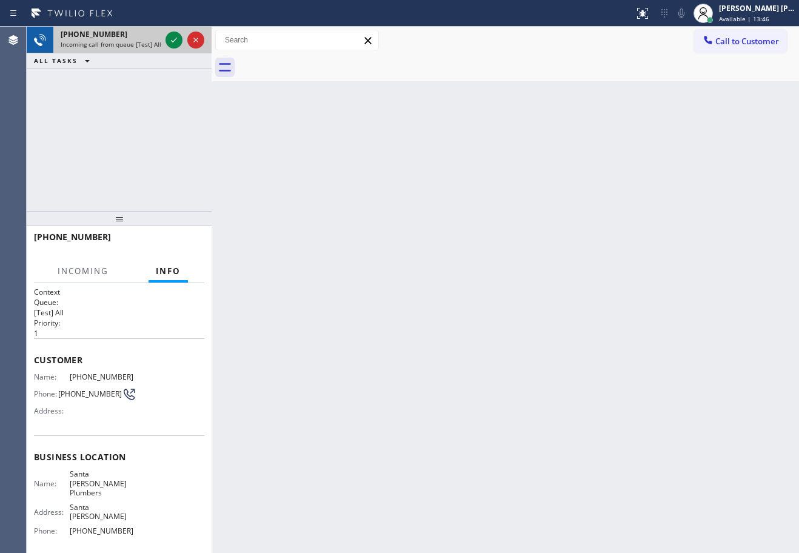
click at [140, 44] on span "Incoming call from queue [Test] All" at bounding box center [111, 44] width 101 height 8
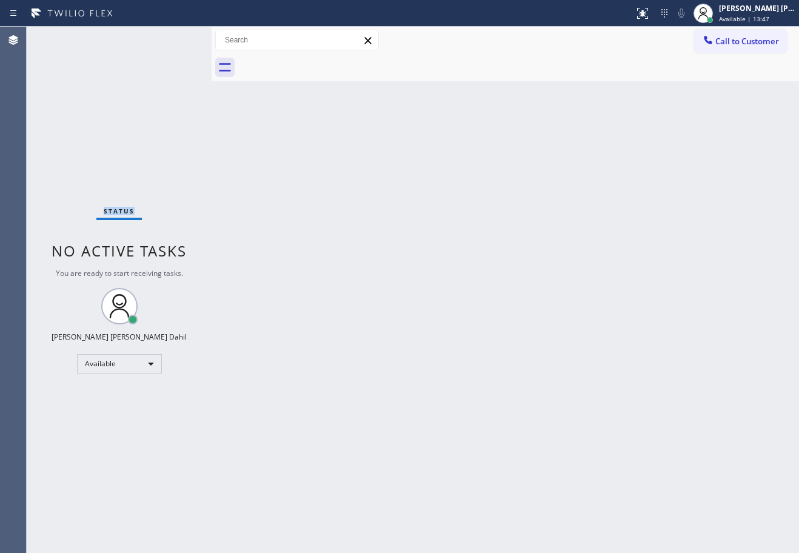
click at [140, 43] on div "Status No active tasks You are ready to start receiving tasks. [PERSON_NAME] [P…" at bounding box center [119, 290] width 185 height 526
click at [489, 366] on div "Back to Dashboard Change Sender ID Customers Technicians Select a contact Outbo…" at bounding box center [506, 290] width 588 height 526
click at [486, 366] on div "Back to Dashboard Change Sender ID Customers Technicians Select a contact Outbo…" at bounding box center [506, 290] width 588 height 526
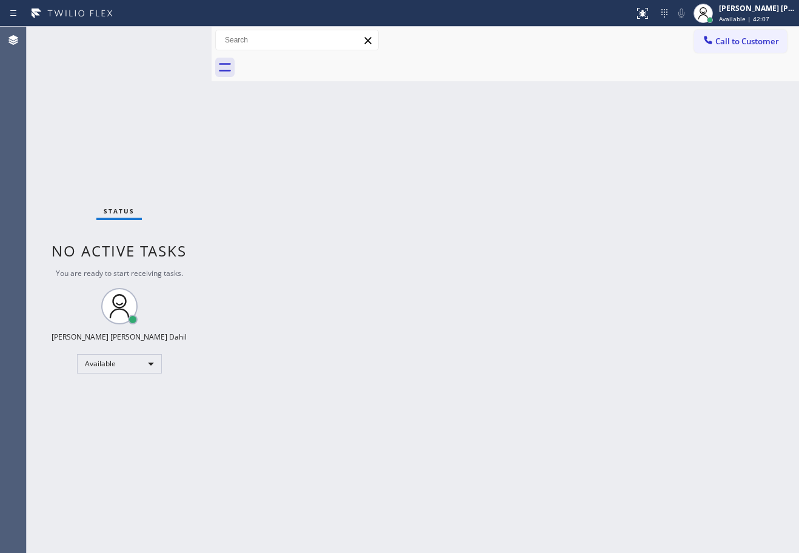
click at [486, 209] on div "Back to Dashboard Change Sender ID Customers Technicians Select a contact Outbo…" at bounding box center [506, 290] width 588 height 526
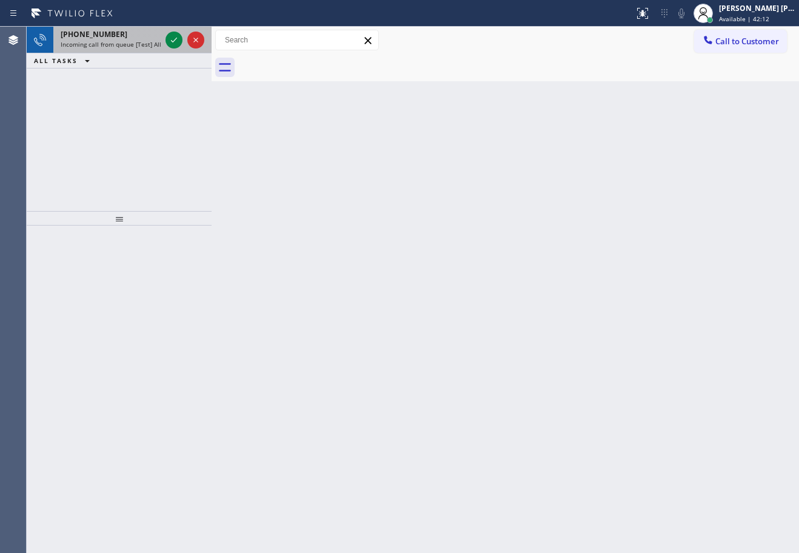
click at [123, 46] on span "Incoming call from queue [Test] All" at bounding box center [111, 44] width 101 height 8
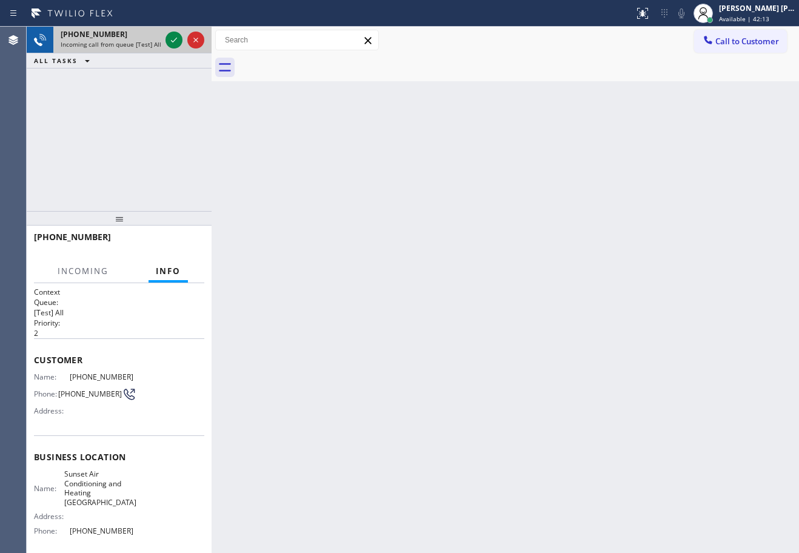
click at [123, 46] on span "Incoming call from queue [Test] All" at bounding box center [111, 44] width 101 height 8
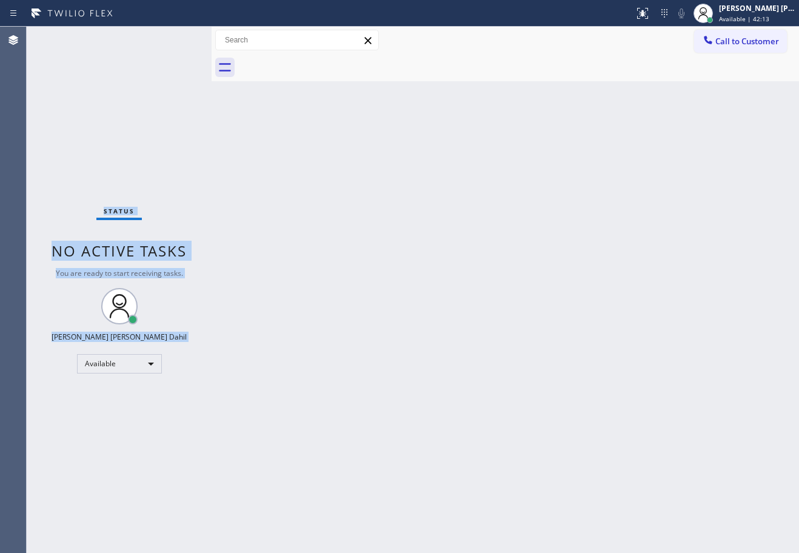
click at [123, 46] on div "Status No active tasks You are ready to start receiving tasks. [PERSON_NAME] [P…" at bounding box center [119, 290] width 185 height 526
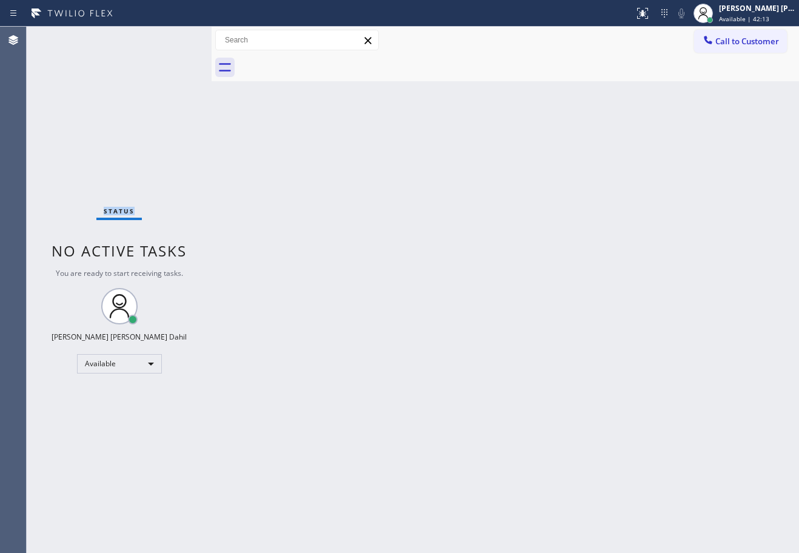
click at [123, 46] on div "Status No active tasks You are ready to start receiving tasks. [PERSON_NAME] [P…" at bounding box center [119, 290] width 185 height 526
click at [124, 45] on div "Status No active tasks You are ready to start receiving tasks. [PERSON_NAME] [P…" at bounding box center [119, 290] width 185 height 526
click at [452, 383] on div "Back to Dashboard Change Sender ID Customers Technicians Select a contact Outbo…" at bounding box center [506, 290] width 588 height 526
drag, startPoint x: 489, startPoint y: 321, endPoint x: 466, endPoint y: 321, distance: 23.0
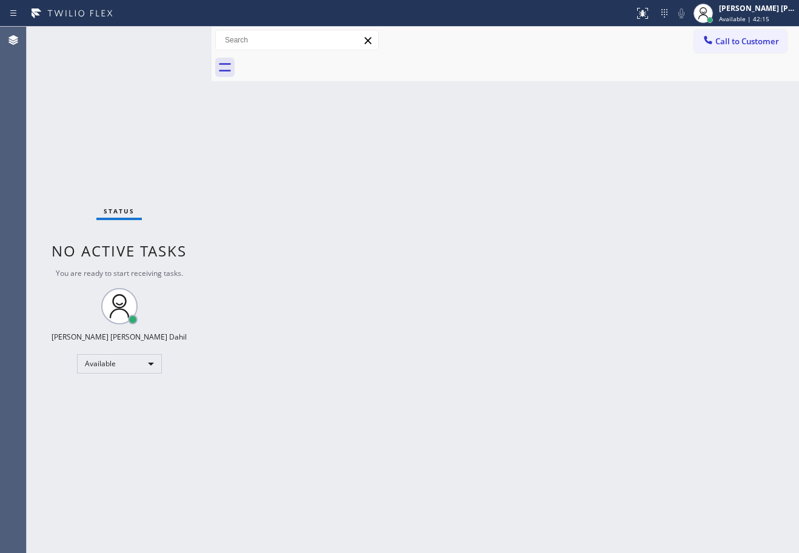
click at [484, 321] on div "Back to Dashboard Change Sender ID Customers Technicians Select a contact Outbo…" at bounding box center [506, 290] width 588 height 526
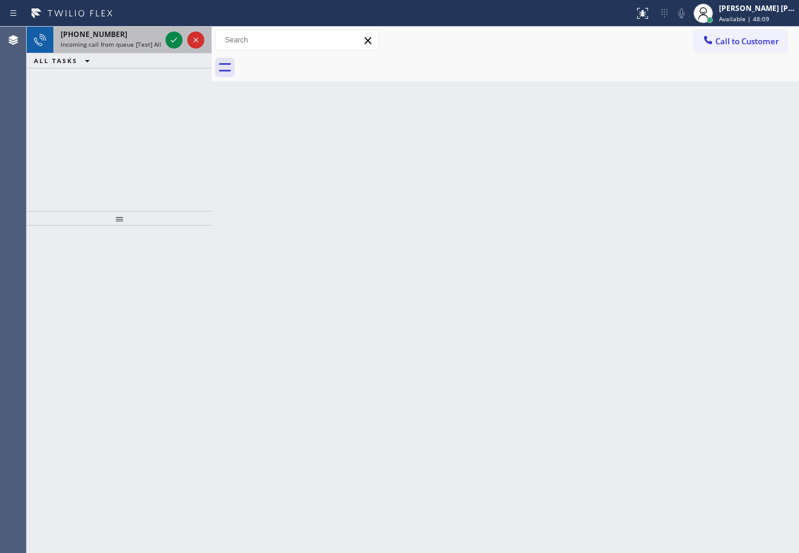
click at [130, 35] on div "[PHONE_NUMBER]" at bounding box center [111, 34] width 100 height 10
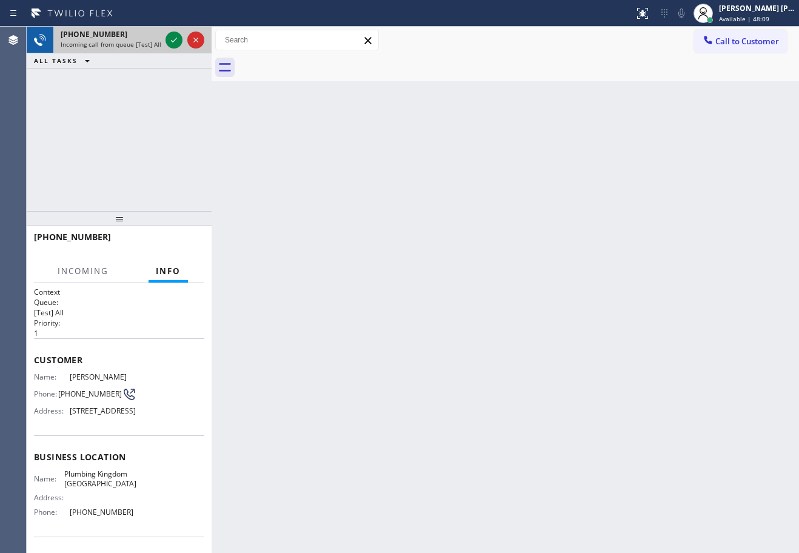
click at [130, 35] on div "[PHONE_NUMBER]" at bounding box center [111, 34] width 100 height 10
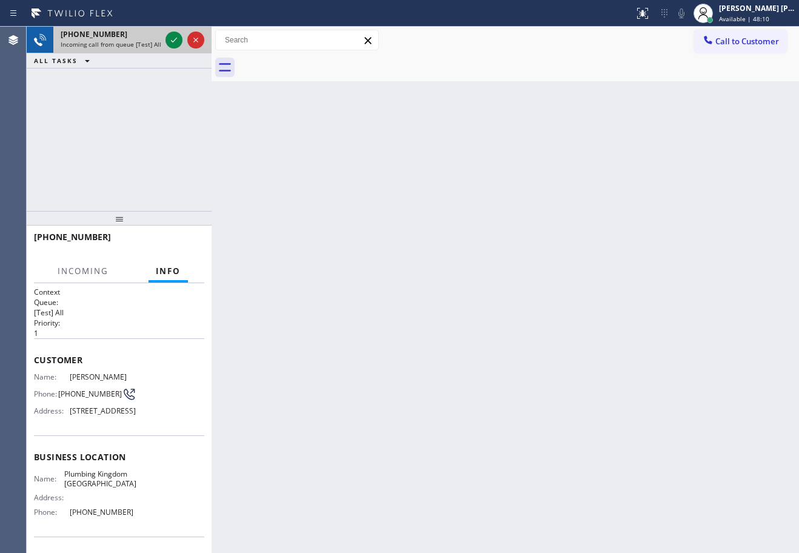
click at [133, 35] on div "[PHONE_NUMBER]" at bounding box center [111, 34] width 100 height 10
click at [133, 36] on div "[PHONE_NUMBER]" at bounding box center [111, 34] width 100 height 10
click at [136, 39] on div "[PHONE_NUMBER] Incoming call from queue [Test] All" at bounding box center [108, 40] width 110 height 27
click at [138, 41] on span "Incoming call from queue [Test] All" at bounding box center [111, 44] width 101 height 8
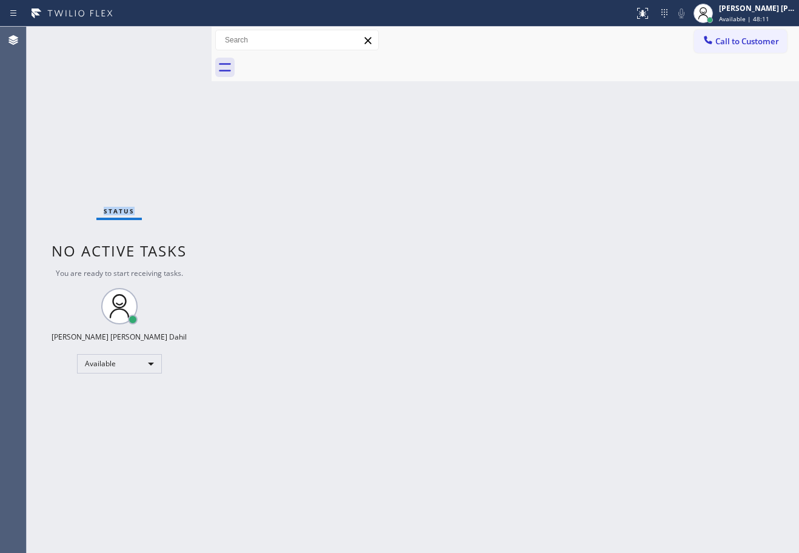
click at [138, 41] on div "Status No active tasks You are ready to start receiving tasks. [PERSON_NAME] [P…" at bounding box center [119, 290] width 185 height 526
click at [418, 312] on div "Back to Dashboard Change Sender ID Customers Technicians Select a contact Outbo…" at bounding box center [506, 290] width 588 height 526
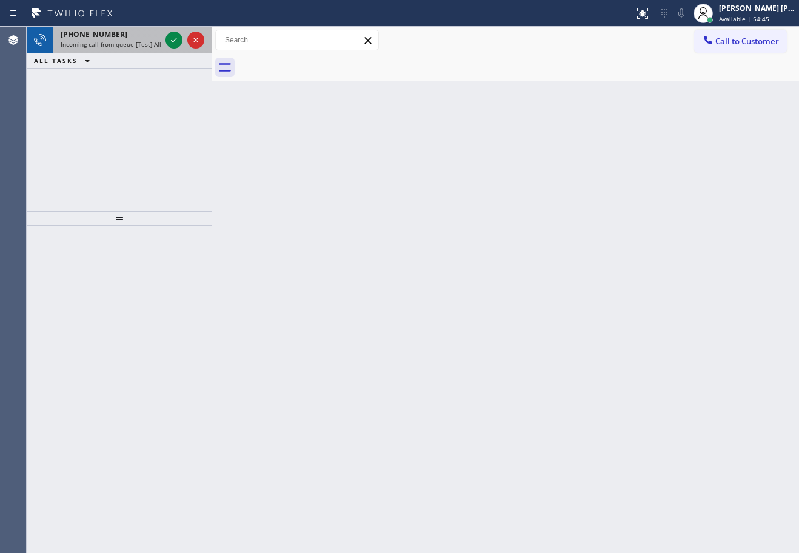
click at [146, 41] on span "Incoming call from queue [Test] All" at bounding box center [111, 44] width 101 height 8
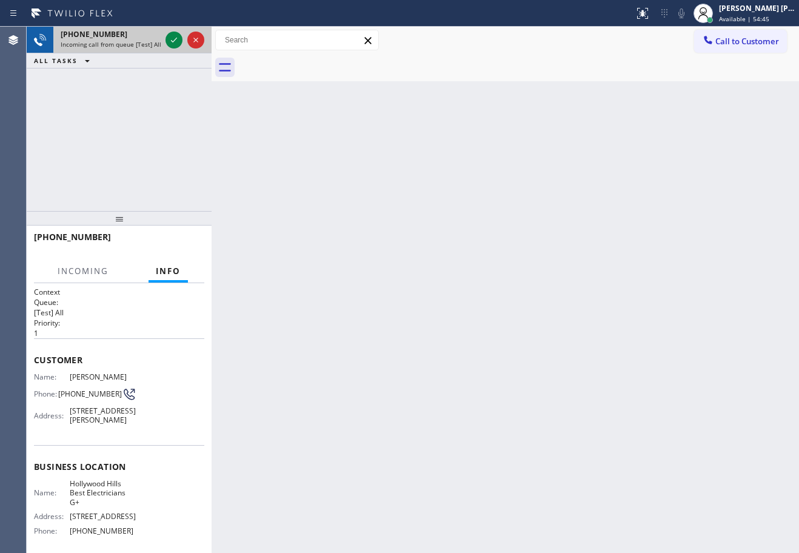
click at [146, 41] on span "Incoming call from queue [Test] All" at bounding box center [111, 44] width 101 height 8
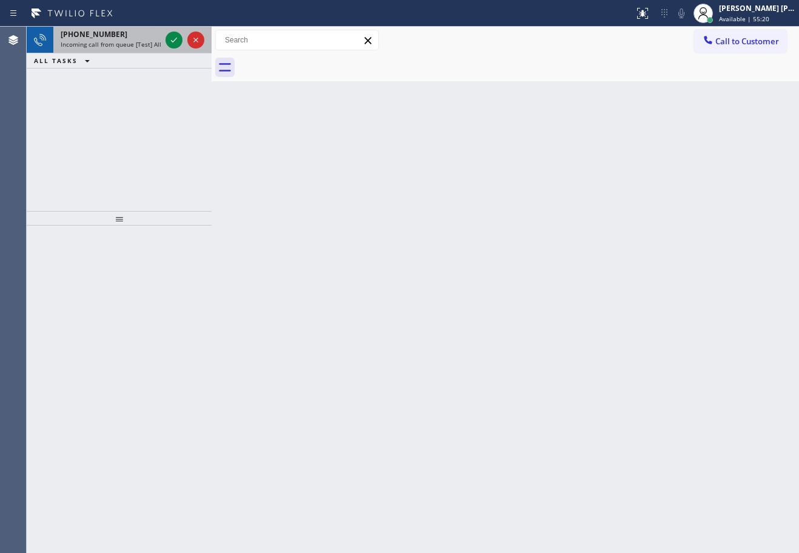
click at [146, 41] on span "Incoming call from queue [Test] All" at bounding box center [111, 44] width 101 height 8
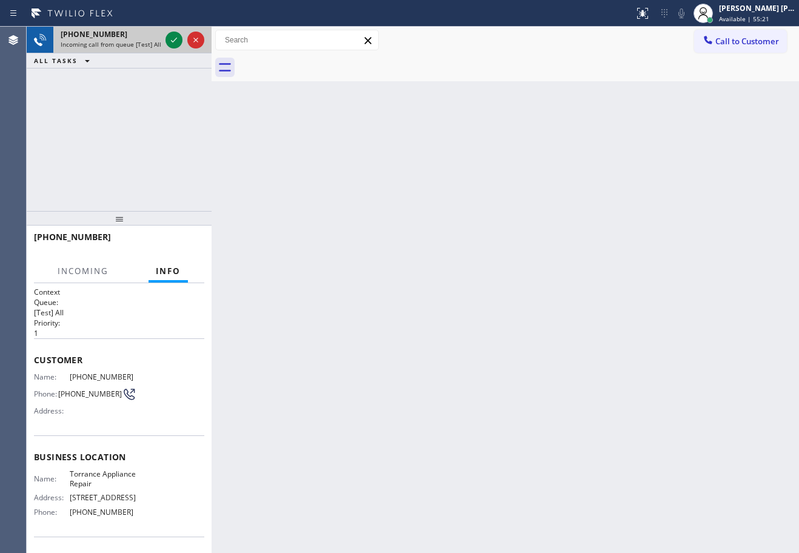
click at [146, 41] on span "Incoming call from queue [Test] All" at bounding box center [111, 44] width 101 height 8
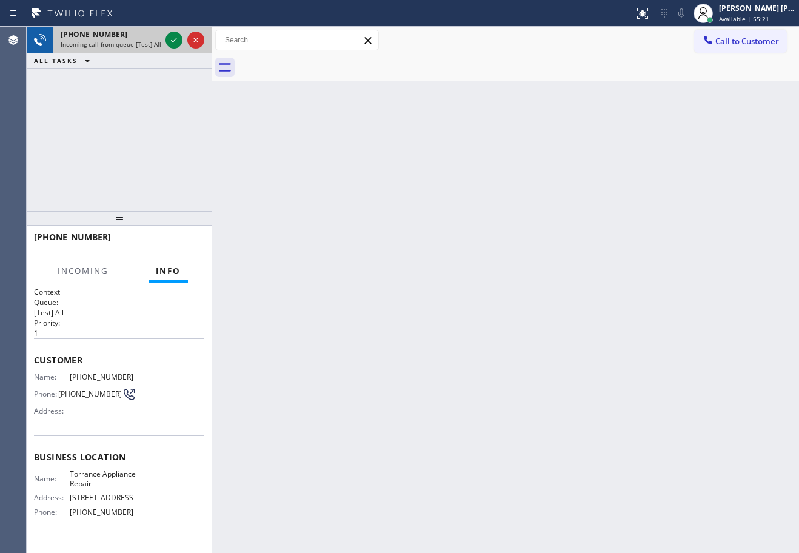
click at [146, 41] on span "Incoming call from queue [Test] All" at bounding box center [111, 44] width 101 height 8
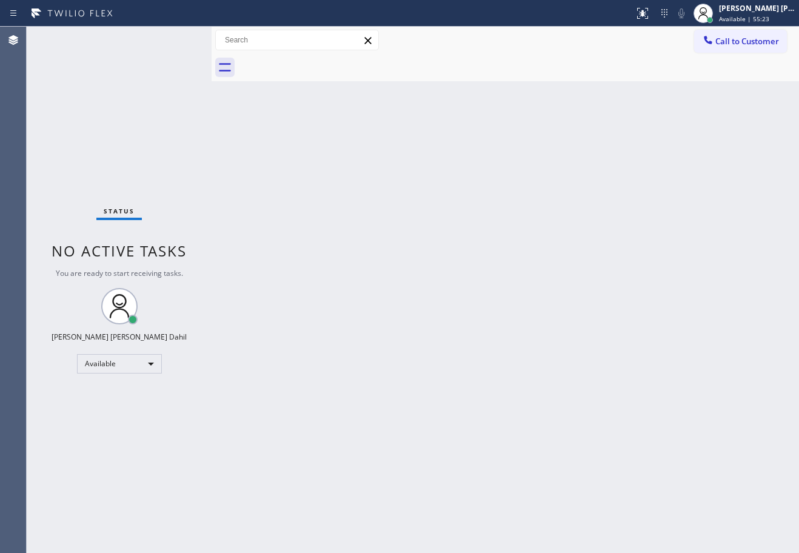
click at [156, 43] on div "Status No active tasks You are ready to start receiving tasks. [PERSON_NAME] [P…" at bounding box center [119, 290] width 185 height 526
click at [309, 258] on div "Back to Dashboard Change Sender ID Customers Technicians Select a contact Outbo…" at bounding box center [506, 290] width 588 height 526
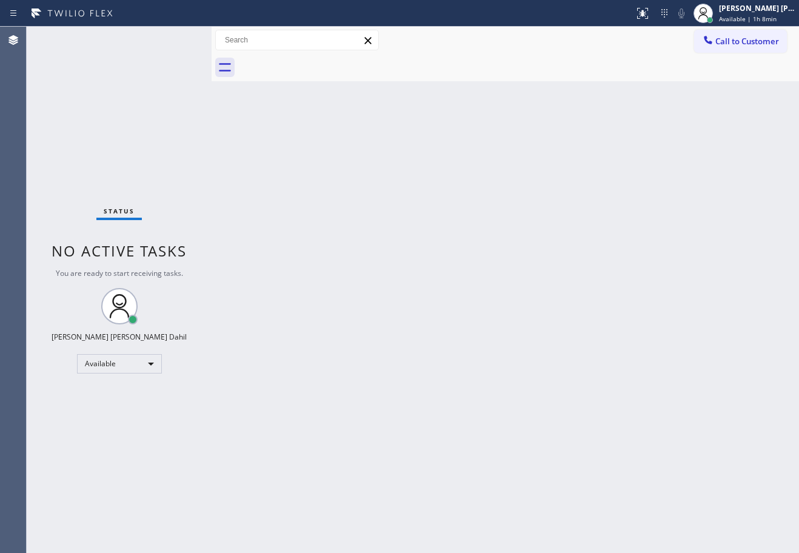
click at [320, 178] on div "Back to Dashboard Change Sender ID Customers Technicians Select a contact Outbo…" at bounding box center [506, 290] width 588 height 526
click at [688, 78] on div at bounding box center [518, 67] width 561 height 27
click at [733, 14] on div "[PERSON_NAME] [PERSON_NAME] Dahil Available | 1h 9min" at bounding box center [758, 12] width 82 height 21
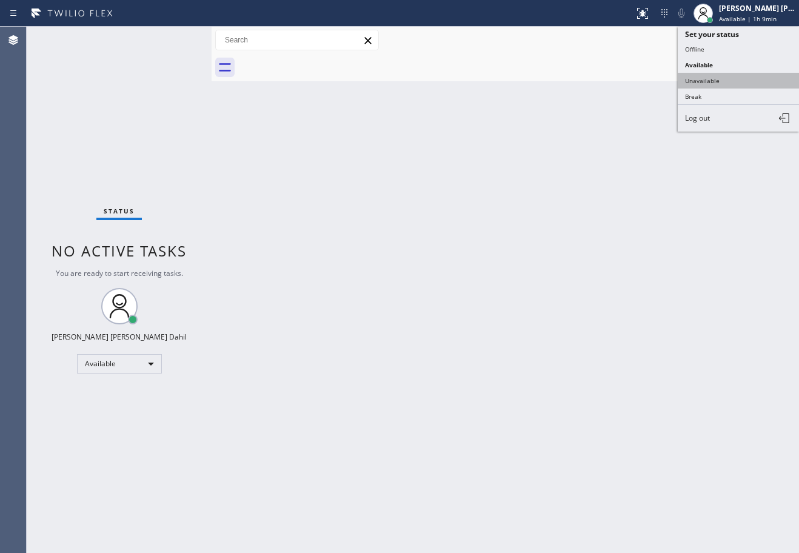
click at [713, 82] on button "Unavailable" at bounding box center [738, 81] width 121 height 16
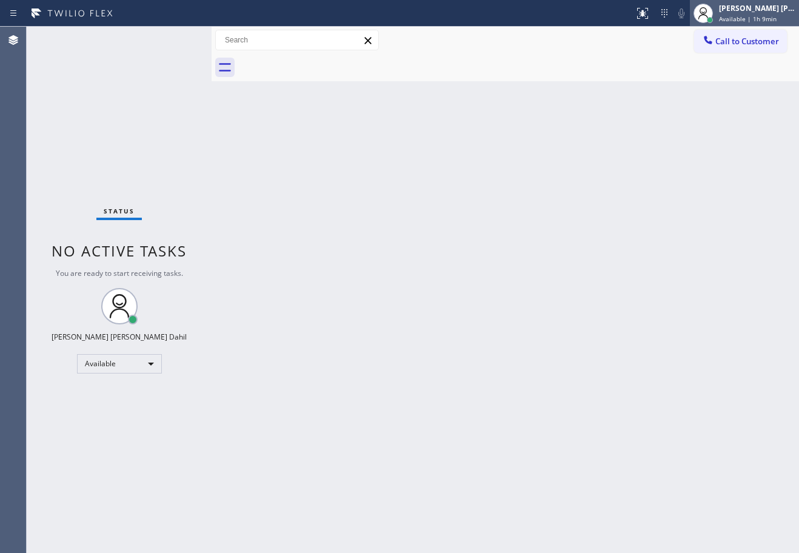
click at [757, 16] on span "Available | 1h 9min" at bounding box center [748, 19] width 58 height 8
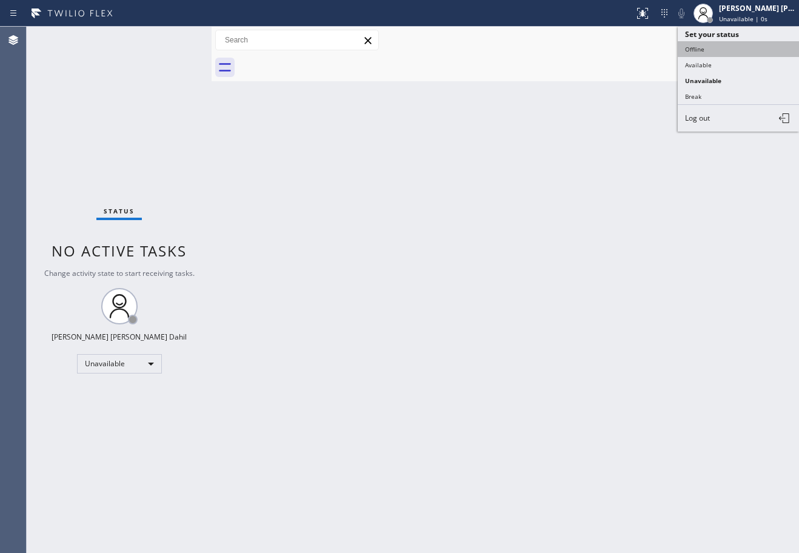
click at [728, 48] on button "Offline" at bounding box center [738, 49] width 121 height 16
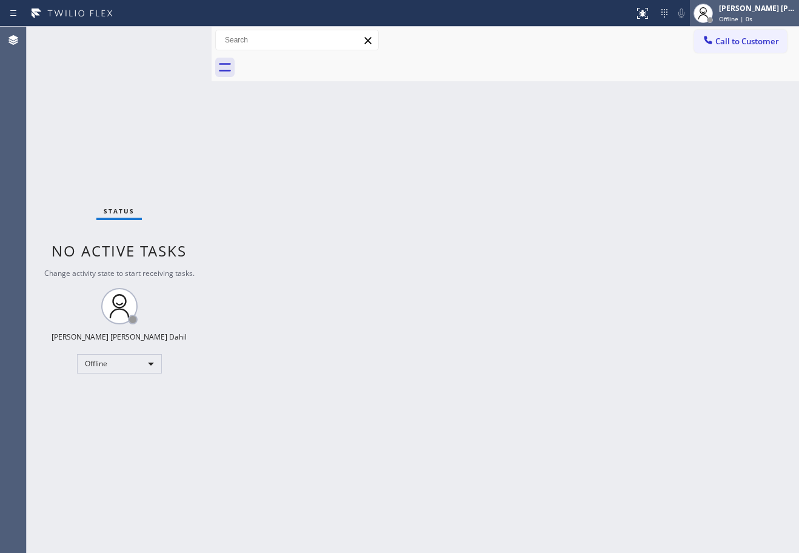
click at [743, 15] on span "Offline | 0s" at bounding box center [735, 19] width 33 height 8
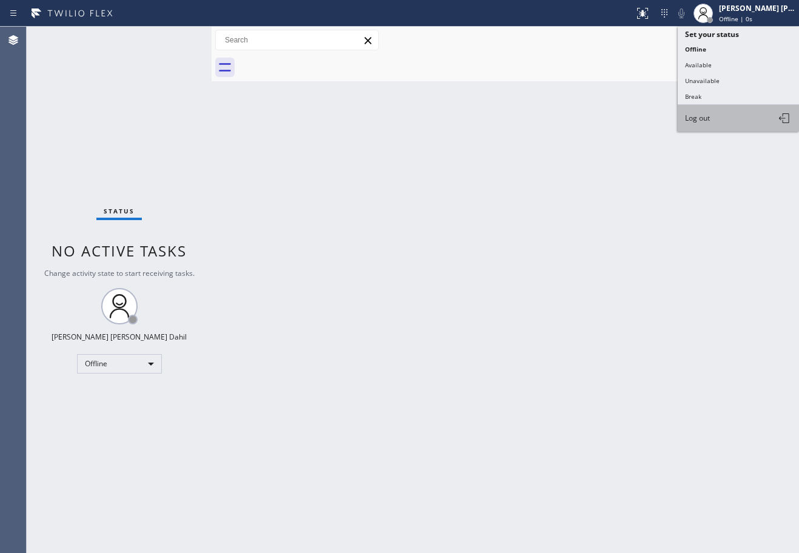
click at [699, 128] on button "Log out" at bounding box center [738, 118] width 121 height 27
